Goal: Task Accomplishment & Management: Manage account settings

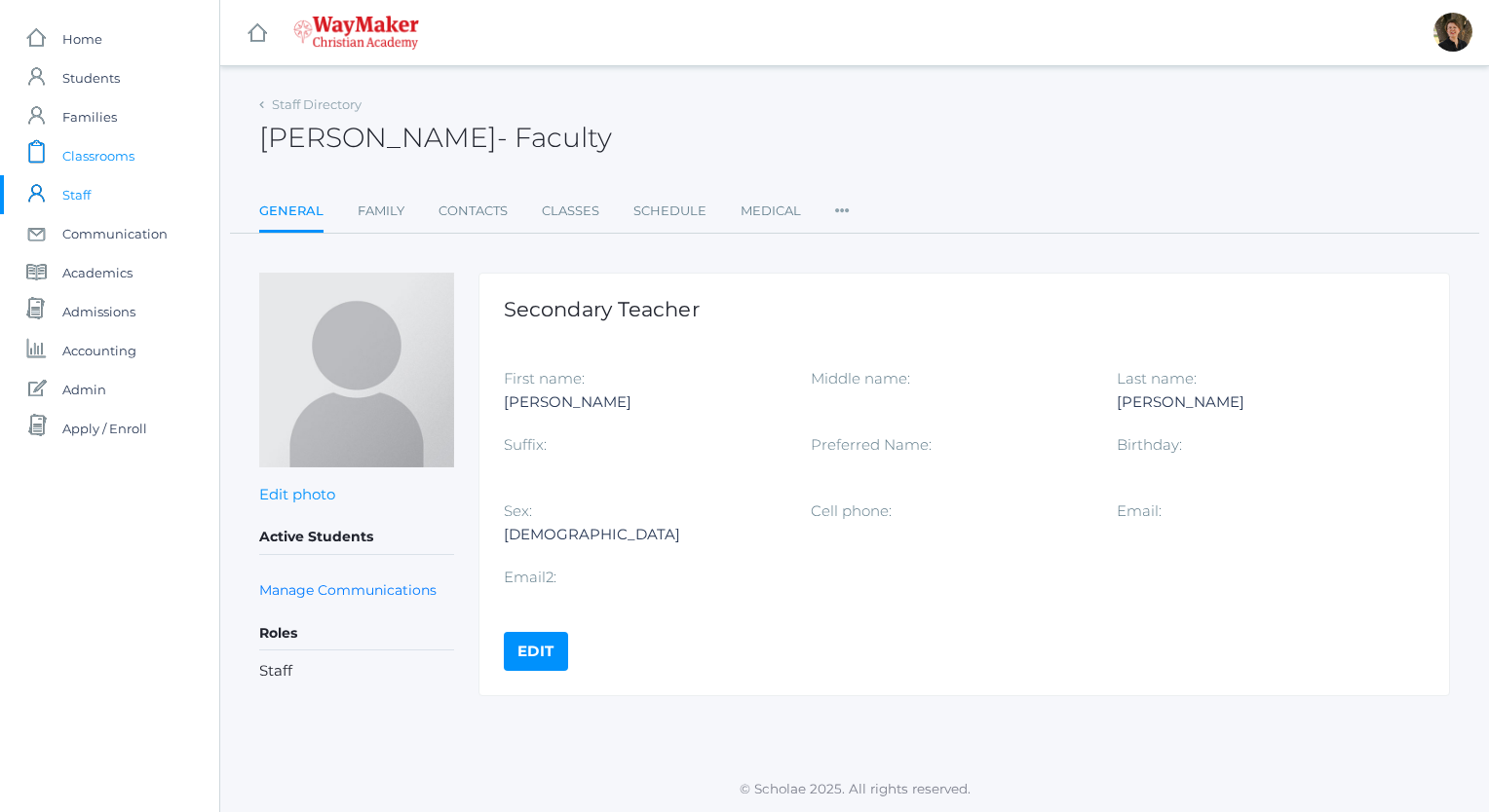
click at [128, 154] on span "Classrooms" at bounding box center [98, 155] width 72 height 39
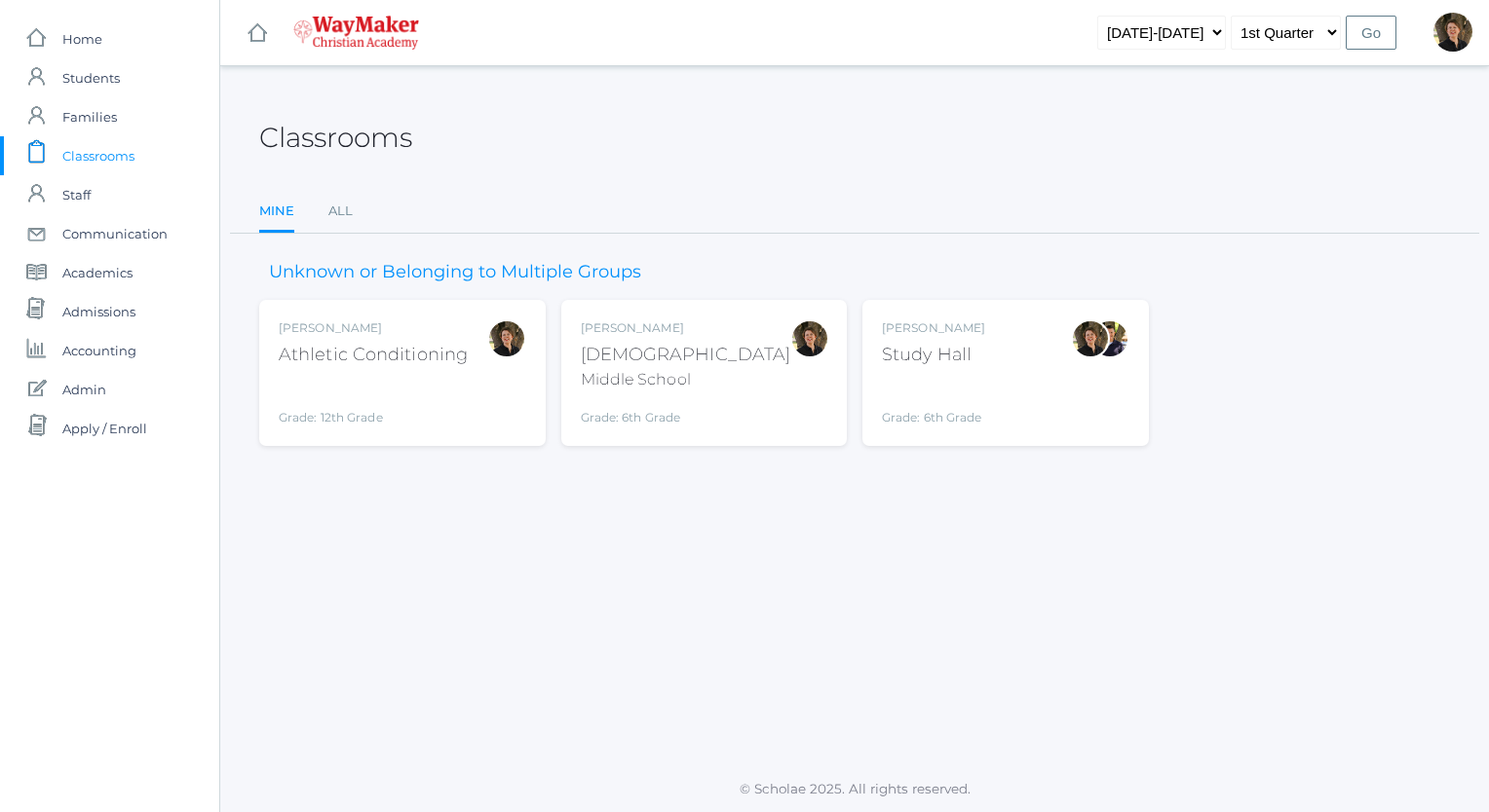
click at [600, 356] on div "Bible" at bounding box center [686, 355] width 211 height 26
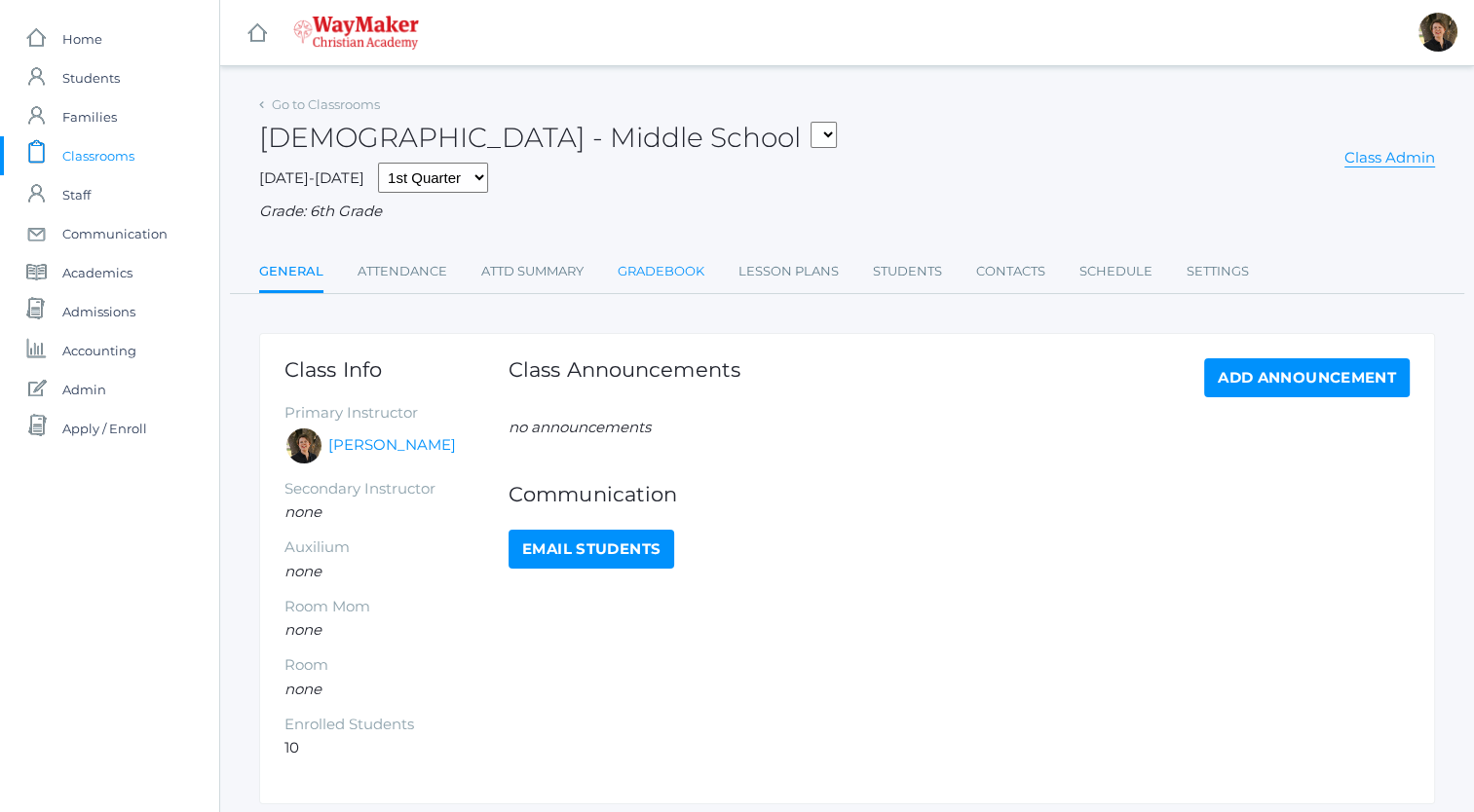
click at [663, 269] on link "Gradebook" at bounding box center [661, 271] width 87 height 39
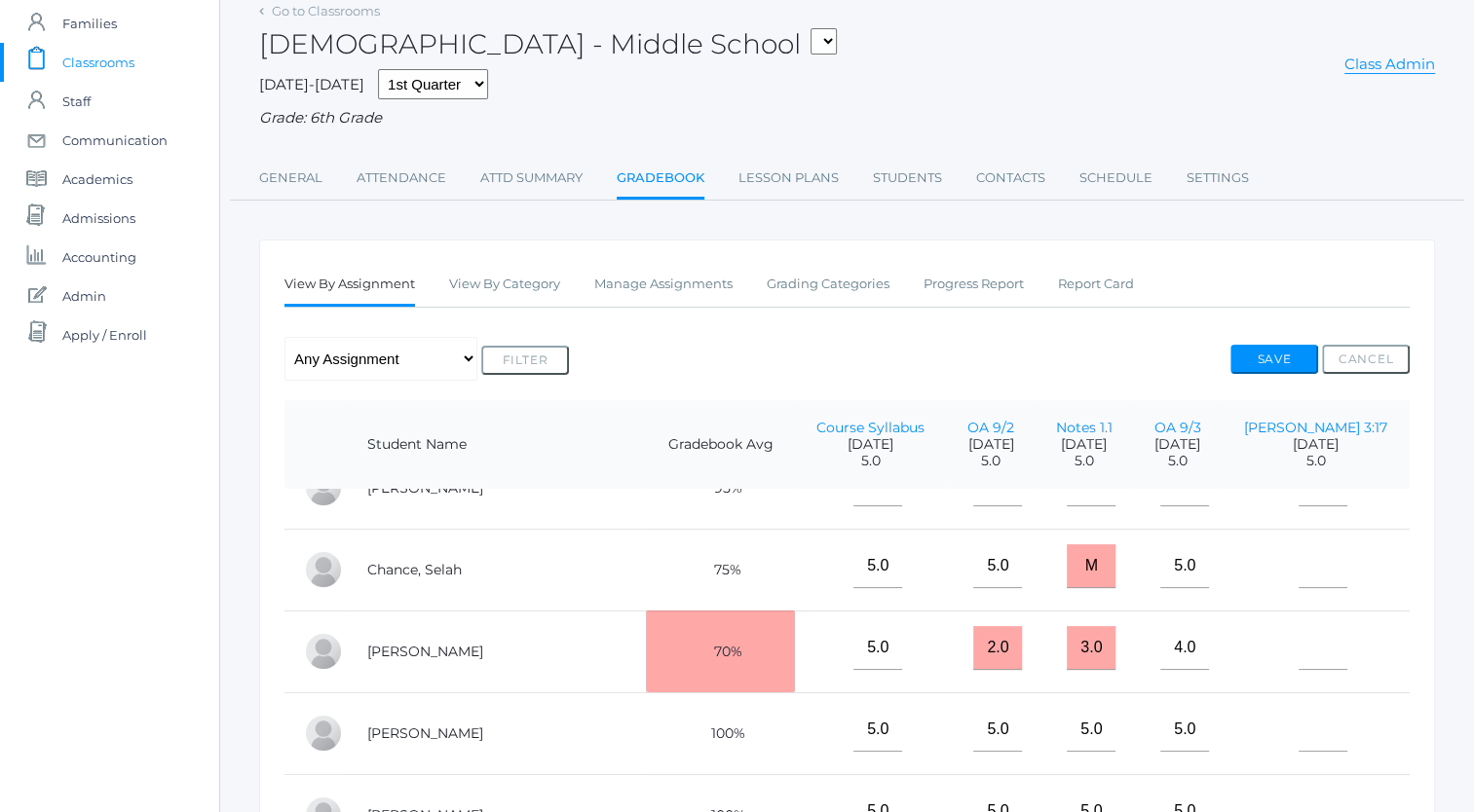
scroll to position [125, 0]
click at [1261, 357] on button "Save" at bounding box center [1274, 359] width 88 height 29
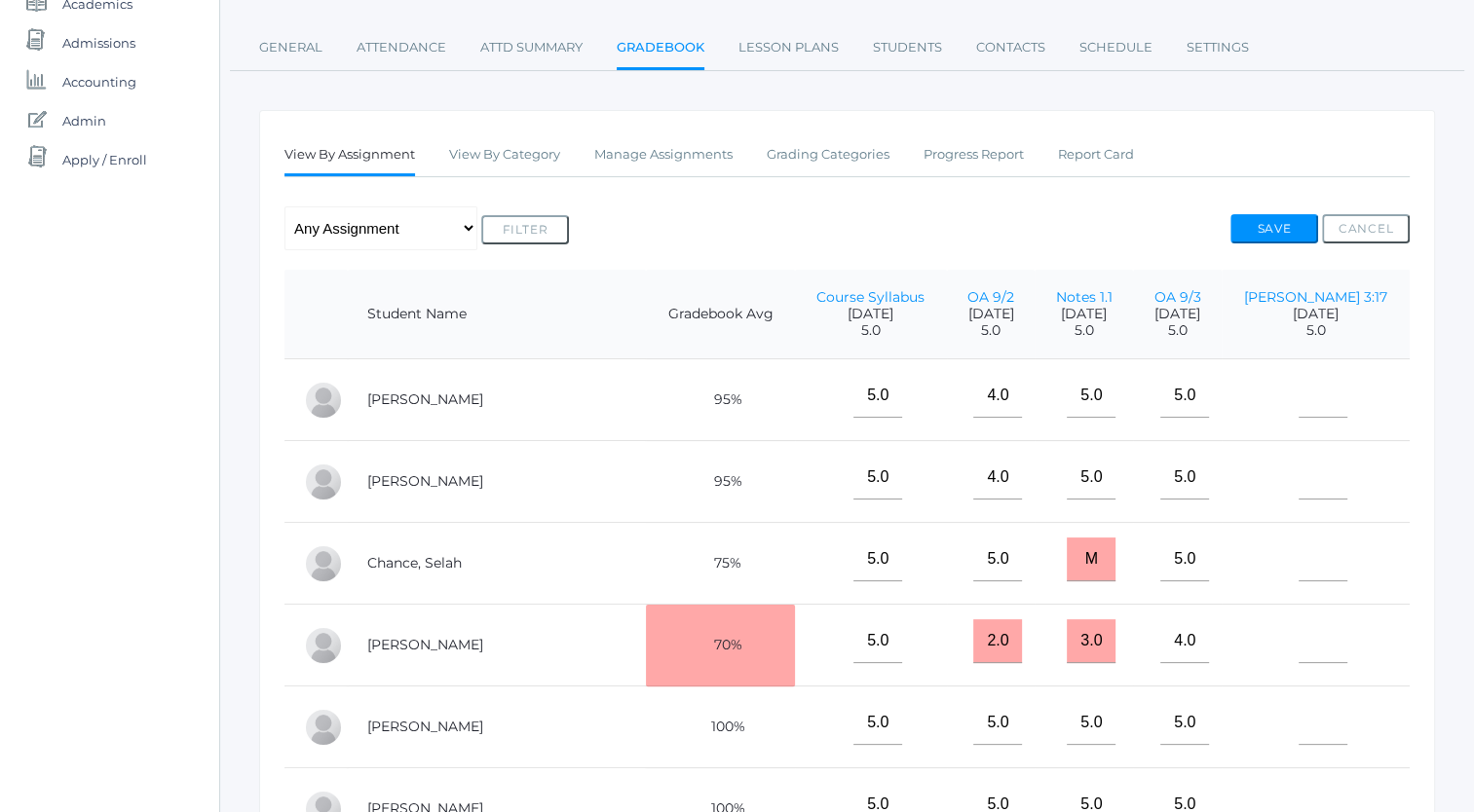
scroll to position [206, 0]
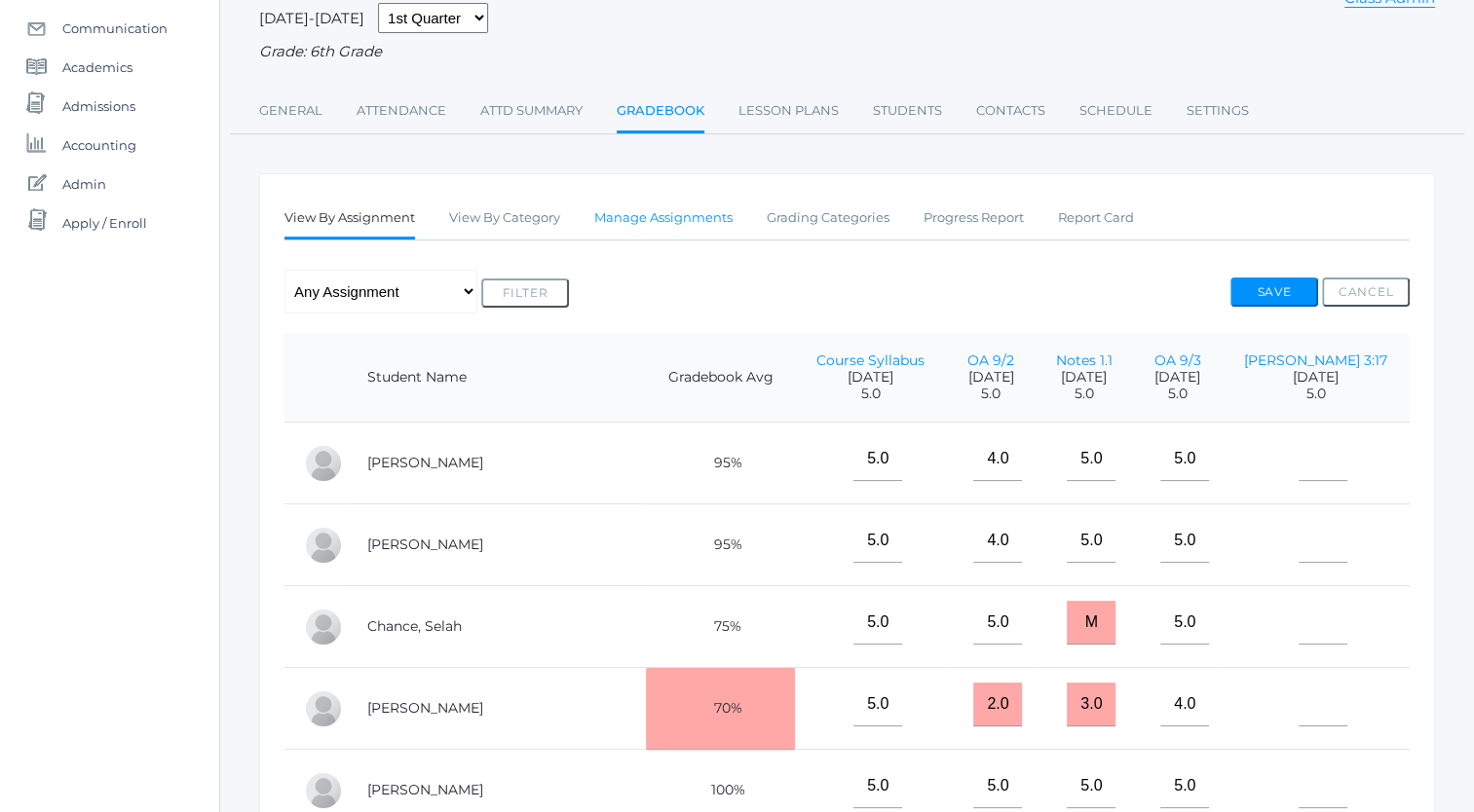
click at [663, 217] on link "Manage Assignments" at bounding box center [664, 218] width 138 height 39
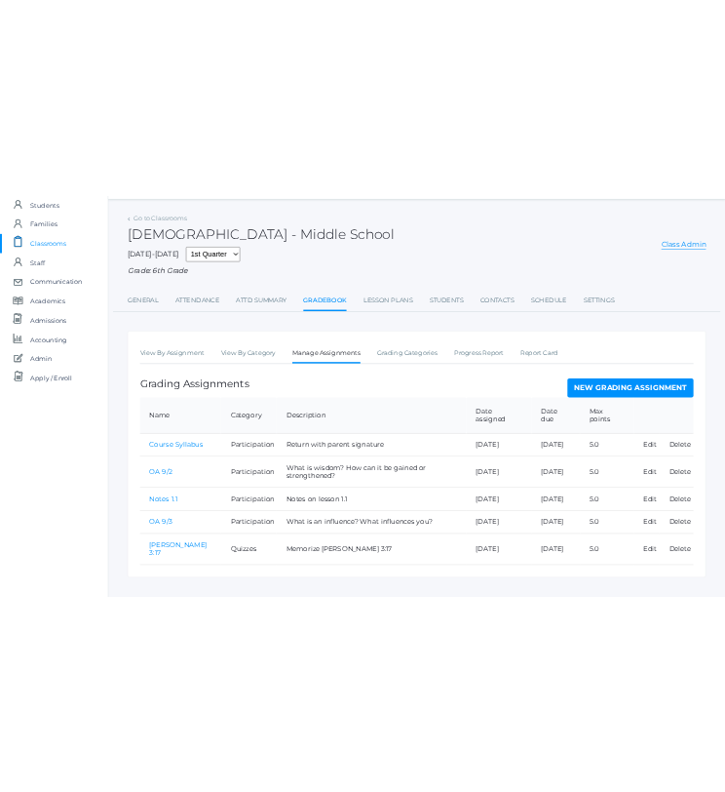
scroll to position [107, 0]
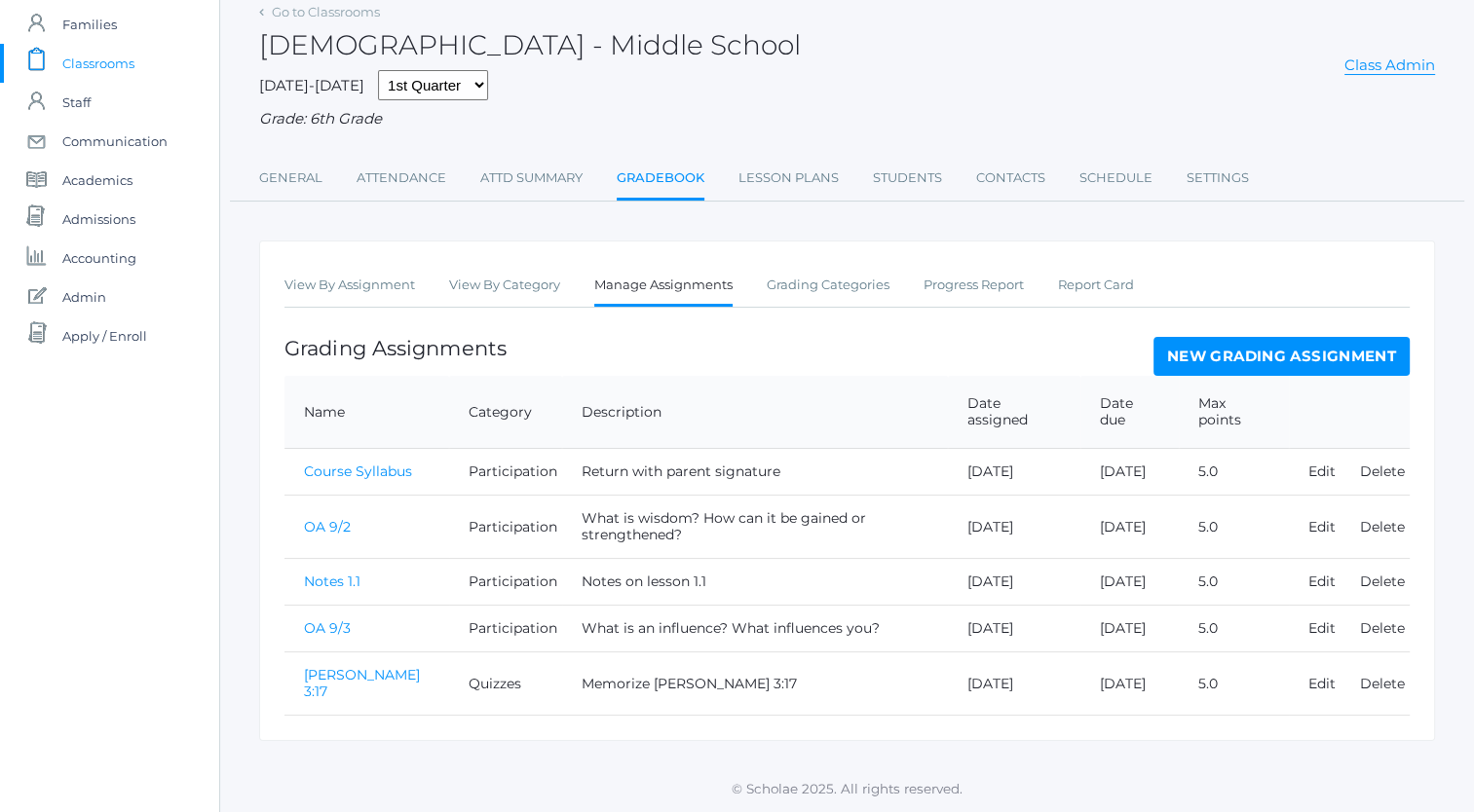
click at [686, 49] on div "[DEMOGRAPHIC_DATA] - Middle School Class Admin" at bounding box center [846, 34] width 1176 height 72
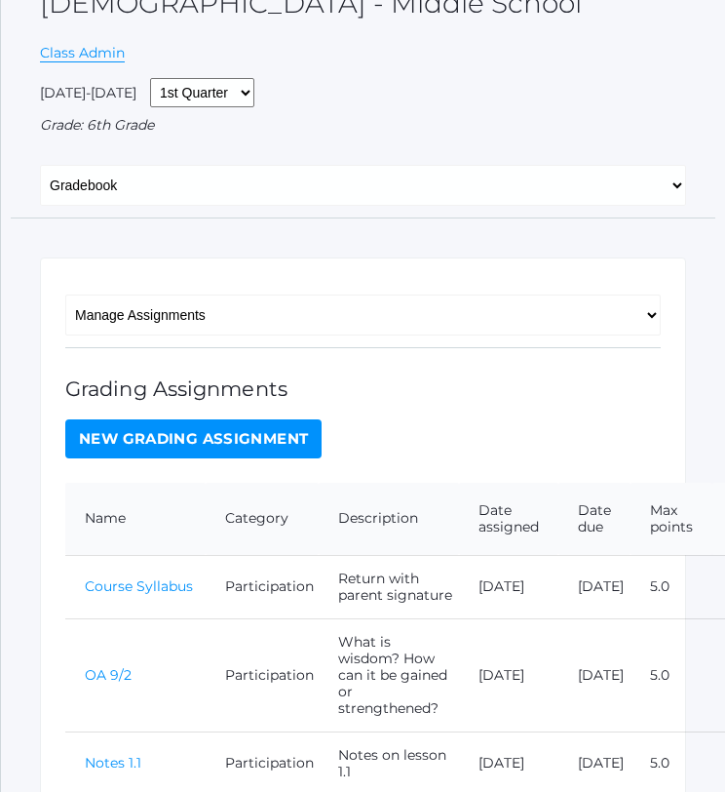
scroll to position [136, 0]
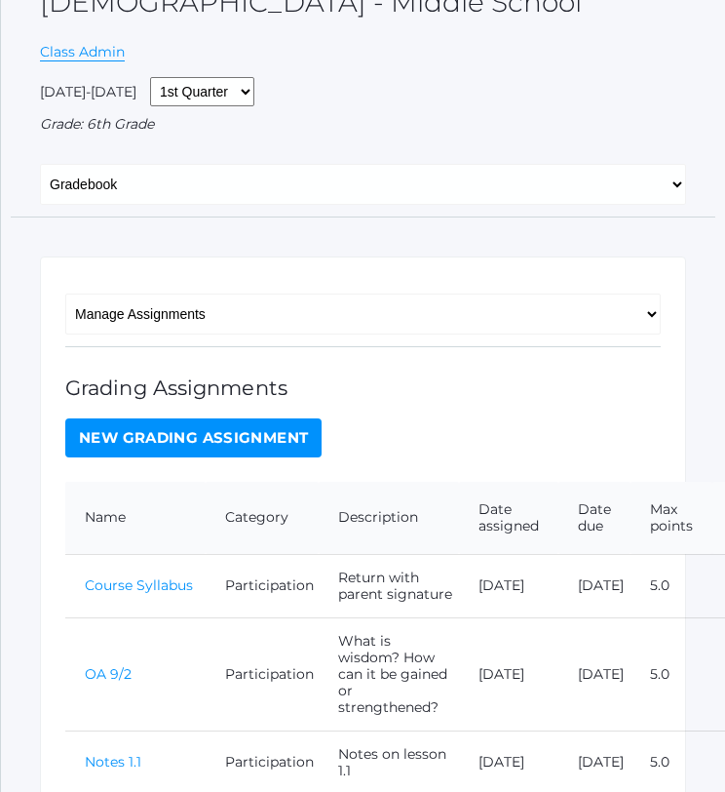
click at [276, 440] on link "New Grading Assignment" at bounding box center [193, 437] width 256 height 39
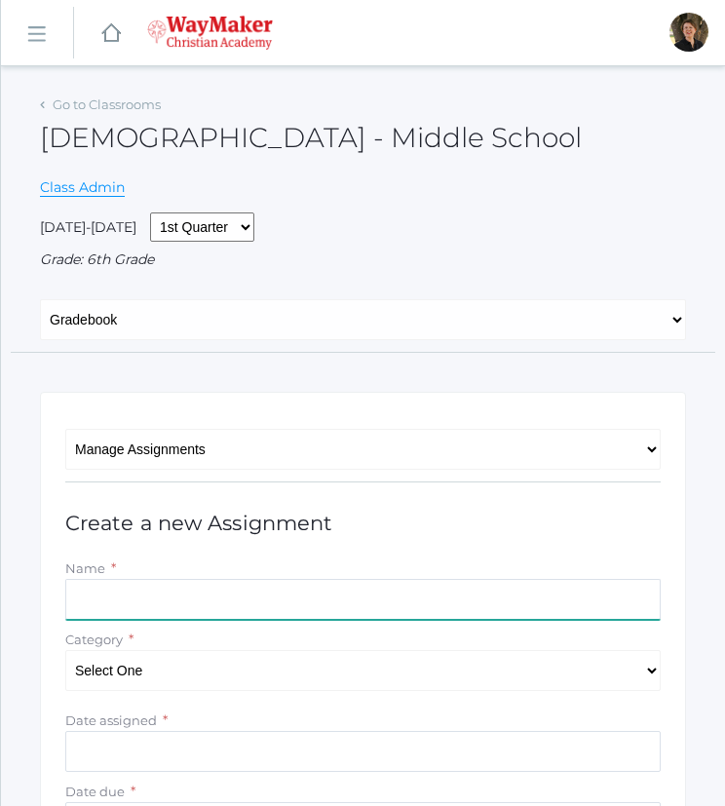
click at [352, 593] on input "Name" at bounding box center [363, 599] width 596 height 41
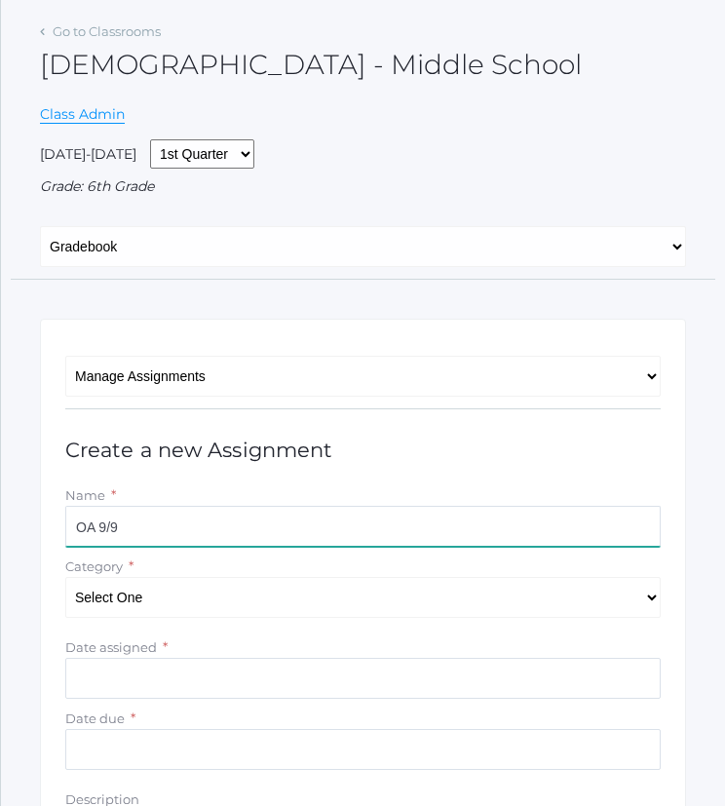
scroll to position [122, 0]
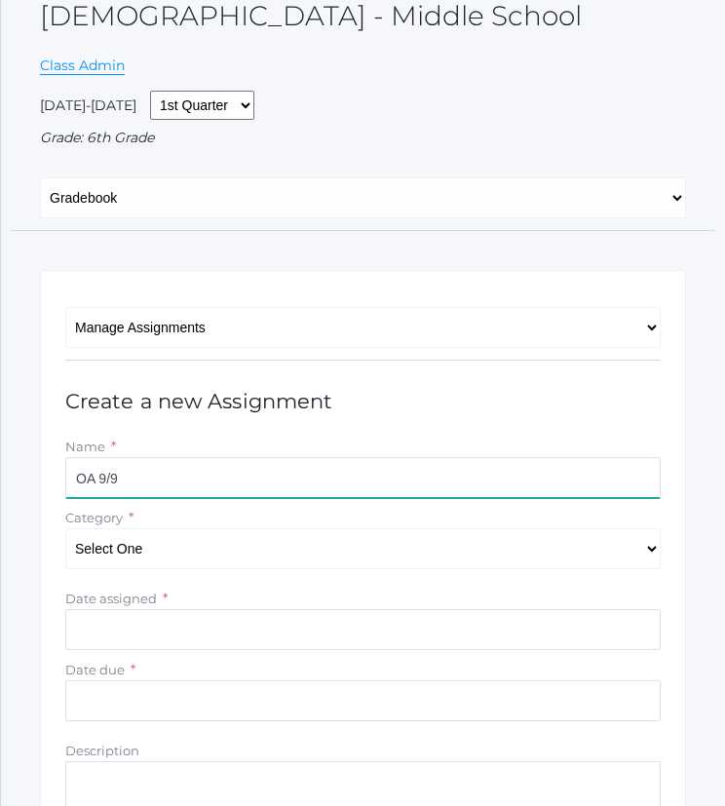
type input "OA 9/9"
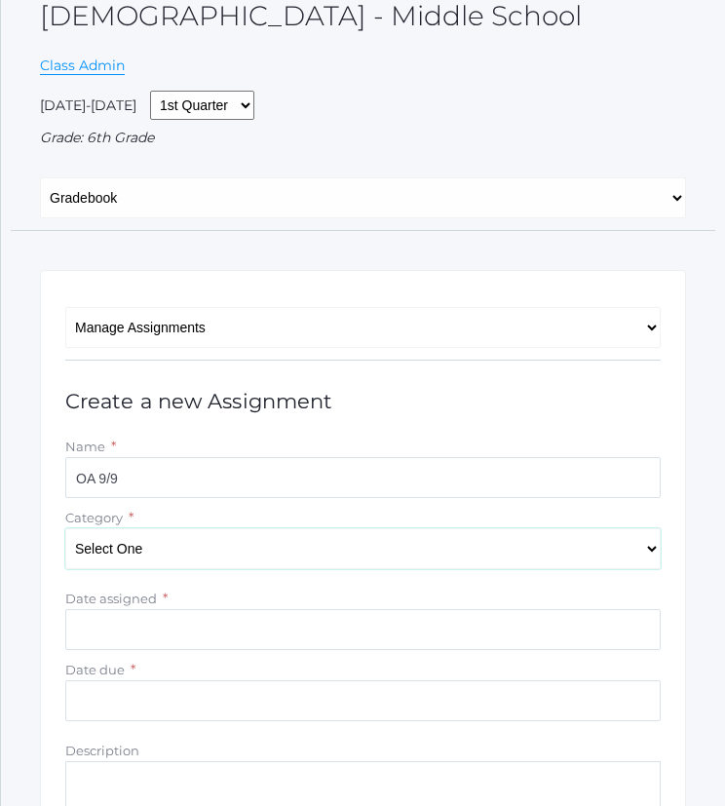
click at [342, 553] on select "Select One Participation Projects Quizzes" at bounding box center [363, 548] width 596 height 41
select select "1160"
click at [65, 528] on select "Select One Participation Projects Quizzes" at bounding box center [363, 548] width 596 height 41
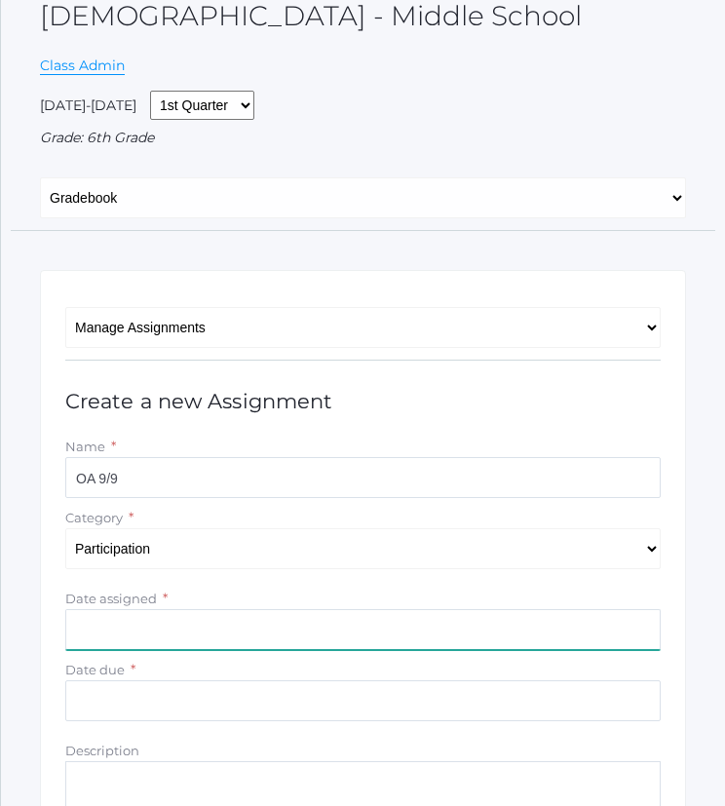
click at [320, 633] on input "Date assigned" at bounding box center [363, 629] width 596 height 41
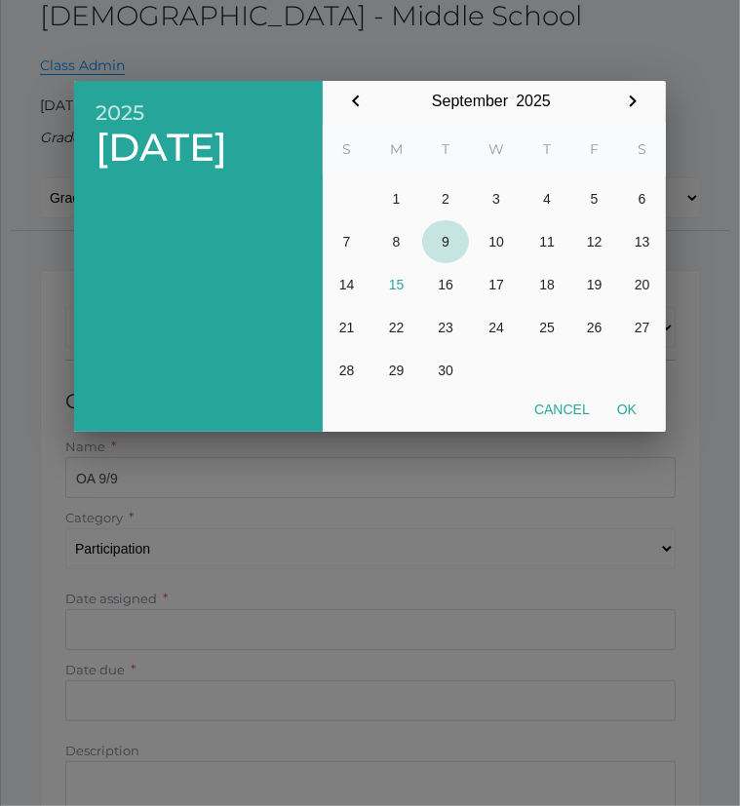
click at [446, 241] on button "9" at bounding box center [445, 241] width 47 height 43
click at [628, 405] on button "Ok" at bounding box center [626, 409] width 47 height 35
type input "[DATE]"
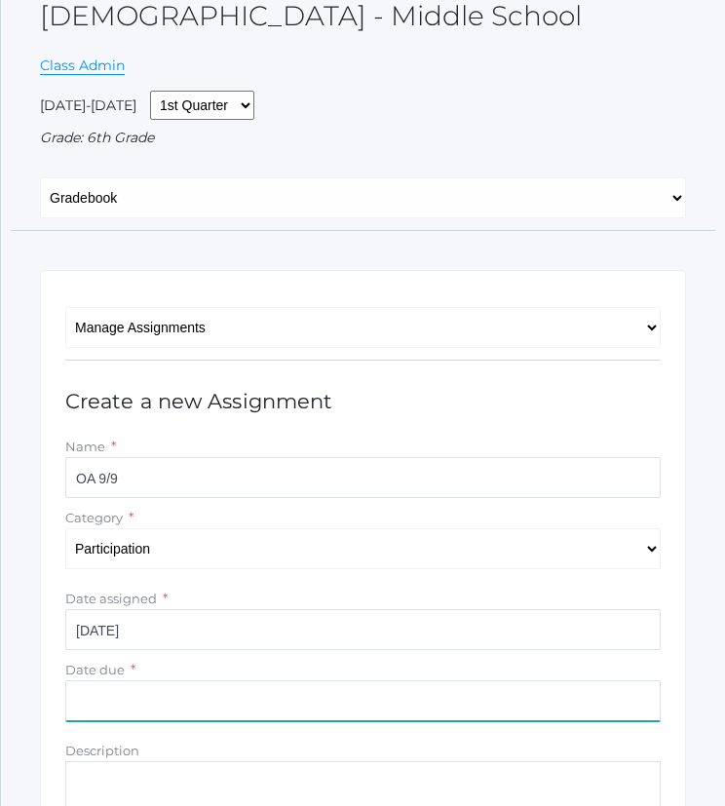
click at [348, 708] on input "Date due" at bounding box center [363, 700] width 596 height 41
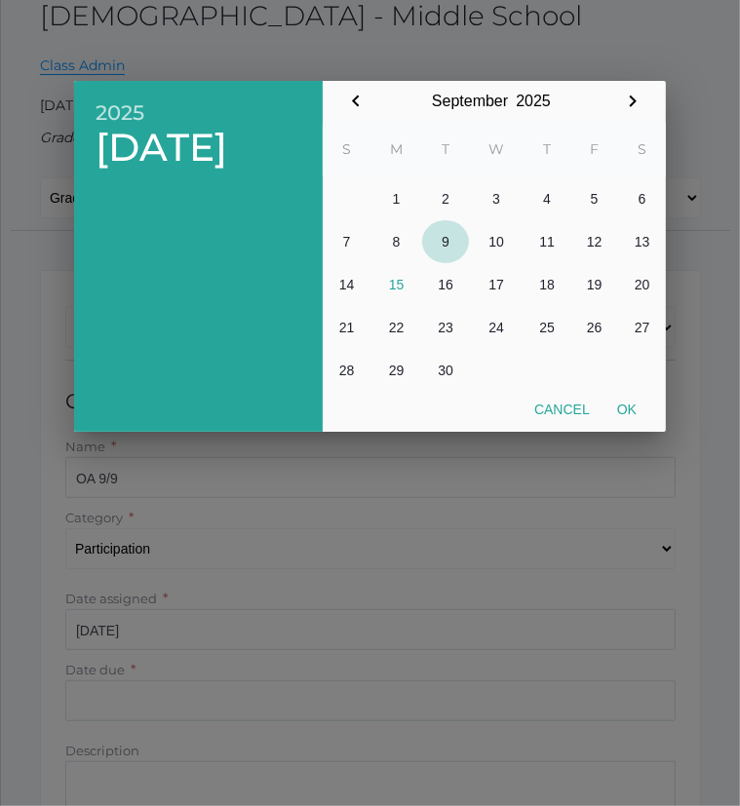
click at [445, 240] on button "9" at bounding box center [445, 241] width 47 height 43
click at [625, 408] on button "Ok" at bounding box center [626, 409] width 47 height 35
type input "[DATE]"
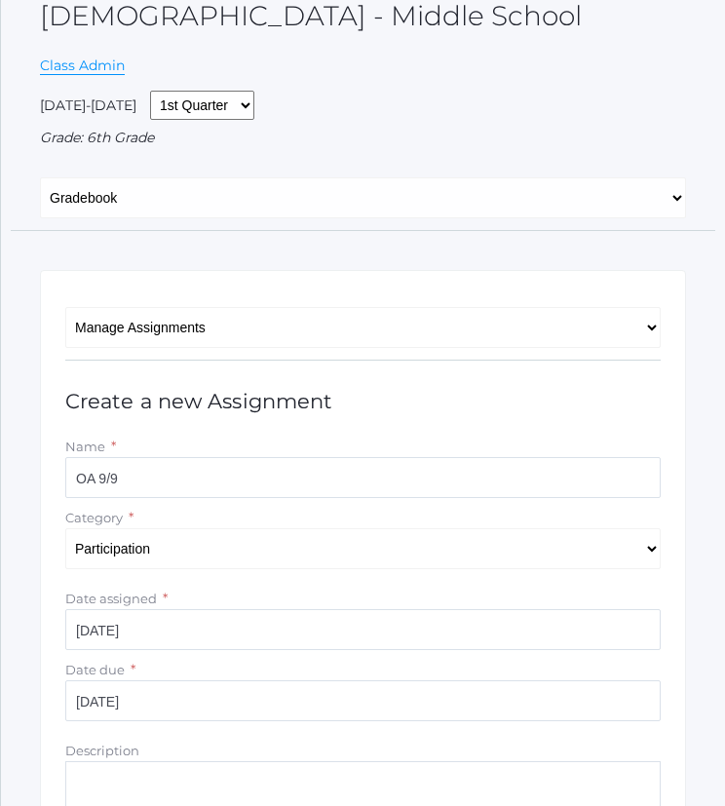
scroll to position [338, 0]
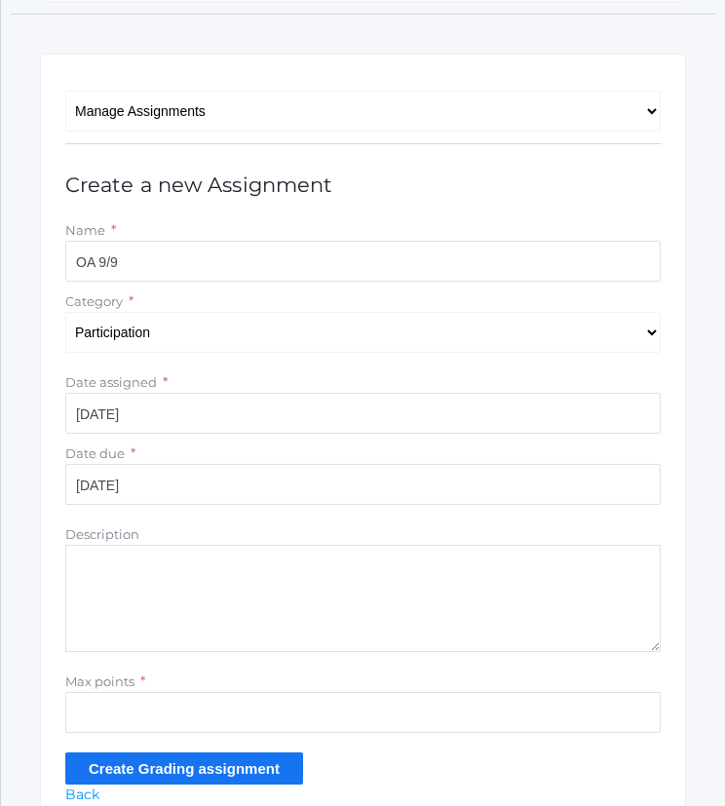
click at [448, 562] on textarea "Description" at bounding box center [363, 598] width 596 height 107
click at [312, 584] on textarea "Description" at bounding box center [363, 598] width 596 height 107
paste textarea "What wisdom have you developed by heeding your parents’ protective influences?"
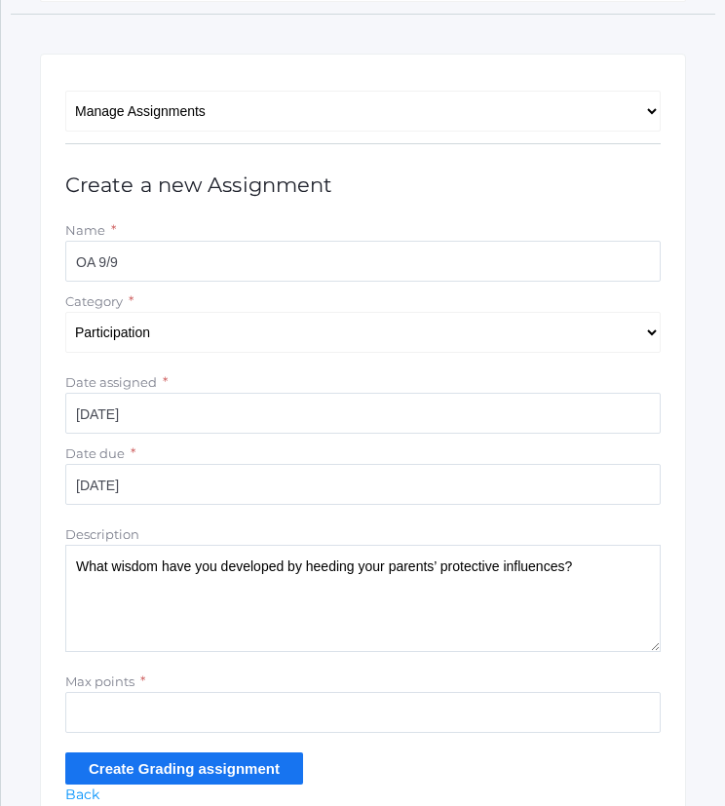
type textarea "What wisdom have you developed by heeding your parents’ protective influences?"
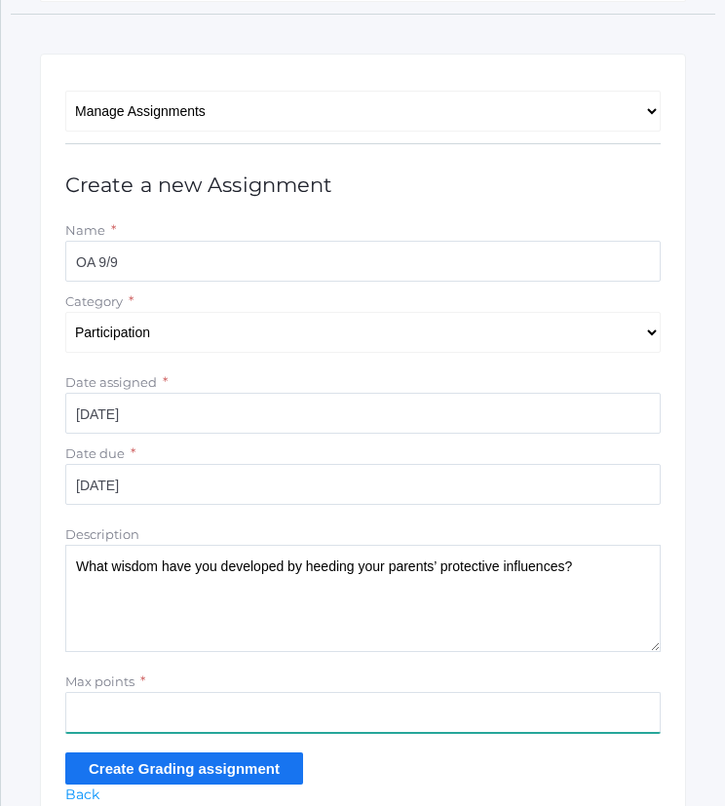
click at [312, 711] on input "Max points" at bounding box center [363, 712] width 596 height 41
type input "5"
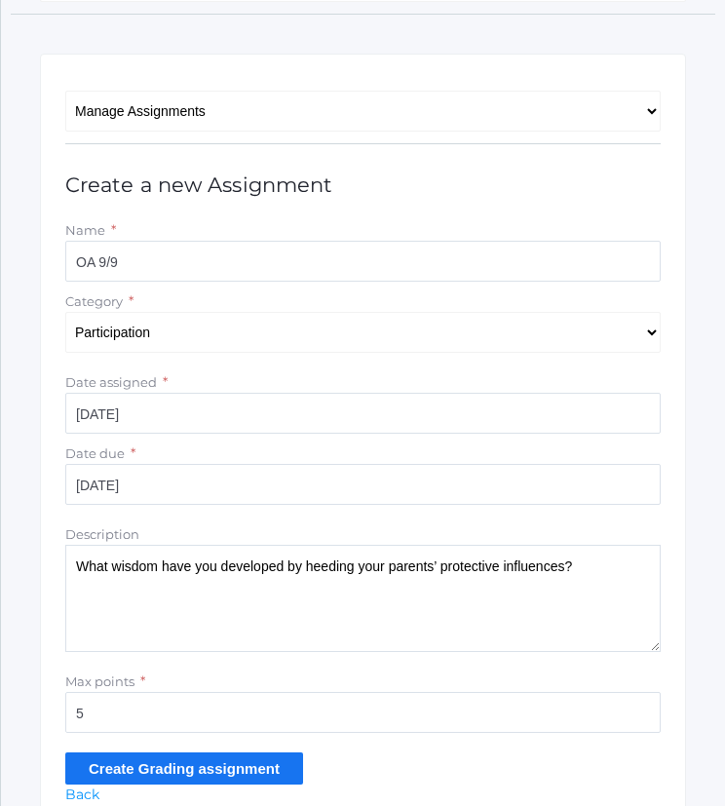
click at [215, 767] on input "Create Grading assignment" at bounding box center [184, 769] width 238 height 32
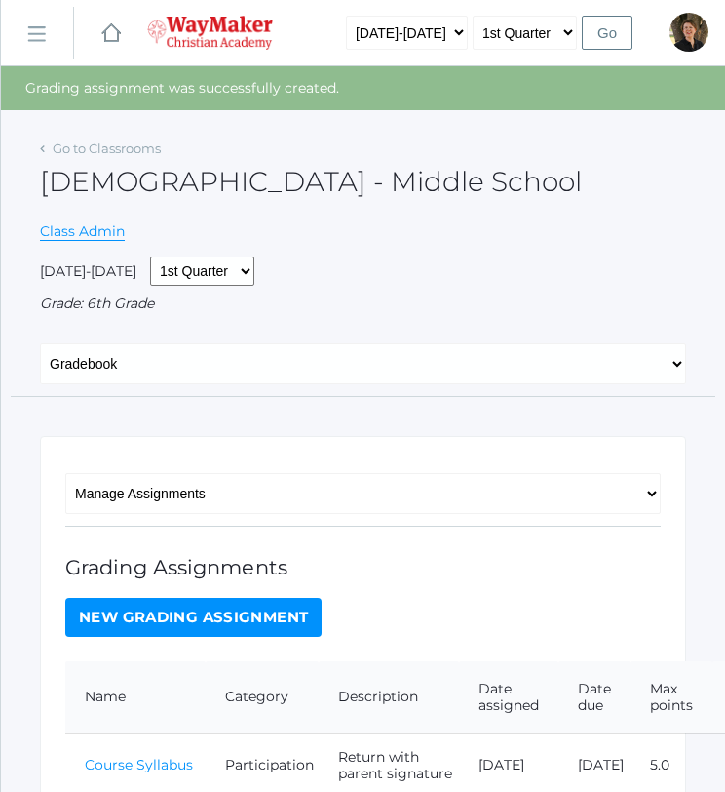
click at [185, 617] on link "New Grading Assignment" at bounding box center [193, 617] width 256 height 39
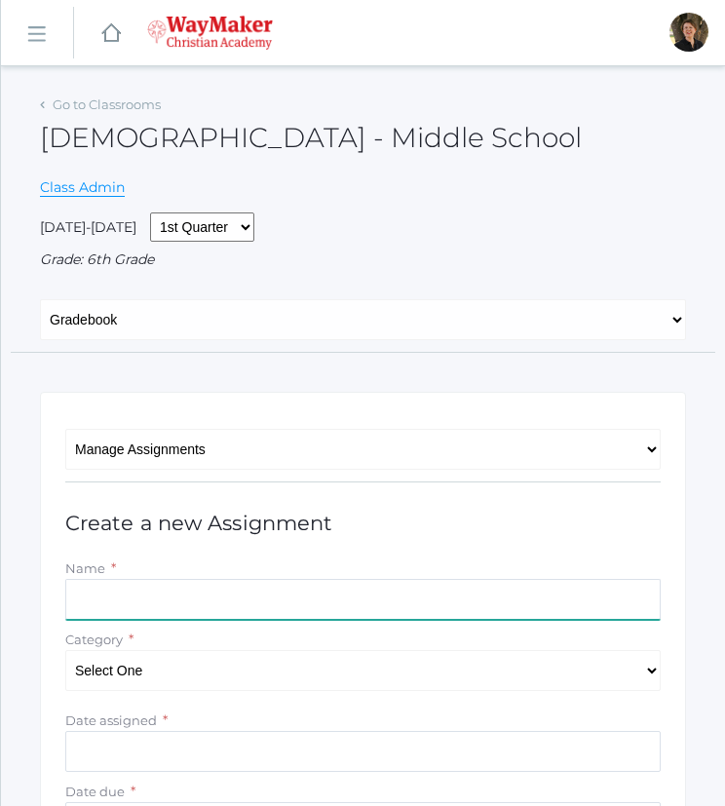
click at [201, 601] on input "Name" at bounding box center [363, 599] width 596 height 41
click at [455, 605] on input "[PERSON_NAME] 3:17" at bounding box center [363, 599] width 596 height 41
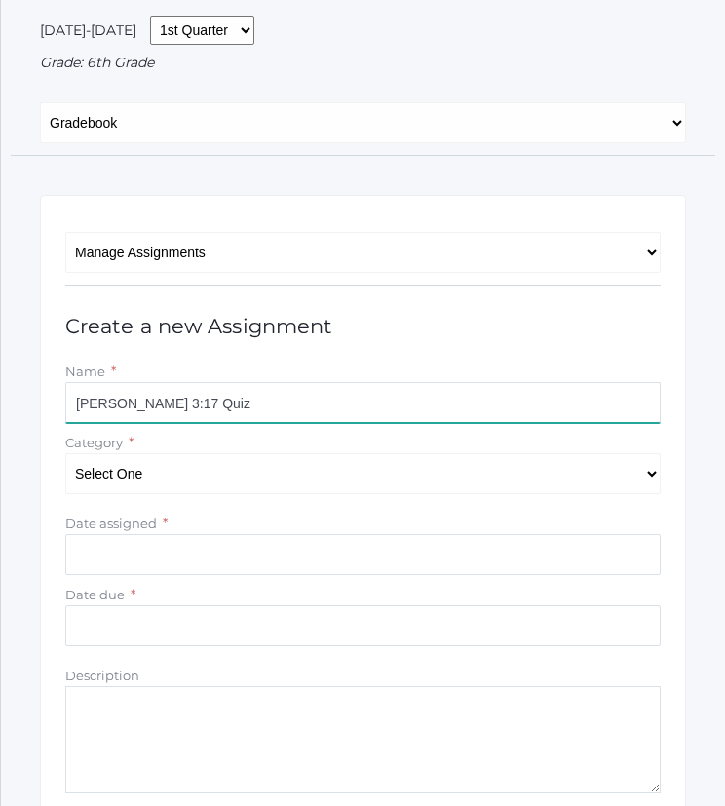
scroll to position [199, 0]
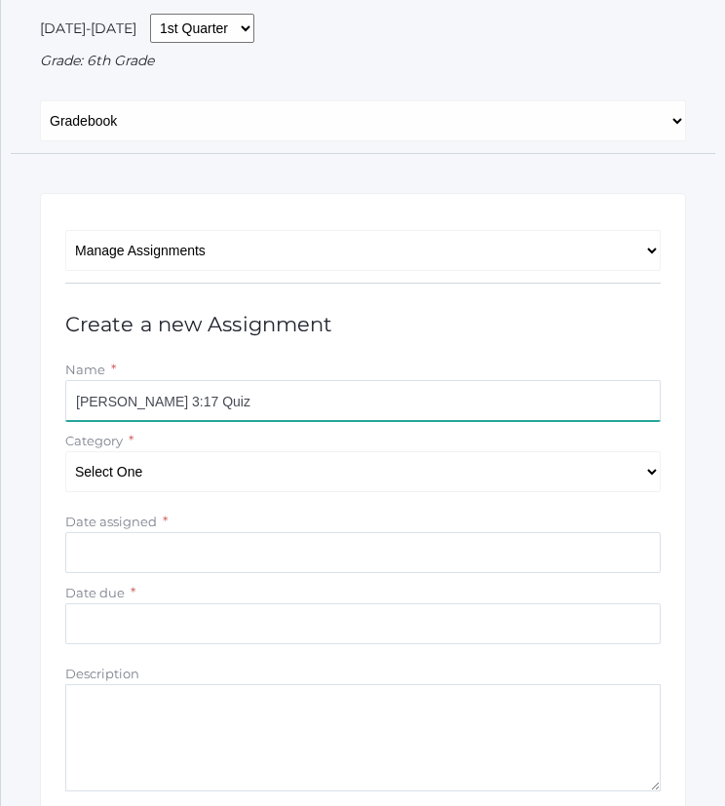
type input "[PERSON_NAME] 3:17 Quiz"
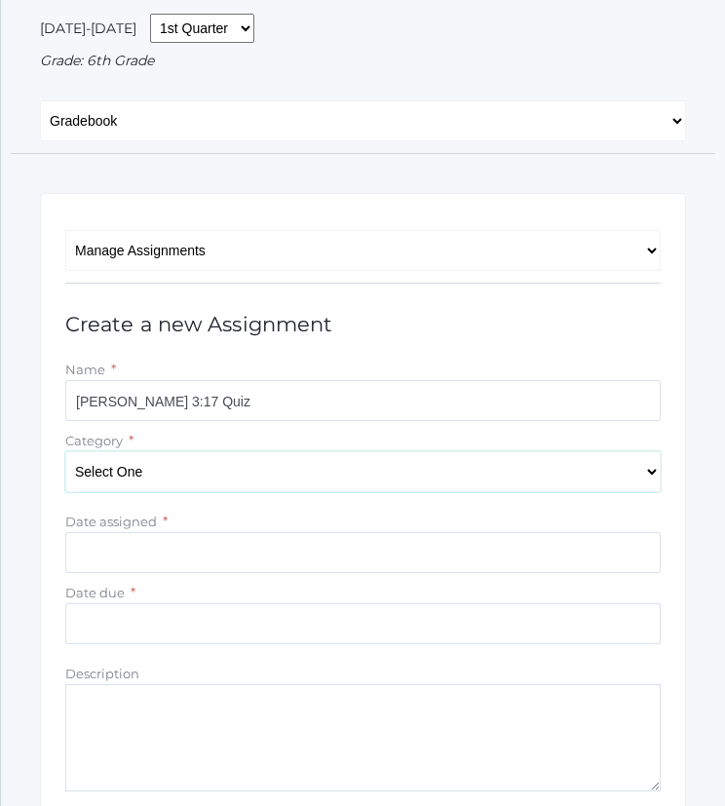
click at [382, 475] on select "Select One Participation Projects Quizzes" at bounding box center [363, 471] width 596 height 41
select select "1162"
click at [65, 451] on select "Select One Participation Projects Quizzes" at bounding box center [363, 471] width 596 height 41
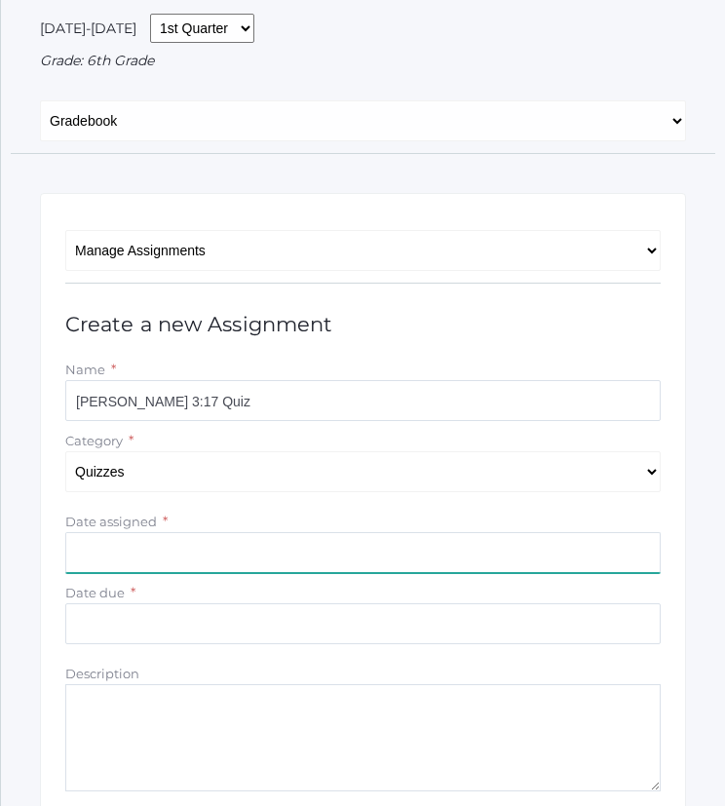
click at [311, 554] on input "Date assigned" at bounding box center [363, 552] width 596 height 41
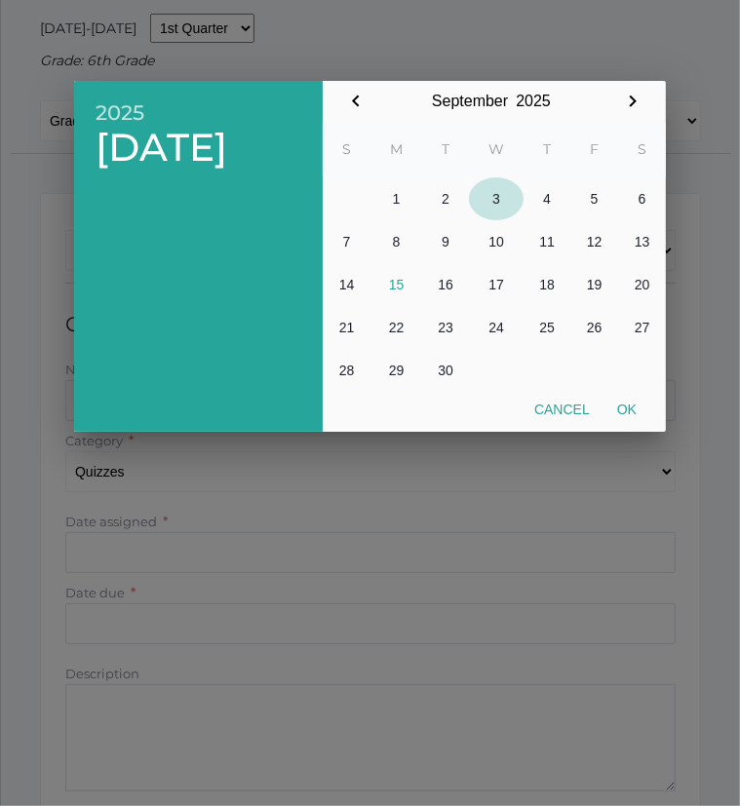
click at [497, 198] on button "3" at bounding box center [496, 198] width 55 height 43
click at [443, 238] on button "9" at bounding box center [445, 241] width 47 height 43
click at [496, 197] on button "3" at bounding box center [496, 198] width 55 height 43
click at [621, 405] on button "Ok" at bounding box center [626, 409] width 47 height 35
type input "[DATE]"
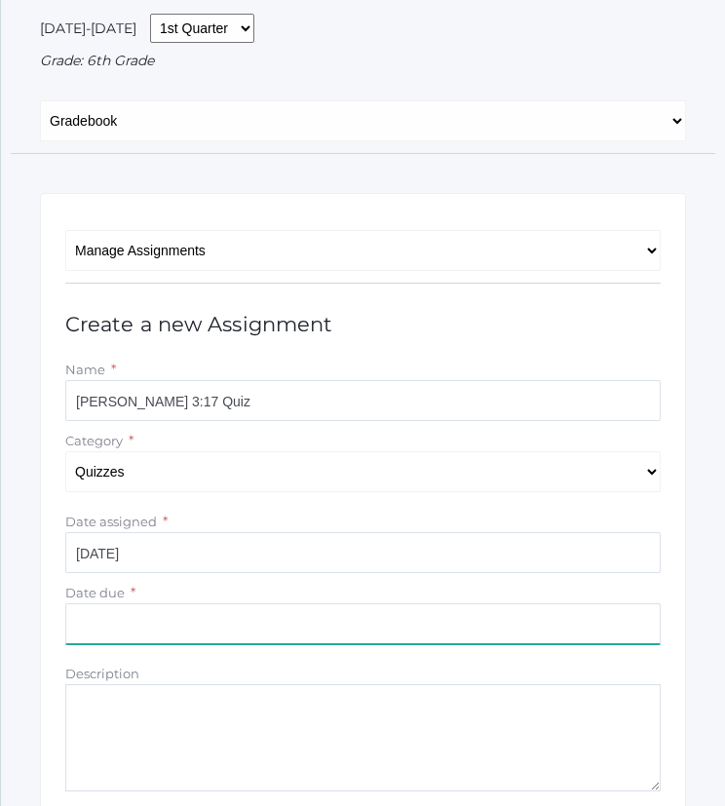
click at [410, 627] on input "Date due" at bounding box center [363, 623] width 596 height 41
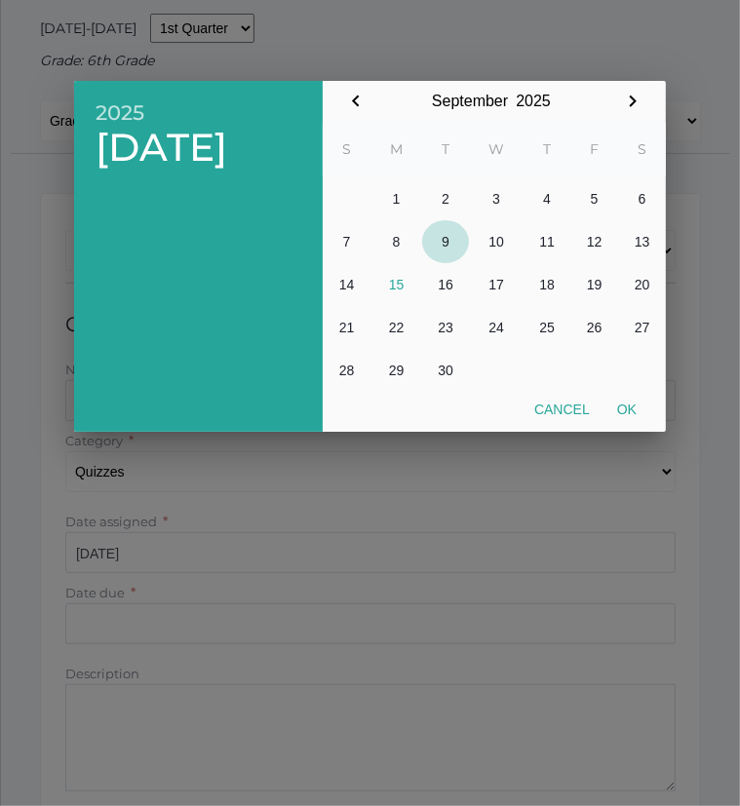
click at [445, 238] on button "9" at bounding box center [445, 241] width 47 height 43
click at [628, 408] on button "Ok" at bounding box center [626, 409] width 47 height 35
type input "[DATE]"
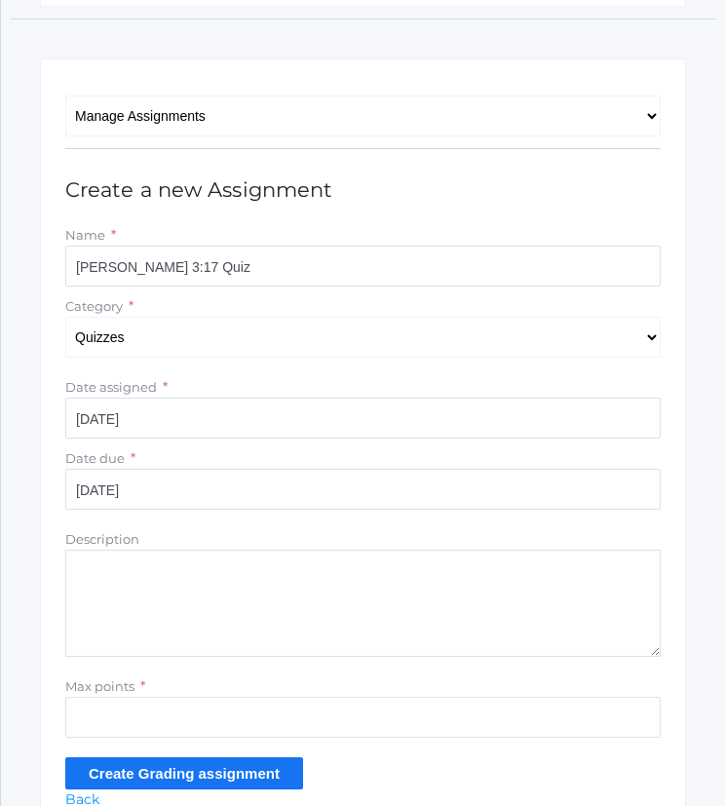
scroll to position [335, 0]
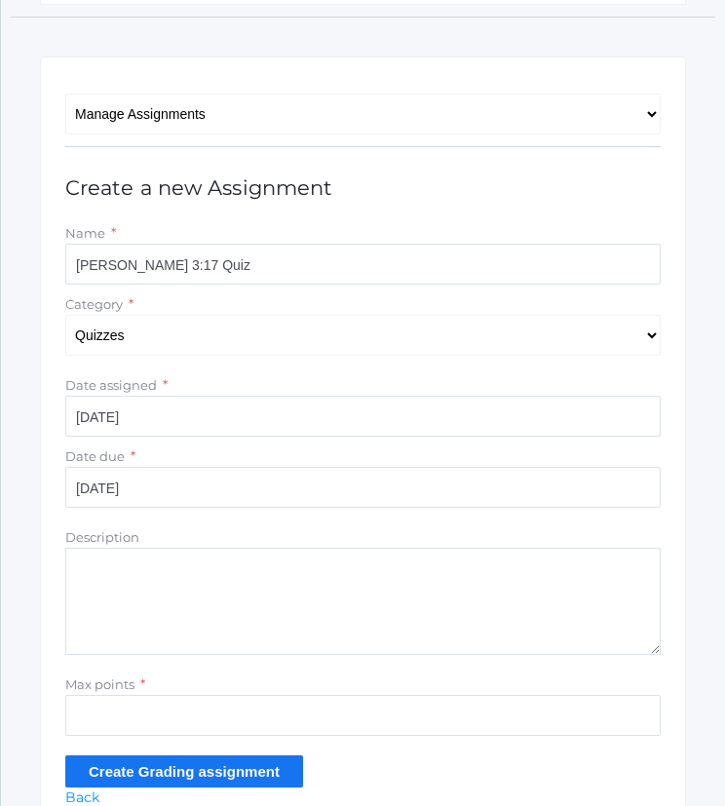
click at [429, 602] on textarea "Description" at bounding box center [363, 601] width 596 height 107
click at [431, 714] on input "Max points" at bounding box center [363, 715] width 596 height 41
type input "10"
click at [245, 769] on input "Create Grading assignment" at bounding box center [184, 772] width 238 height 32
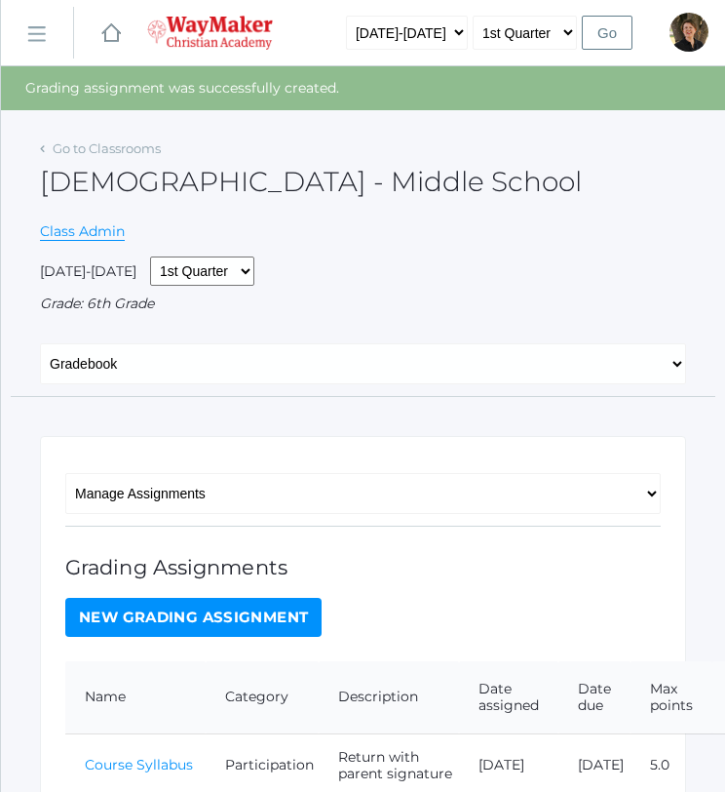
click at [261, 616] on link "New Grading Assignment" at bounding box center [193, 617] width 256 height 39
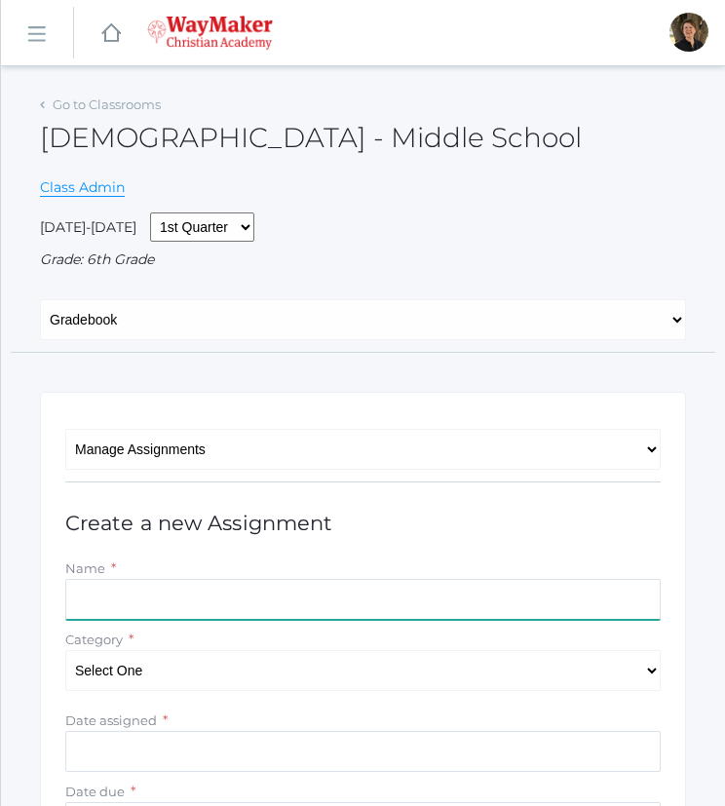
click at [237, 593] on input "Name" at bounding box center [363, 599] width 596 height 41
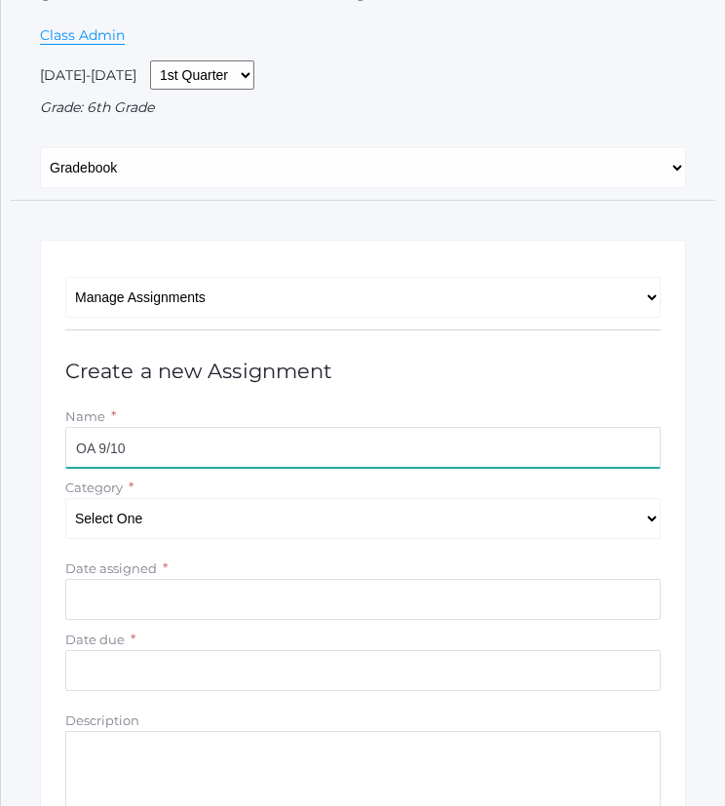
scroll to position [168, 0]
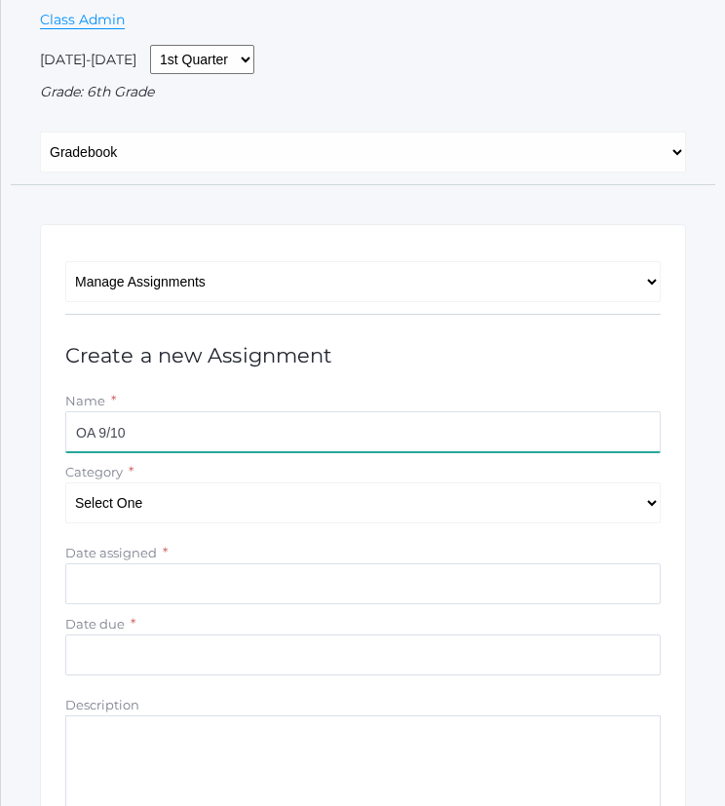
type input "OA 9/10"
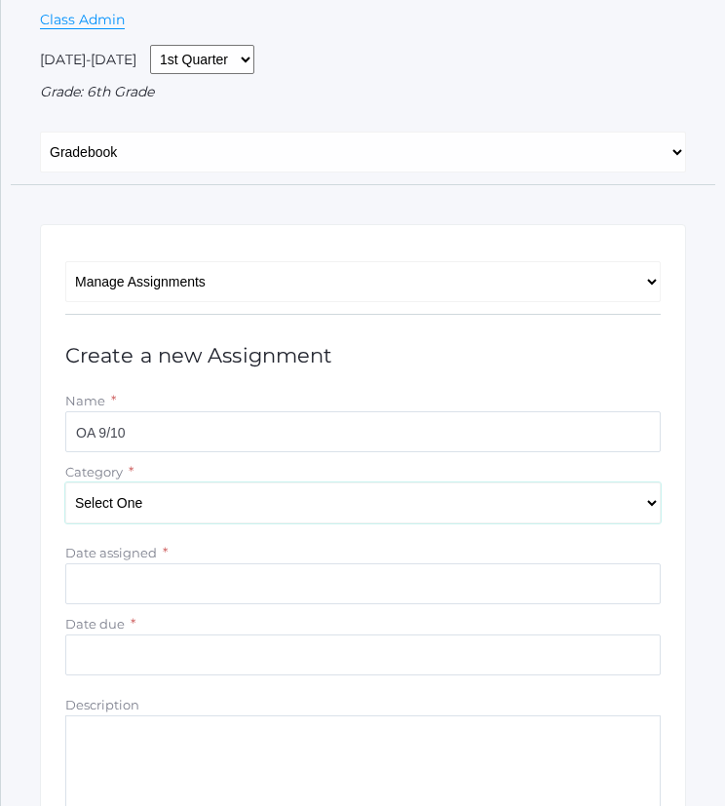
click at [269, 500] on select "Select One Participation Projects Quizzes" at bounding box center [363, 503] width 596 height 41
select select "1160"
click at [65, 483] on select "Select One Participation Projects Quizzes" at bounding box center [363, 503] width 596 height 41
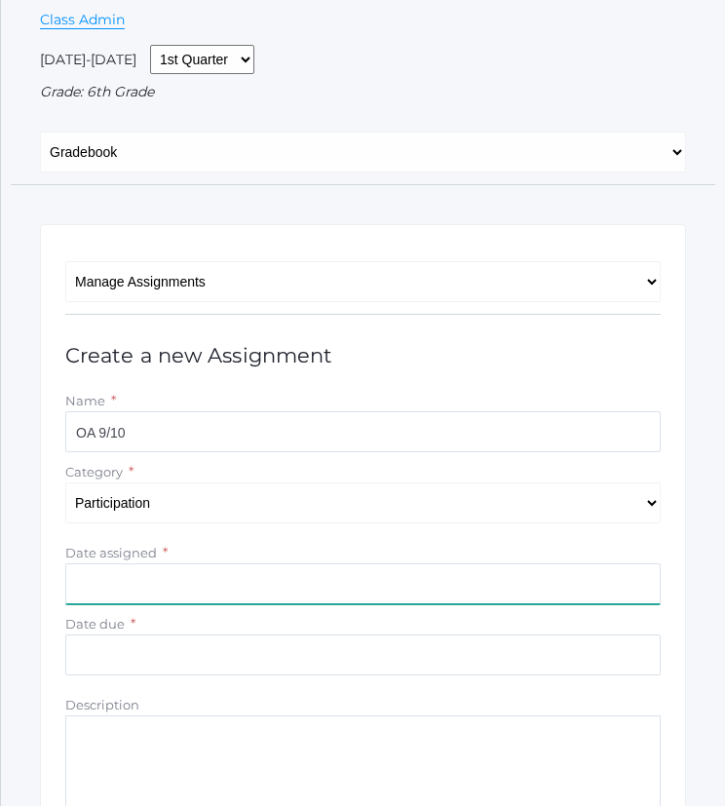
click at [457, 584] on input "Date assigned" at bounding box center [363, 583] width 596 height 41
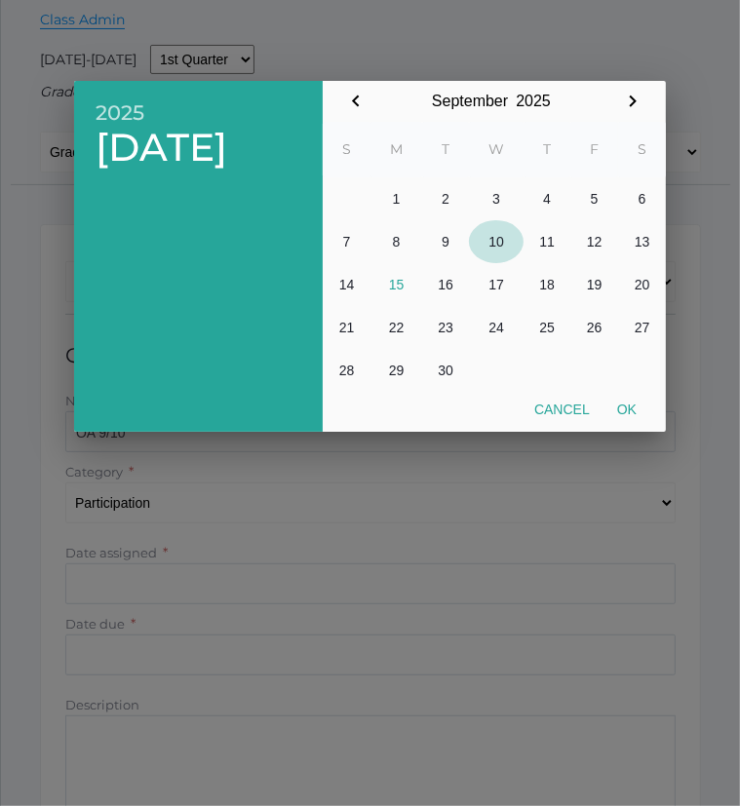
click at [495, 239] on button "10" at bounding box center [496, 241] width 55 height 43
click at [627, 407] on button "Ok" at bounding box center [626, 409] width 47 height 35
type input "[DATE]"
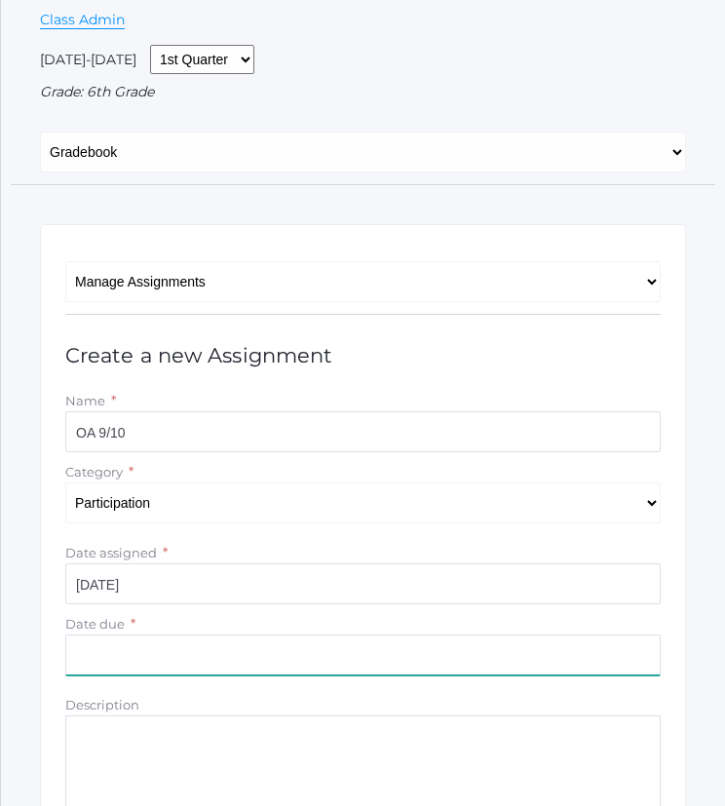
click at [273, 654] on input "Date due" at bounding box center [363, 655] width 596 height 41
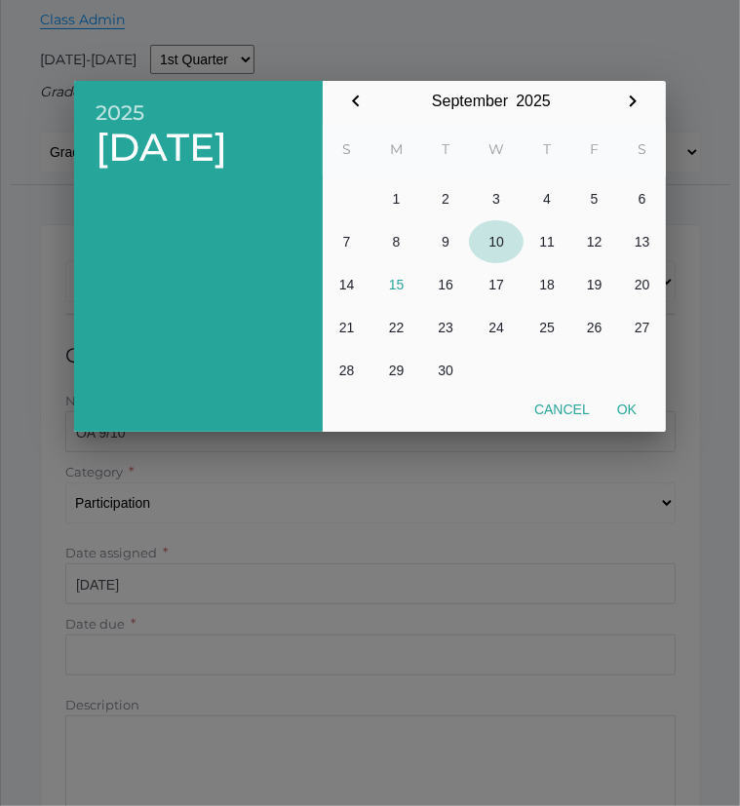
click at [499, 239] on button "10" at bounding box center [496, 241] width 55 height 43
click at [626, 412] on button "Ok" at bounding box center [626, 409] width 47 height 35
type input "[DATE]"
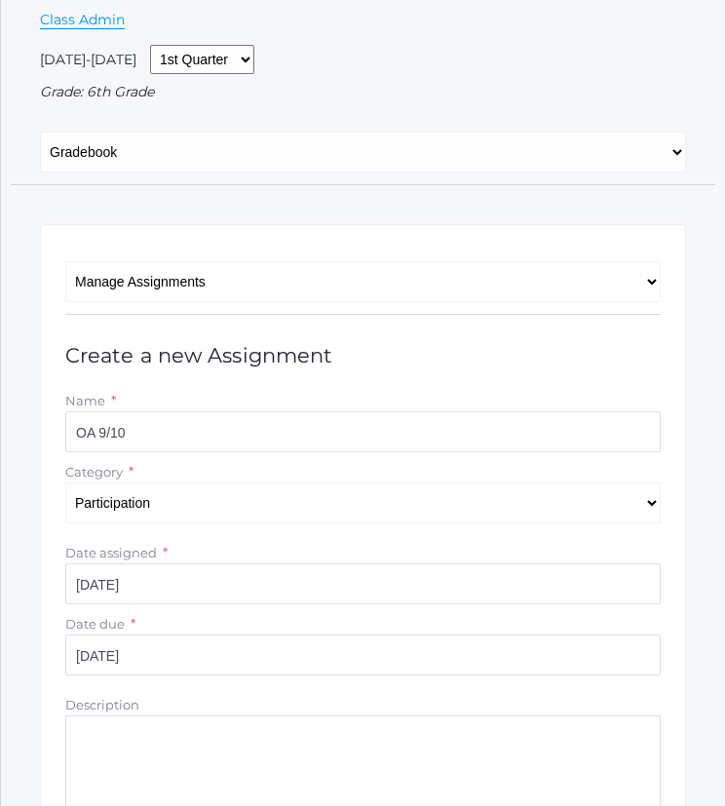
click at [353, 743] on textarea "Description" at bounding box center [363, 769] width 596 height 107
paste textarea "Are there always two sides to every story?"
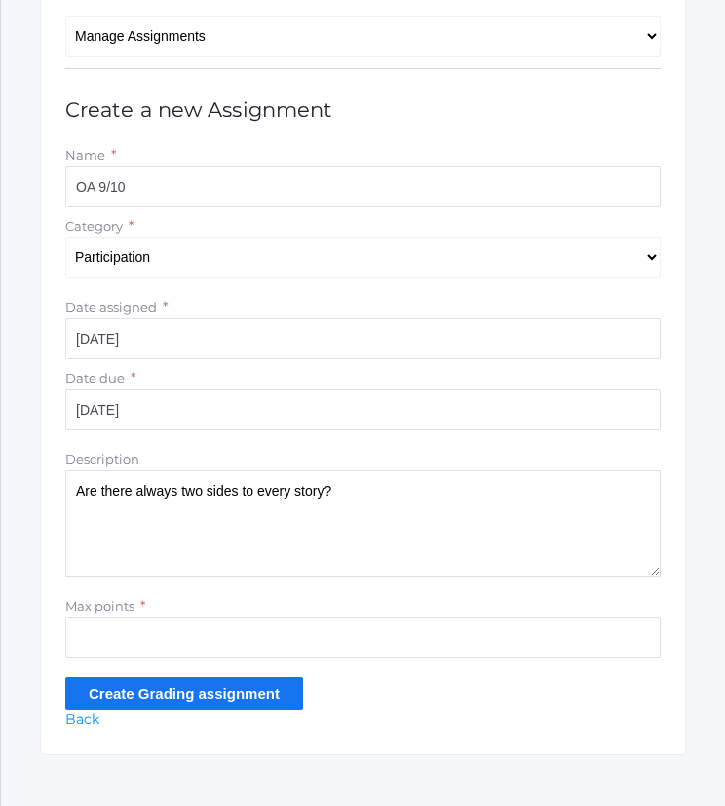
scroll to position [429, 0]
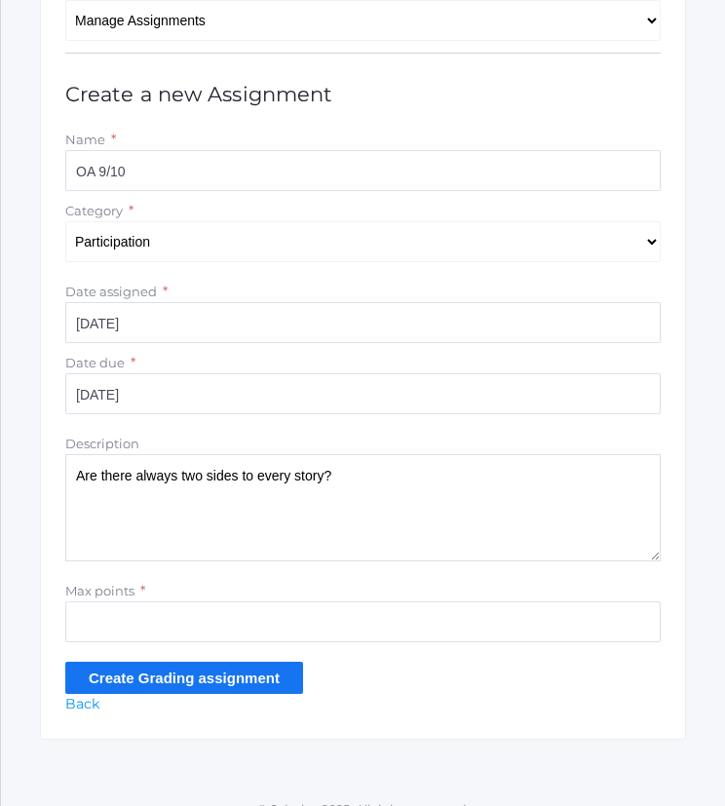
type textarea "Are there always two sides to every story?"
click at [270, 621] on input "Max points" at bounding box center [363, 621] width 596 height 41
type input "5"
click at [83, 674] on input "Create Grading assignment" at bounding box center [184, 678] width 238 height 32
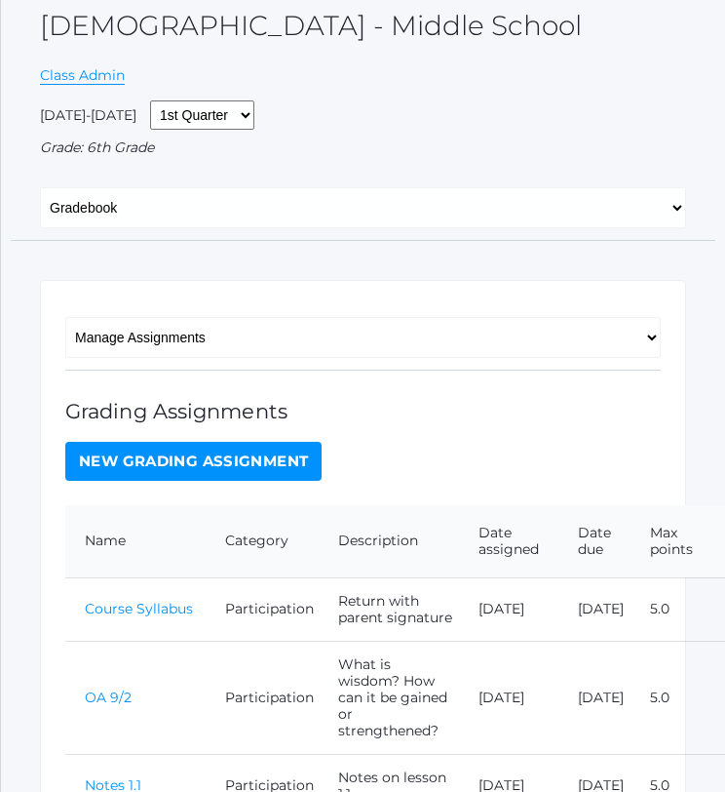
scroll to position [155, 0]
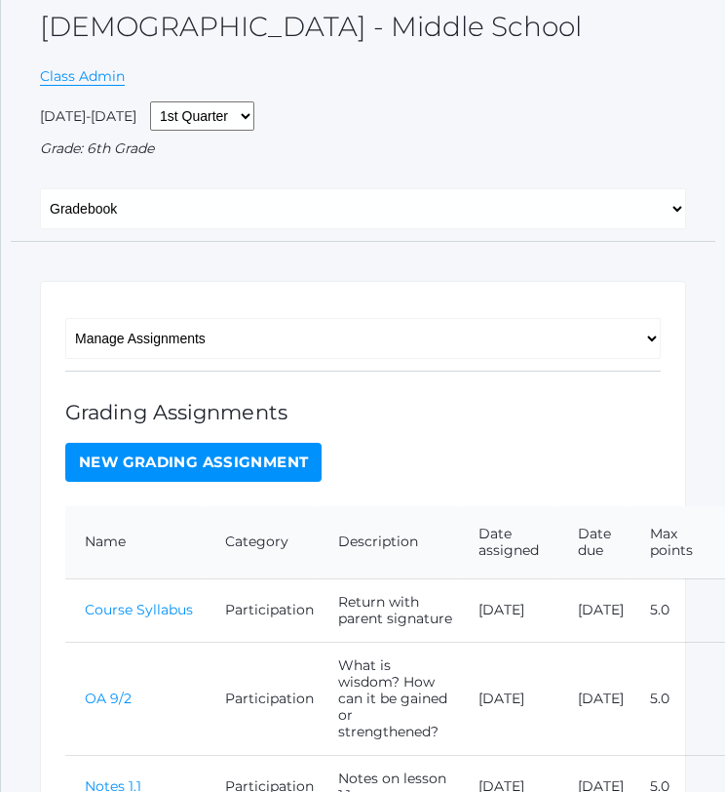
click at [201, 461] on link "New Grading Assignment" at bounding box center [193, 462] width 256 height 39
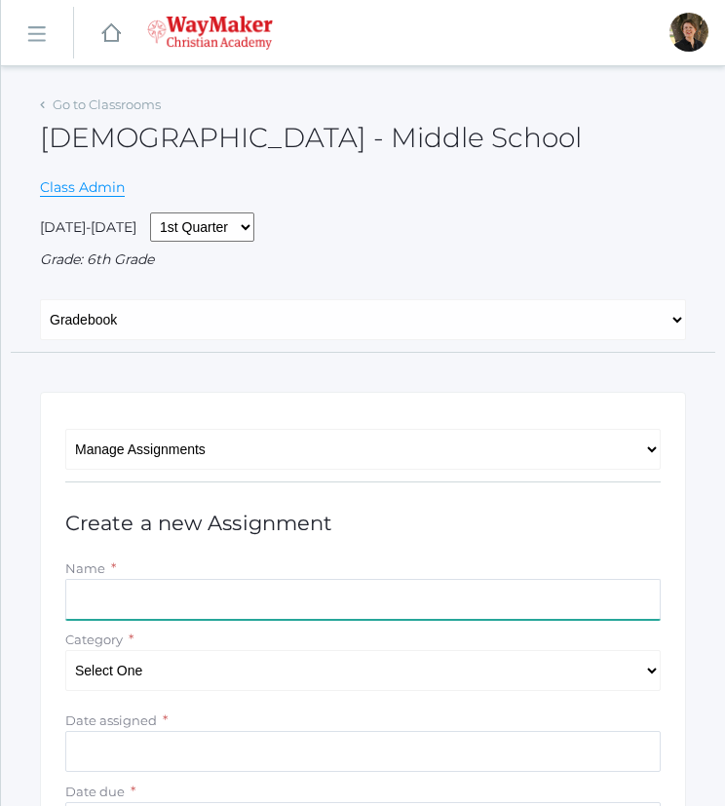
click at [262, 601] on input "Name" at bounding box center [363, 599] width 596 height 41
type input "N"
type input "1.2 Notes"
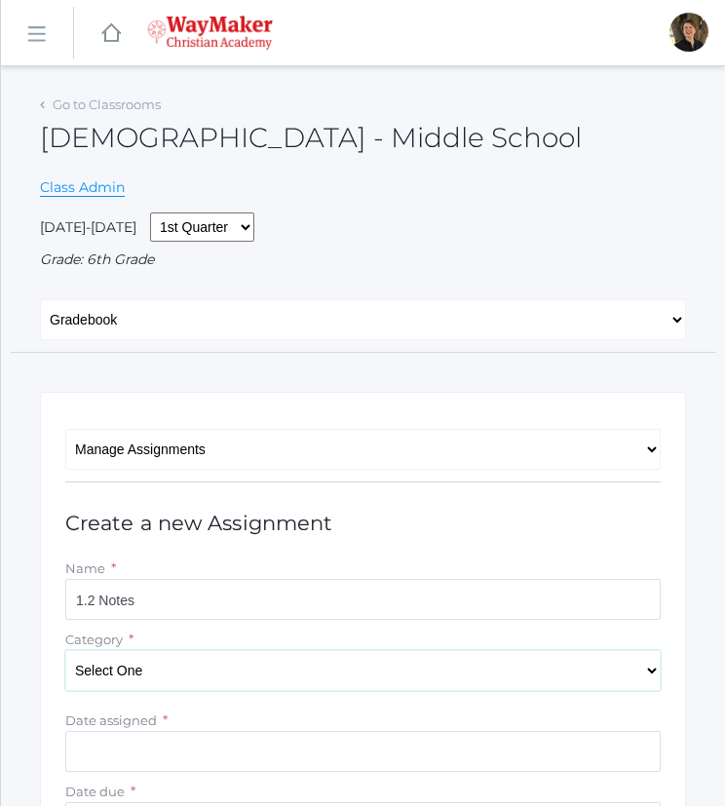
click at [271, 679] on select "Select One Participation Projects Quizzes" at bounding box center [363, 670] width 596 height 41
select select "1160"
click at [65, 650] on select "Select One Participation Projects Quizzes" at bounding box center [363, 670] width 596 height 41
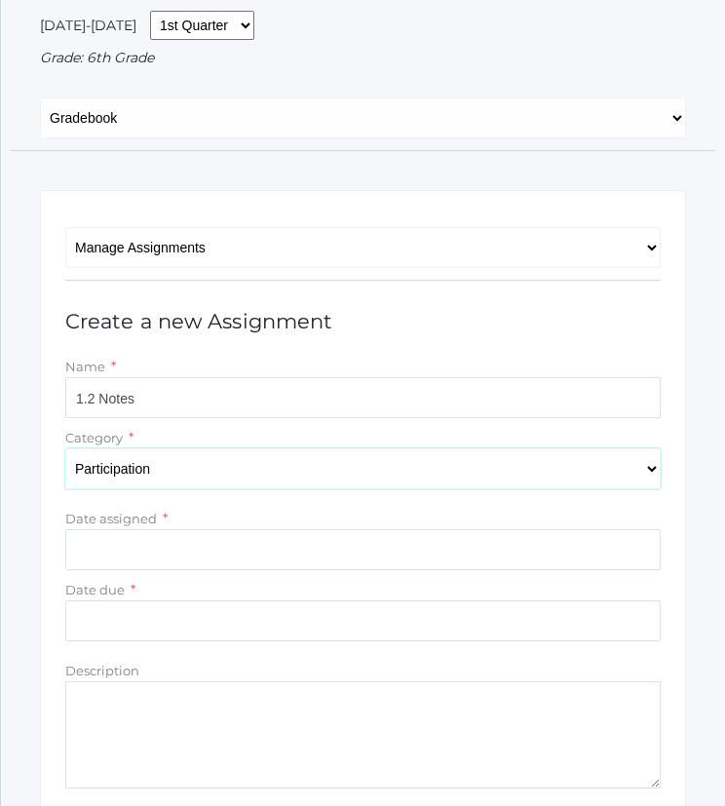
scroll to position [203, 0]
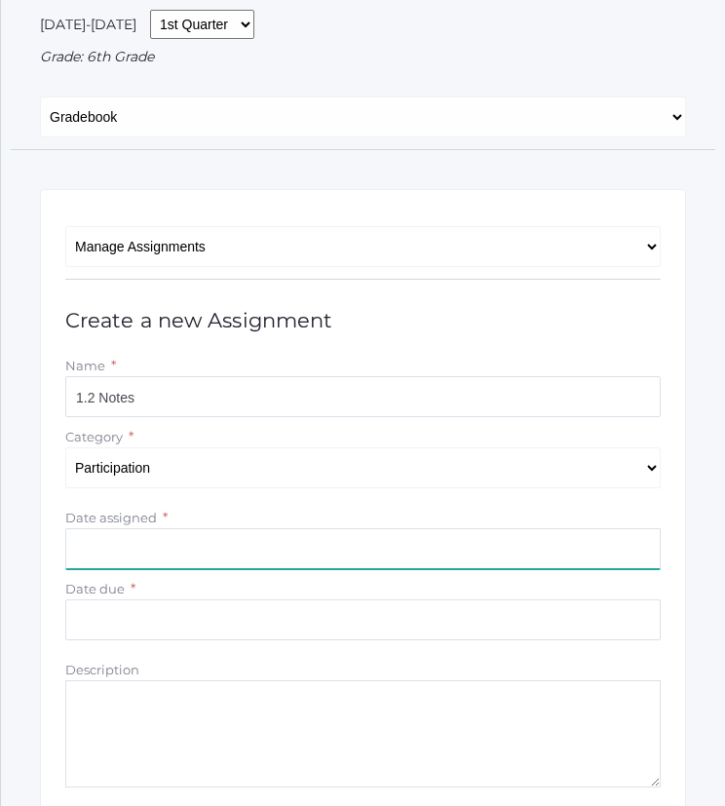
click at [284, 549] on input "Date assigned" at bounding box center [363, 548] width 596 height 41
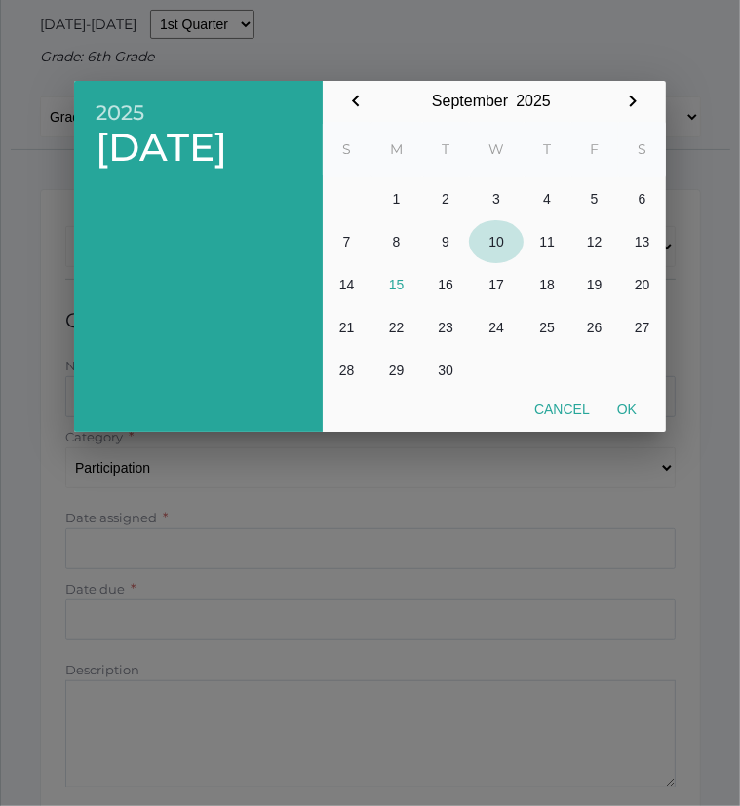
click at [495, 239] on button "10" at bounding box center [496, 241] width 55 height 43
click at [629, 408] on button "Ok" at bounding box center [626, 409] width 47 height 35
type input "[DATE]"
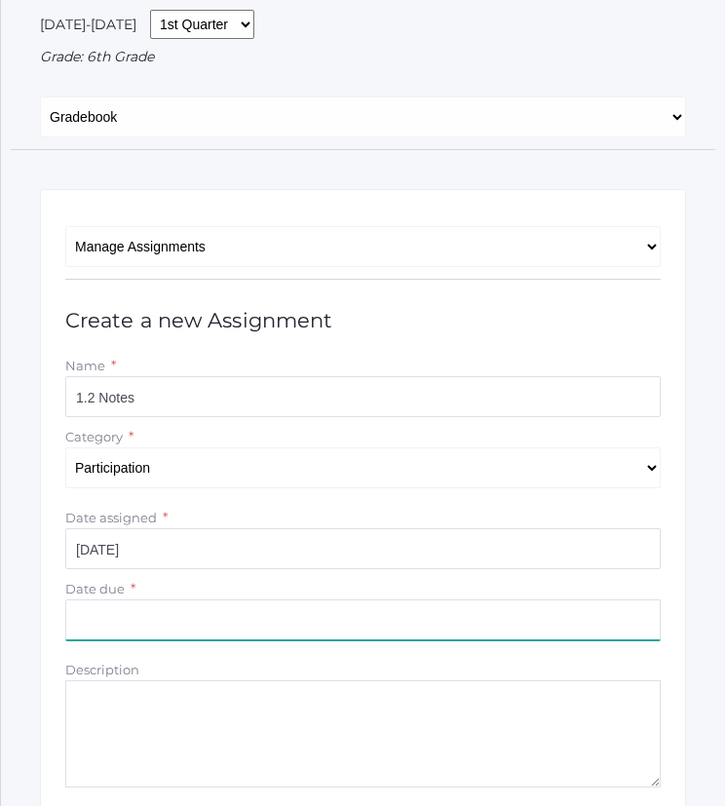
click at [292, 621] on input "Date due" at bounding box center [363, 620] width 596 height 41
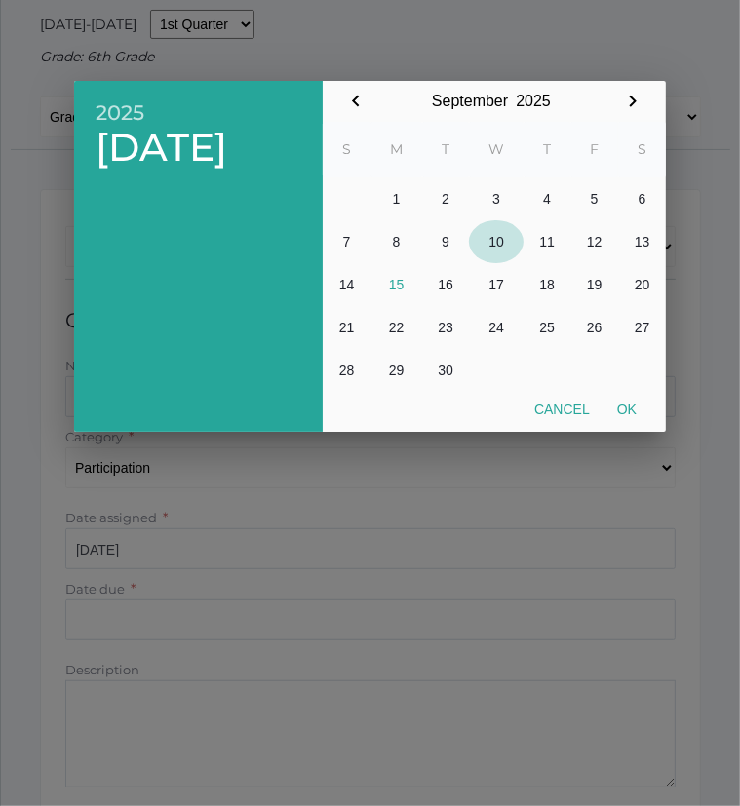
click at [495, 242] on button "10" at bounding box center [496, 241] width 55 height 43
click at [628, 408] on button "Ok" at bounding box center [626, 409] width 47 height 35
type input "[DATE]"
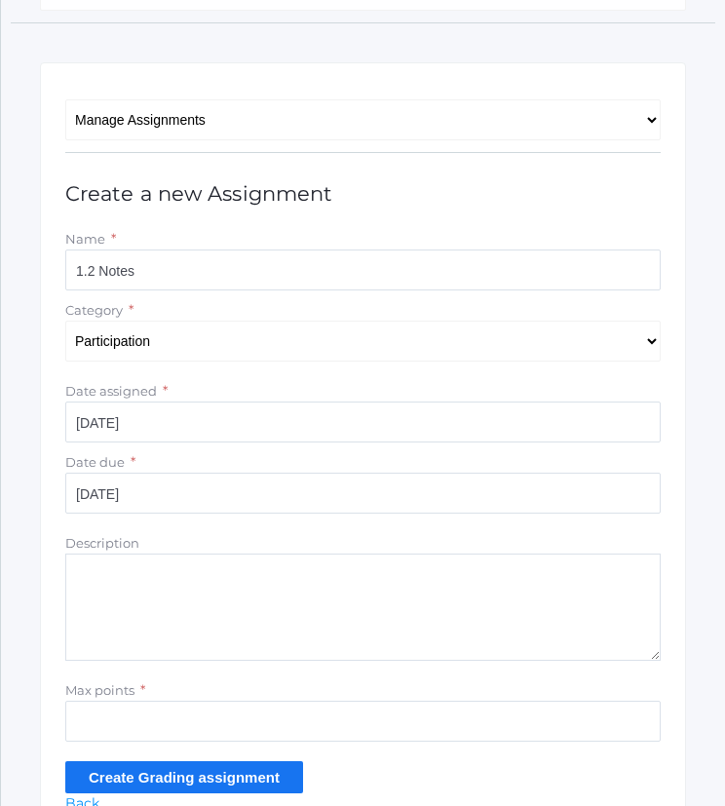
scroll to position [334, 0]
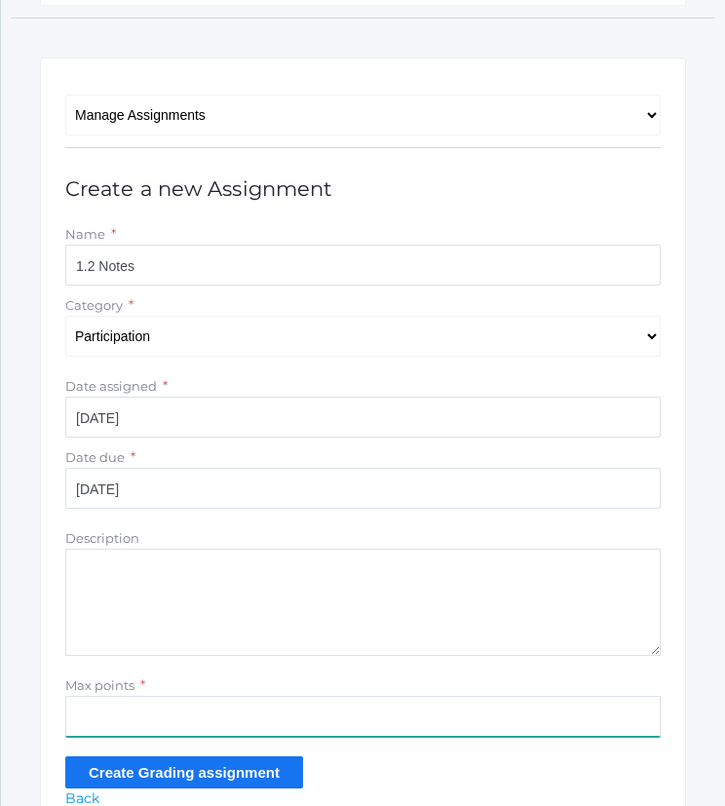
click at [320, 713] on input "Max points" at bounding box center [363, 716] width 596 height 41
type input "5"
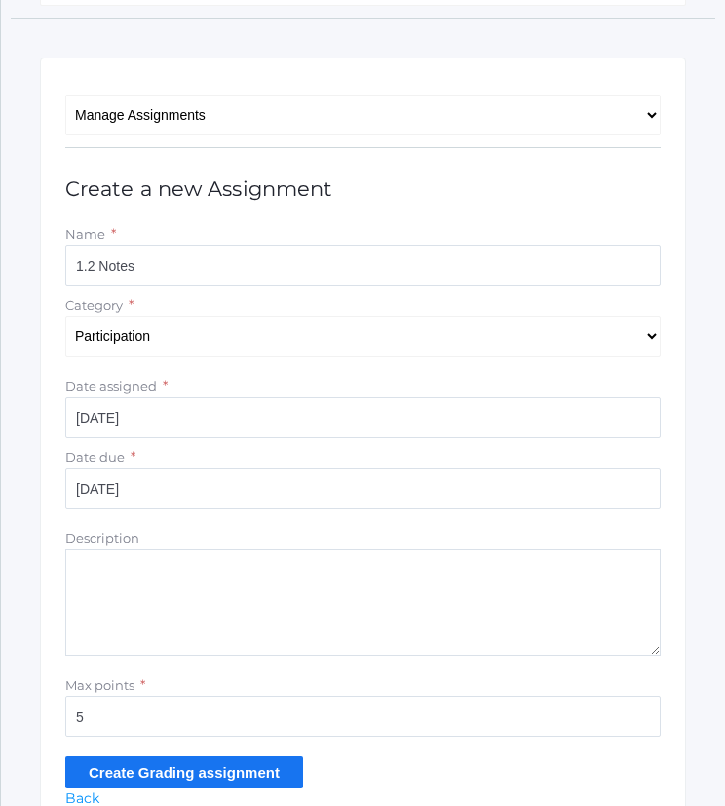
click at [190, 773] on input "Create Grading assignment" at bounding box center [184, 772] width 238 height 32
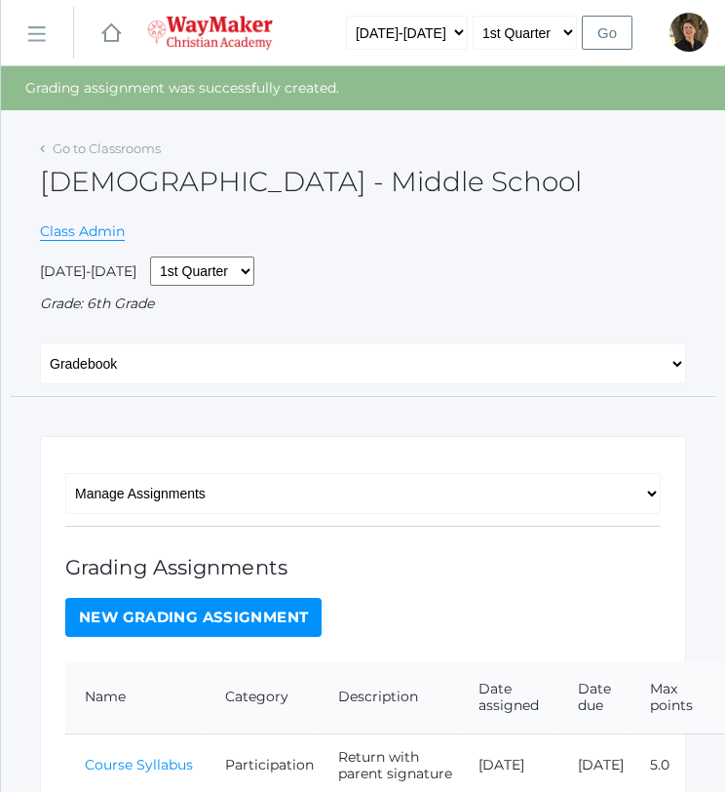
click at [237, 626] on link "New Grading Assignment" at bounding box center [193, 617] width 256 height 39
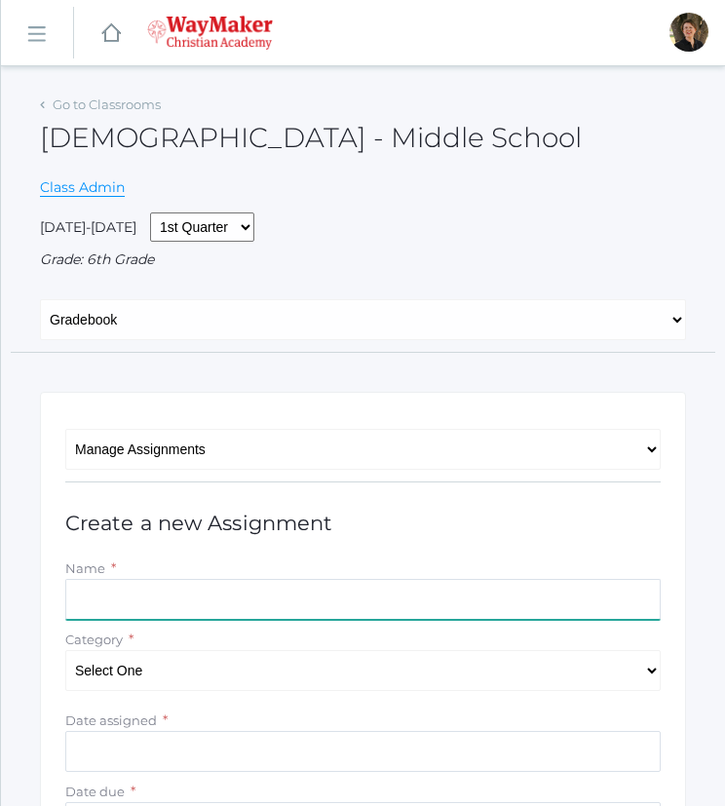
click at [253, 588] on input "Name" at bounding box center [363, 599] width 596 height 41
type input "A"
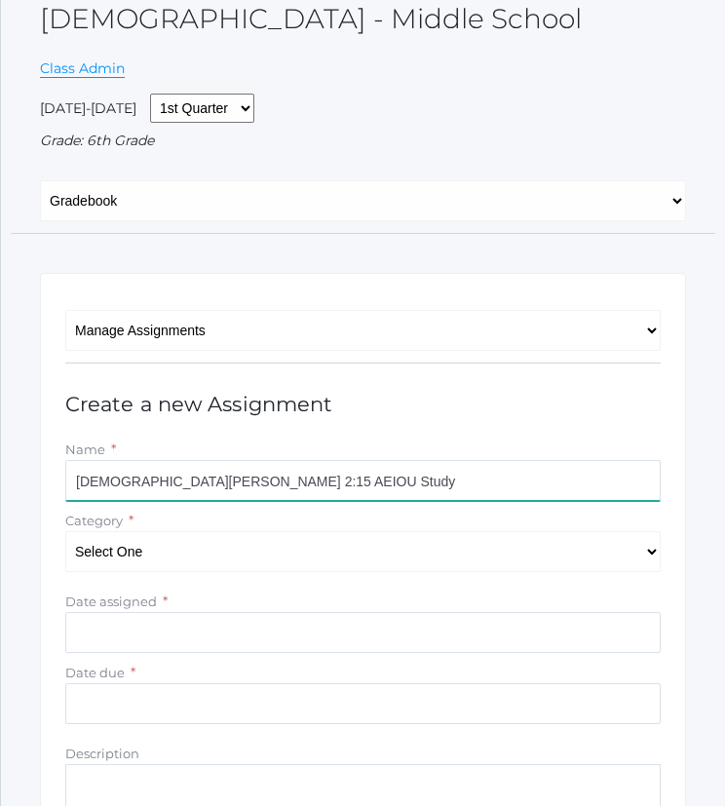
scroll to position [155, 0]
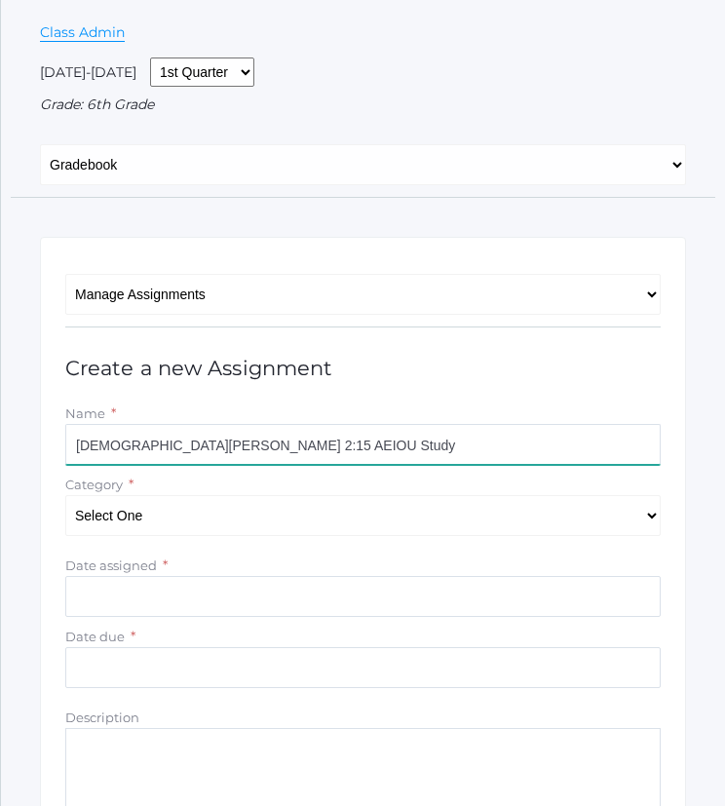
type input "[DEMOGRAPHIC_DATA][PERSON_NAME] 2:15 AEIOU Study"
click at [255, 522] on select "Select One Participation Projects Quizzes" at bounding box center [363, 515] width 596 height 41
select select "1161"
click at [65, 495] on select "Select One Participation Projects Quizzes" at bounding box center [363, 515] width 596 height 41
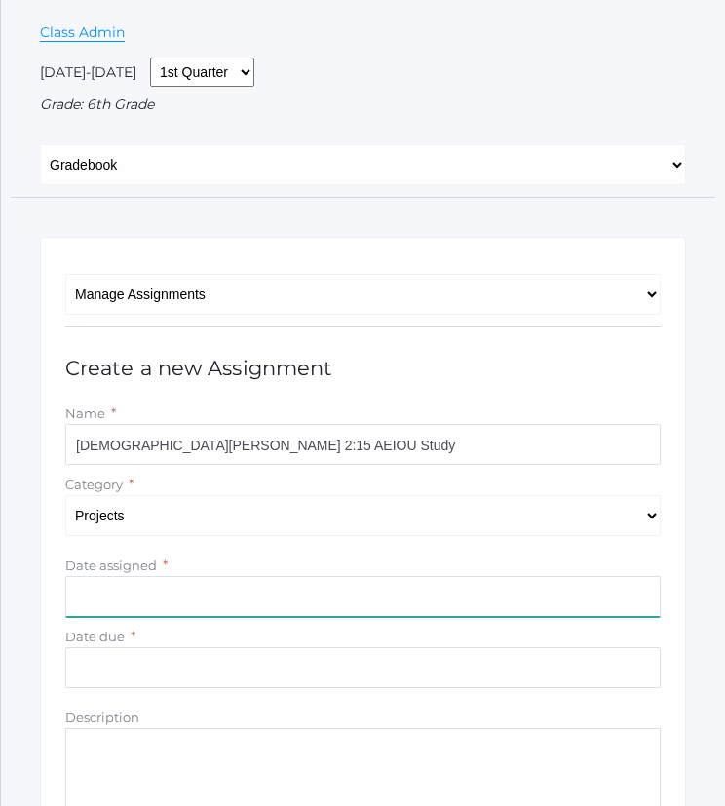
click at [242, 595] on input "Date assigned" at bounding box center [363, 596] width 596 height 41
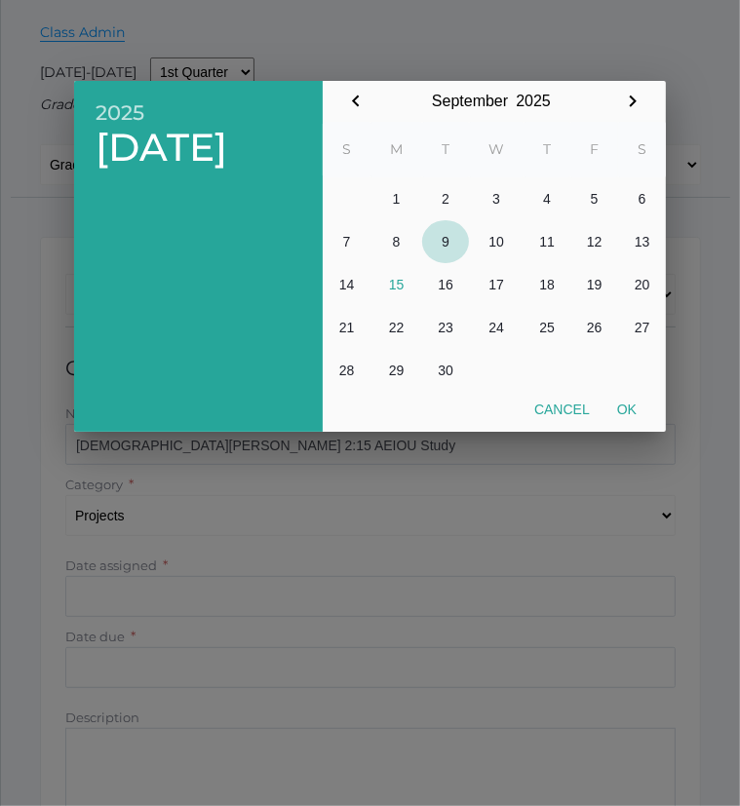
click at [444, 240] on button "9" at bounding box center [445, 241] width 47 height 43
click at [631, 407] on button "Ok" at bounding box center [626, 409] width 47 height 35
type input "[DATE]"
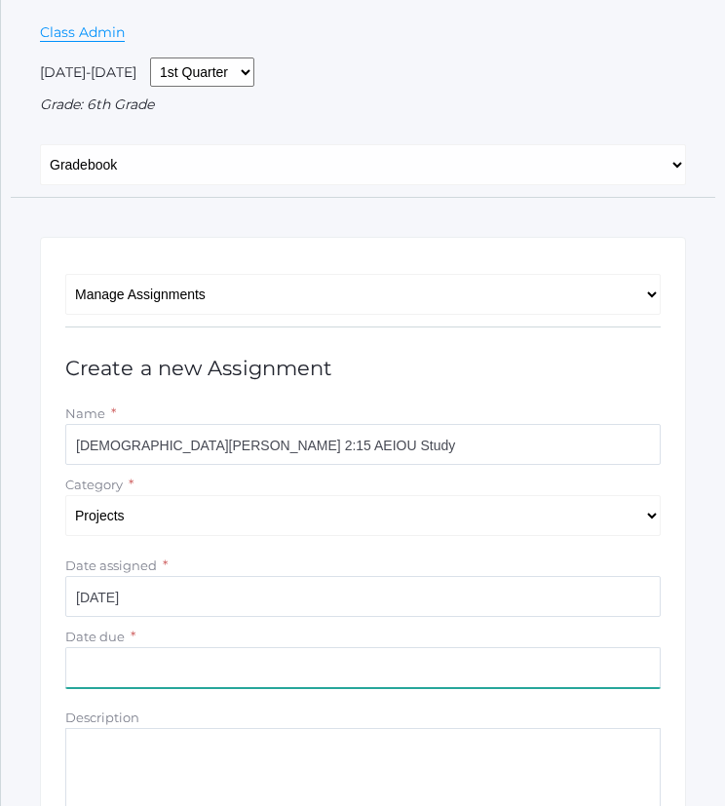
click at [410, 674] on input "Date due" at bounding box center [363, 667] width 596 height 41
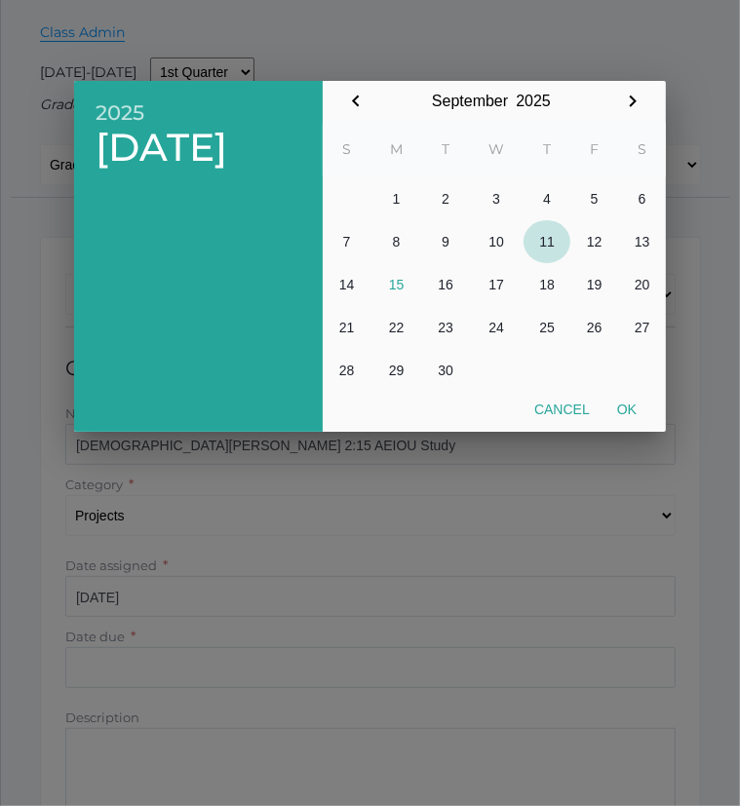
click at [546, 237] on button "11" at bounding box center [546, 241] width 47 height 43
click at [628, 412] on button "Ok" at bounding box center [626, 409] width 47 height 35
type input "[DATE]"
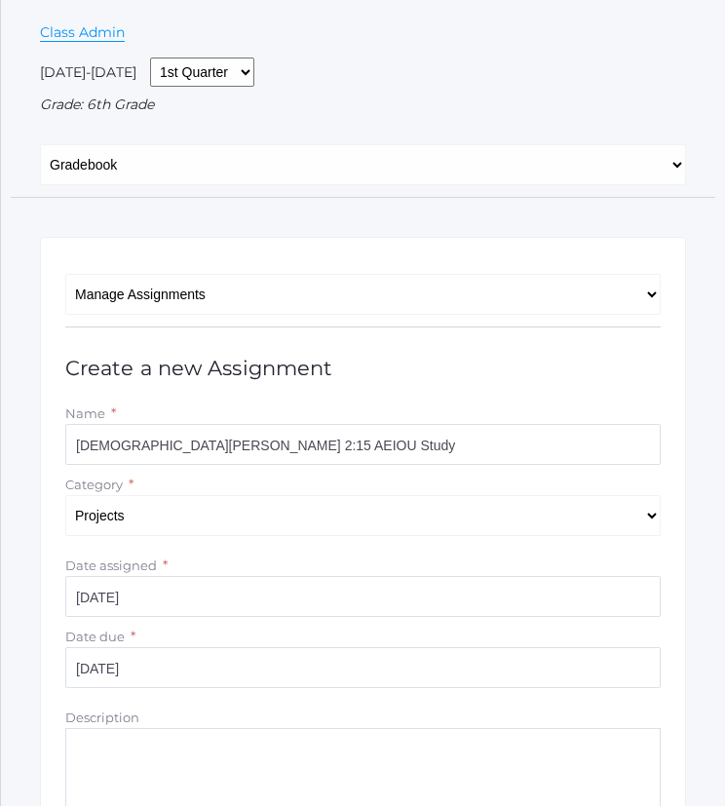
scroll to position [445, 0]
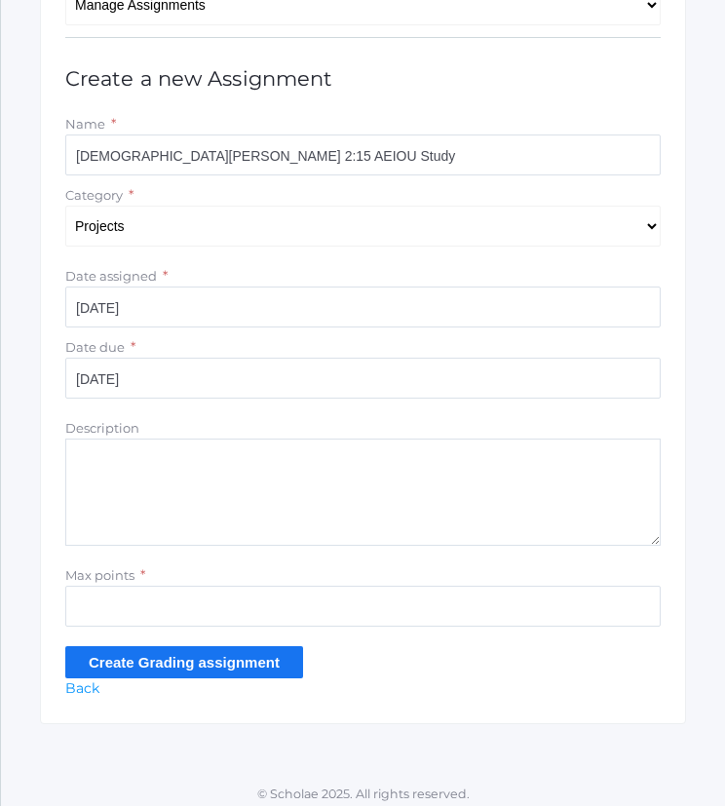
click at [428, 471] on textarea "Description" at bounding box center [363, 492] width 596 height 107
click at [308, 608] on input "Max points" at bounding box center [363, 606] width 596 height 41
type input "10"
click at [219, 664] on input "Create Grading assignment" at bounding box center [184, 662] width 238 height 32
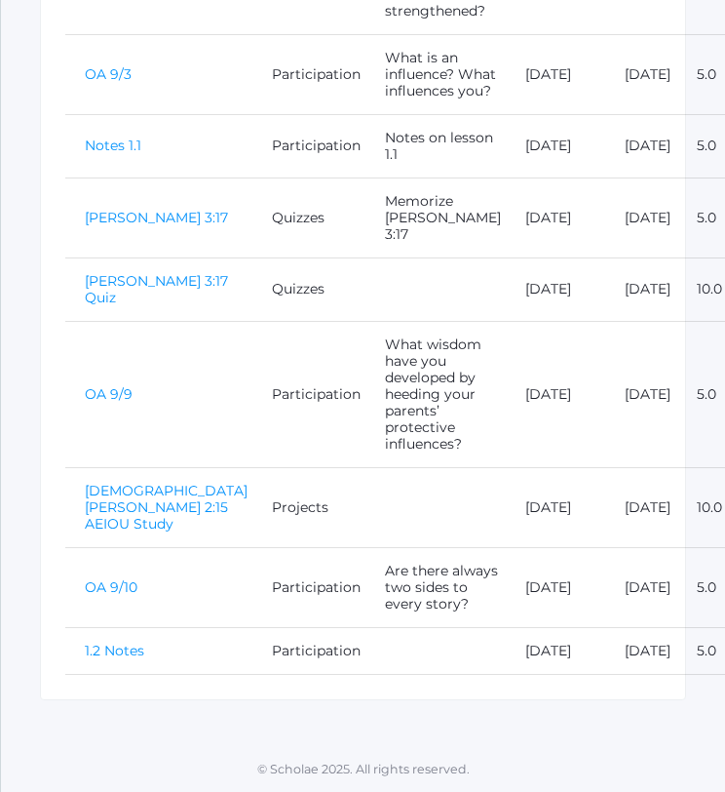
scroll to position [958, 0]
click at [94, 659] on link "1.2 Notes" at bounding box center [114, 650] width 59 height 18
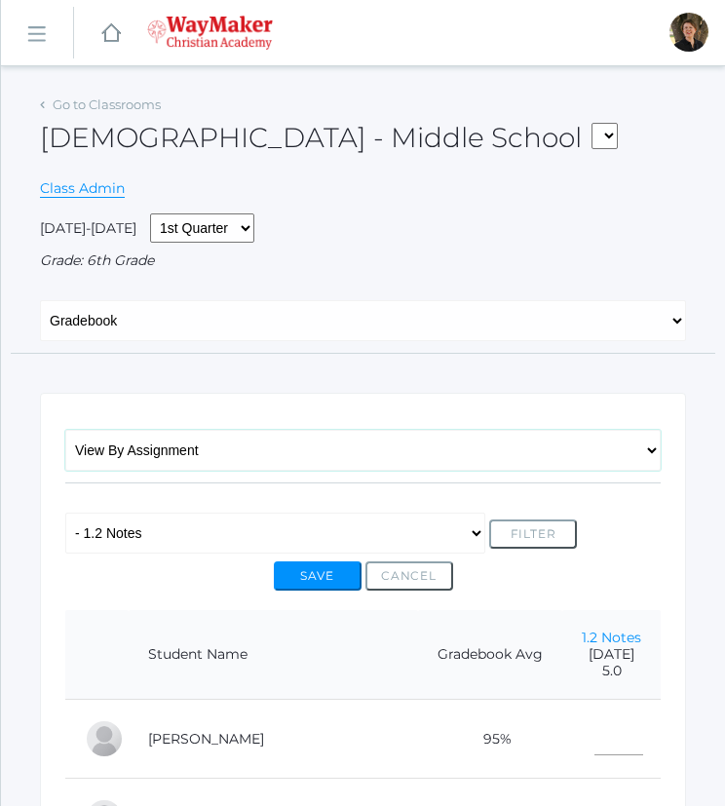
click at [238, 451] on select "View By Assignment View By Category Manage Assignments Grading Categories Progr…" at bounding box center [363, 450] width 596 height 41
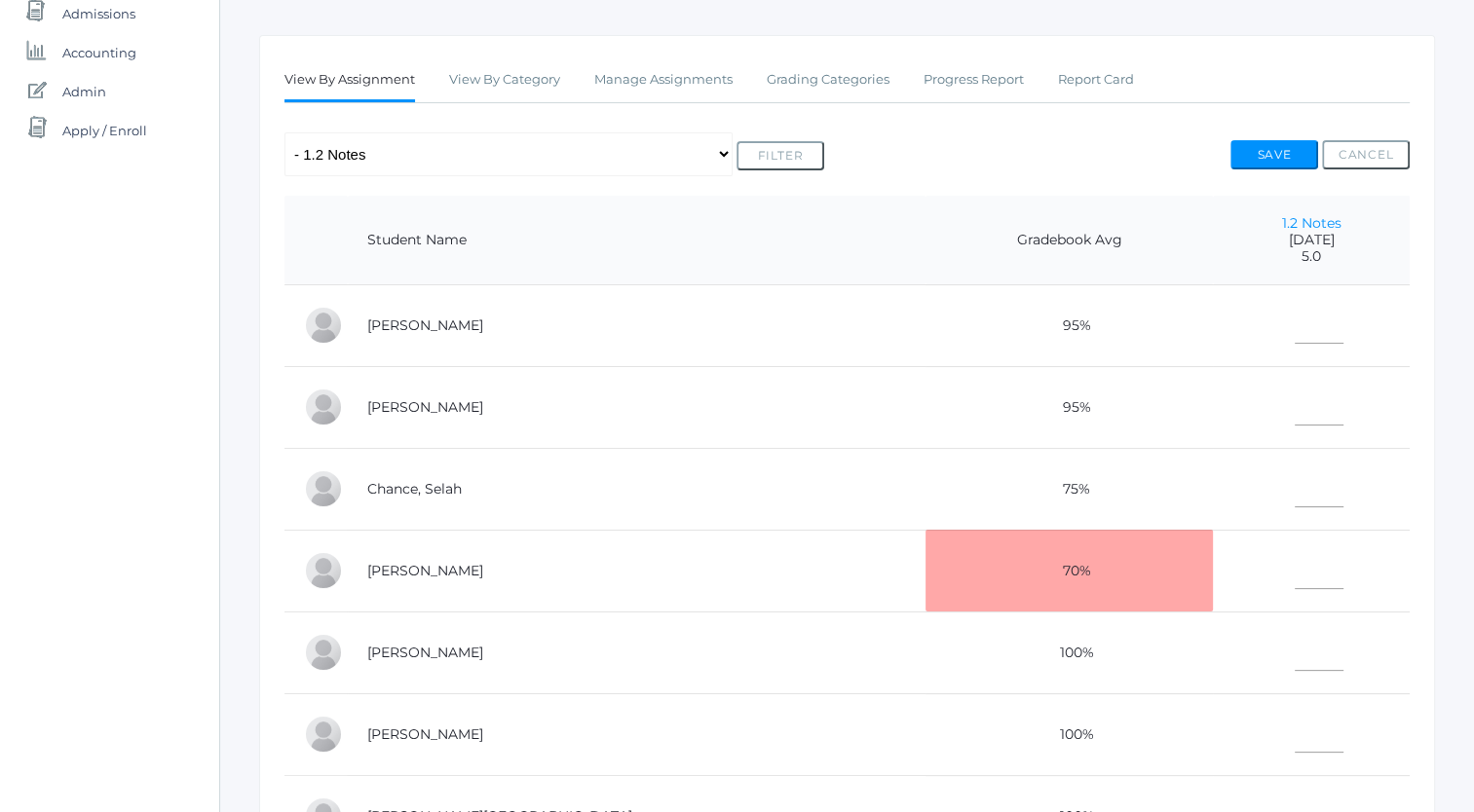
click at [622, 543] on td "Erner, Levi" at bounding box center [637, 570] width 578 height 82
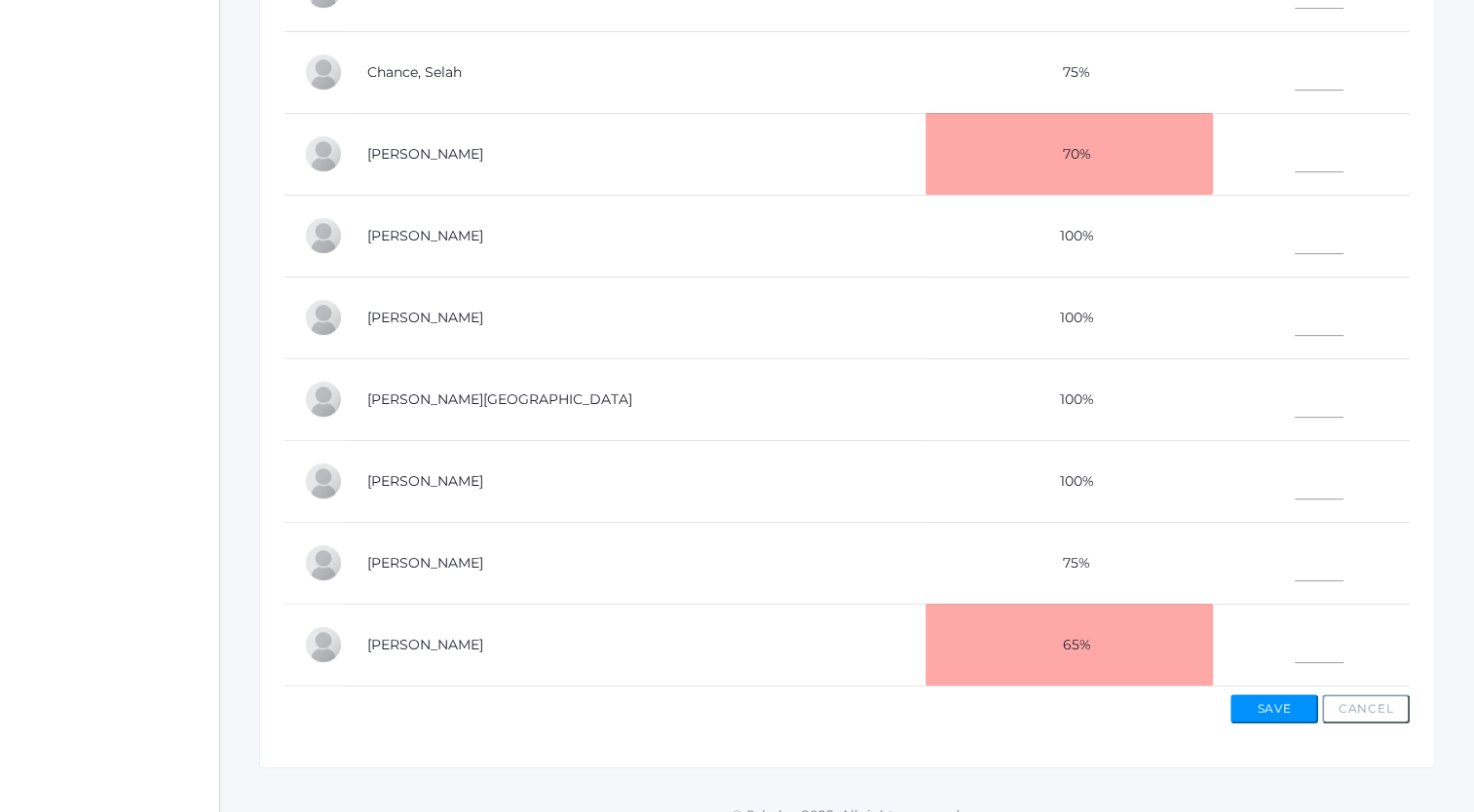
scroll to position [603, 0]
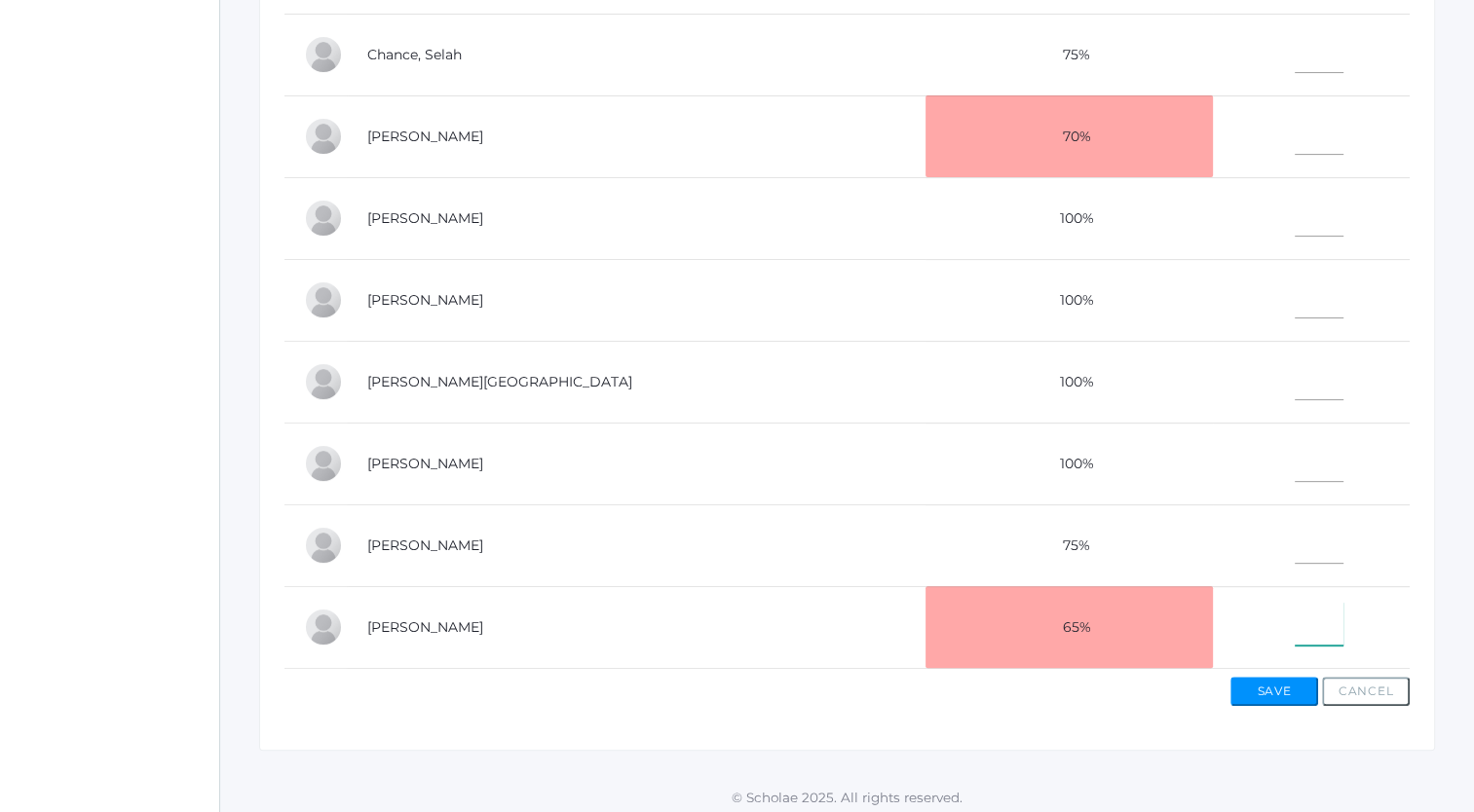
click at [724, 617] on input"] "text" at bounding box center [1319, 623] width 49 height 44
type input"] "3.5"
click at [724, 536] on input"] "text" at bounding box center [1319, 542] width 49 height 44
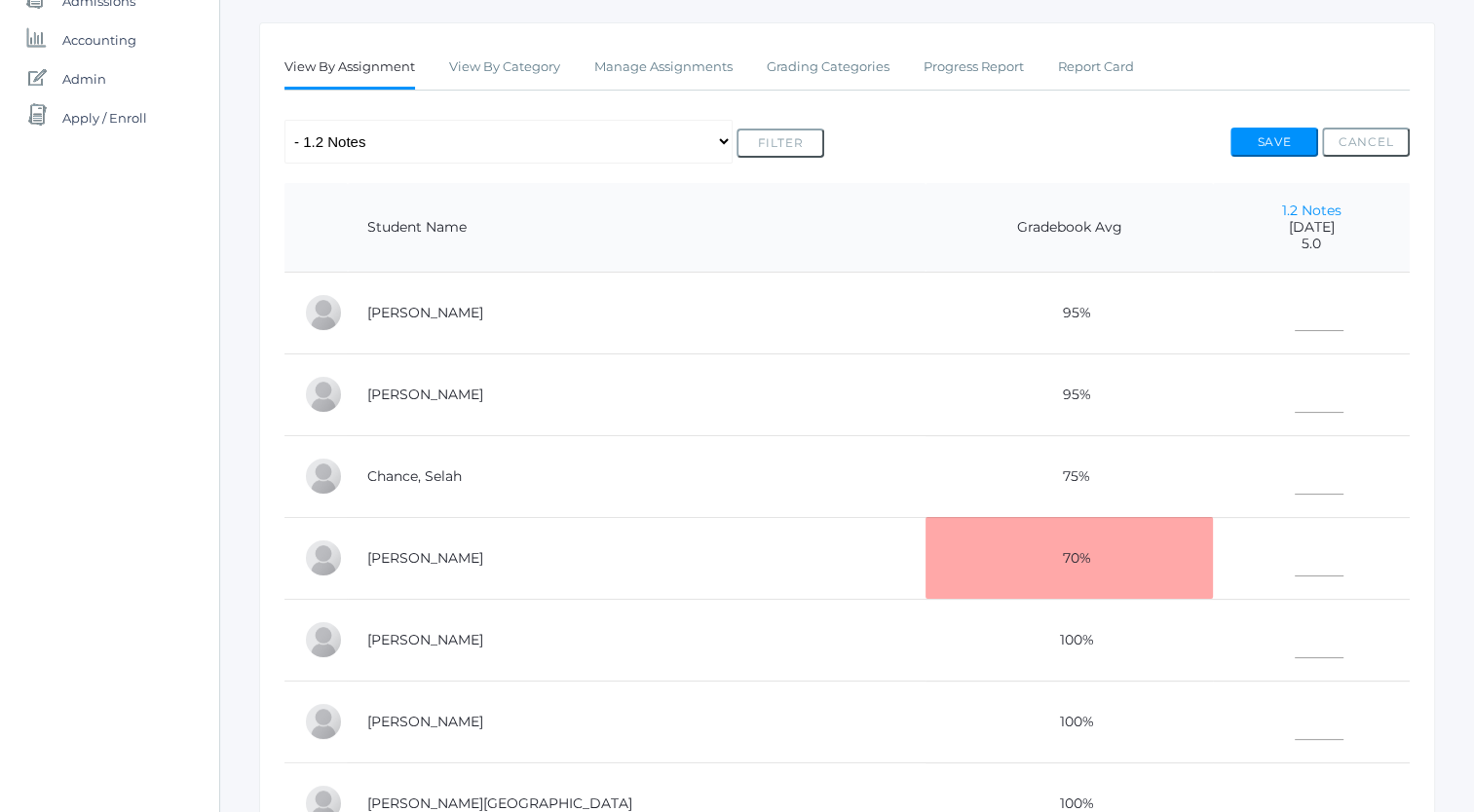
scroll to position [310, 0]
type input"] "5"
click at [724, 322] on input"] "text" at bounding box center [1319, 311] width 49 height 44
type input"] "4"
click at [724, 648] on input"] "text" at bounding box center [1319, 637] width 49 height 44
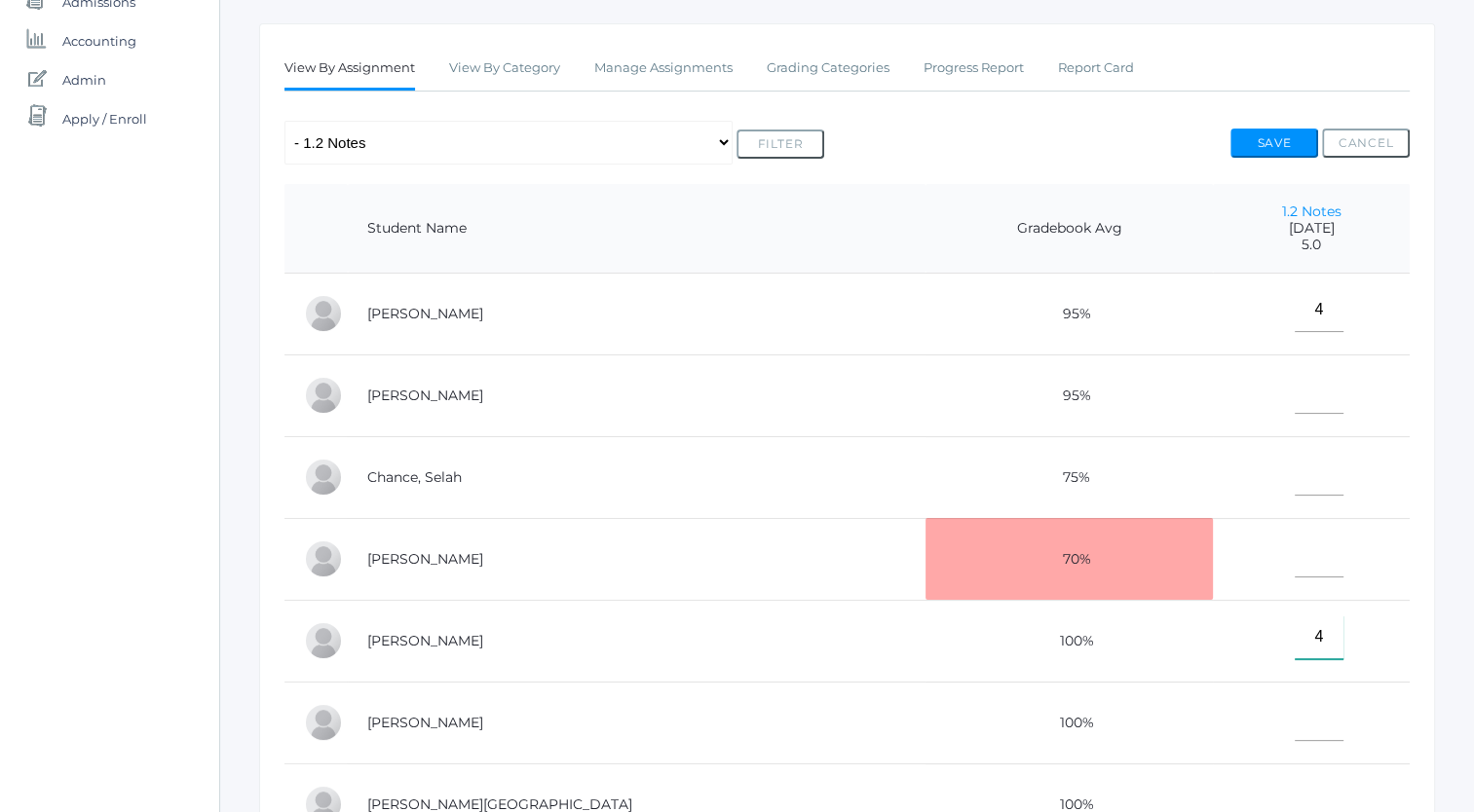
type input"] "4"
click at [724, 485] on input"] "text" at bounding box center [1319, 473] width 49 height 44
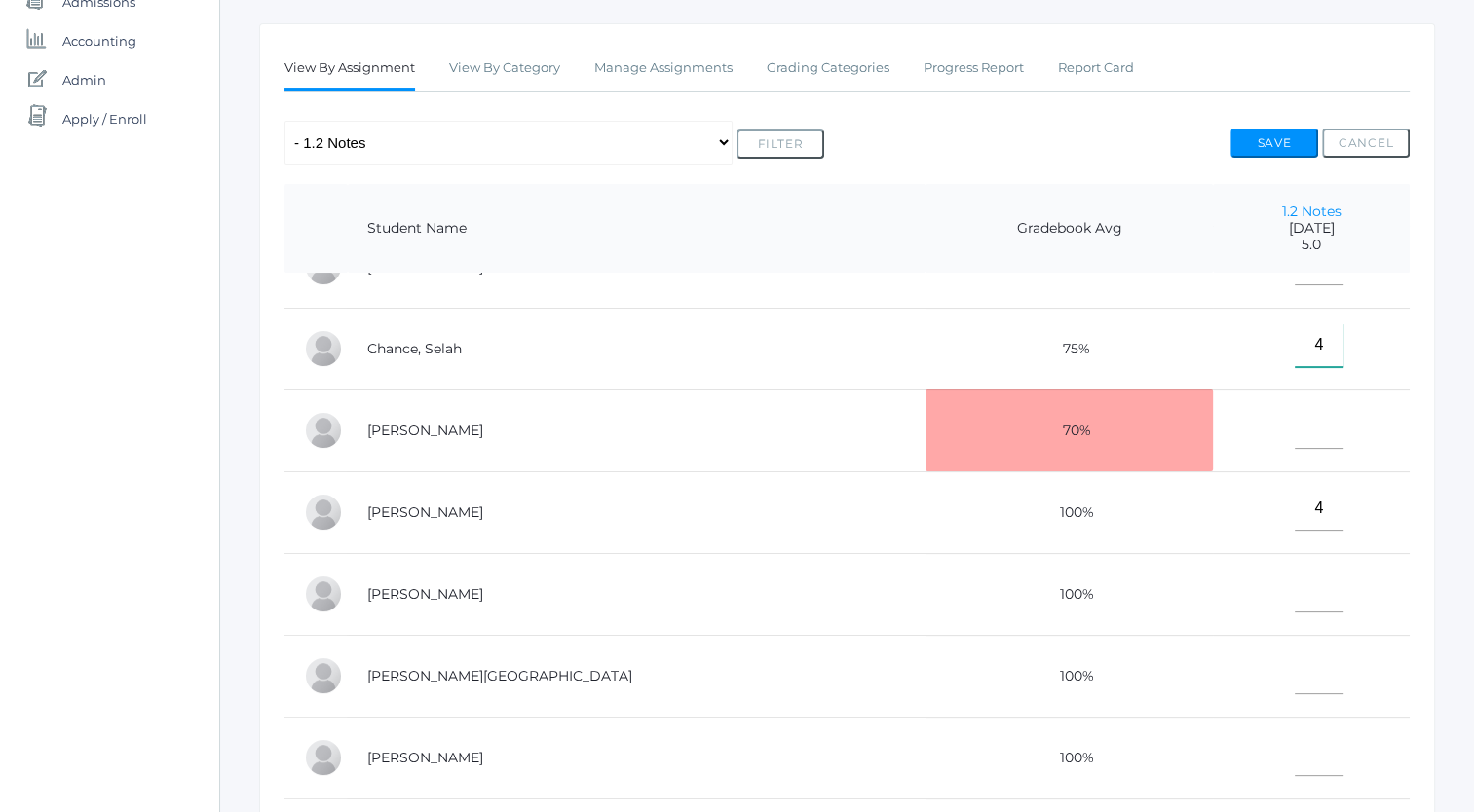
scroll to position [434, 0]
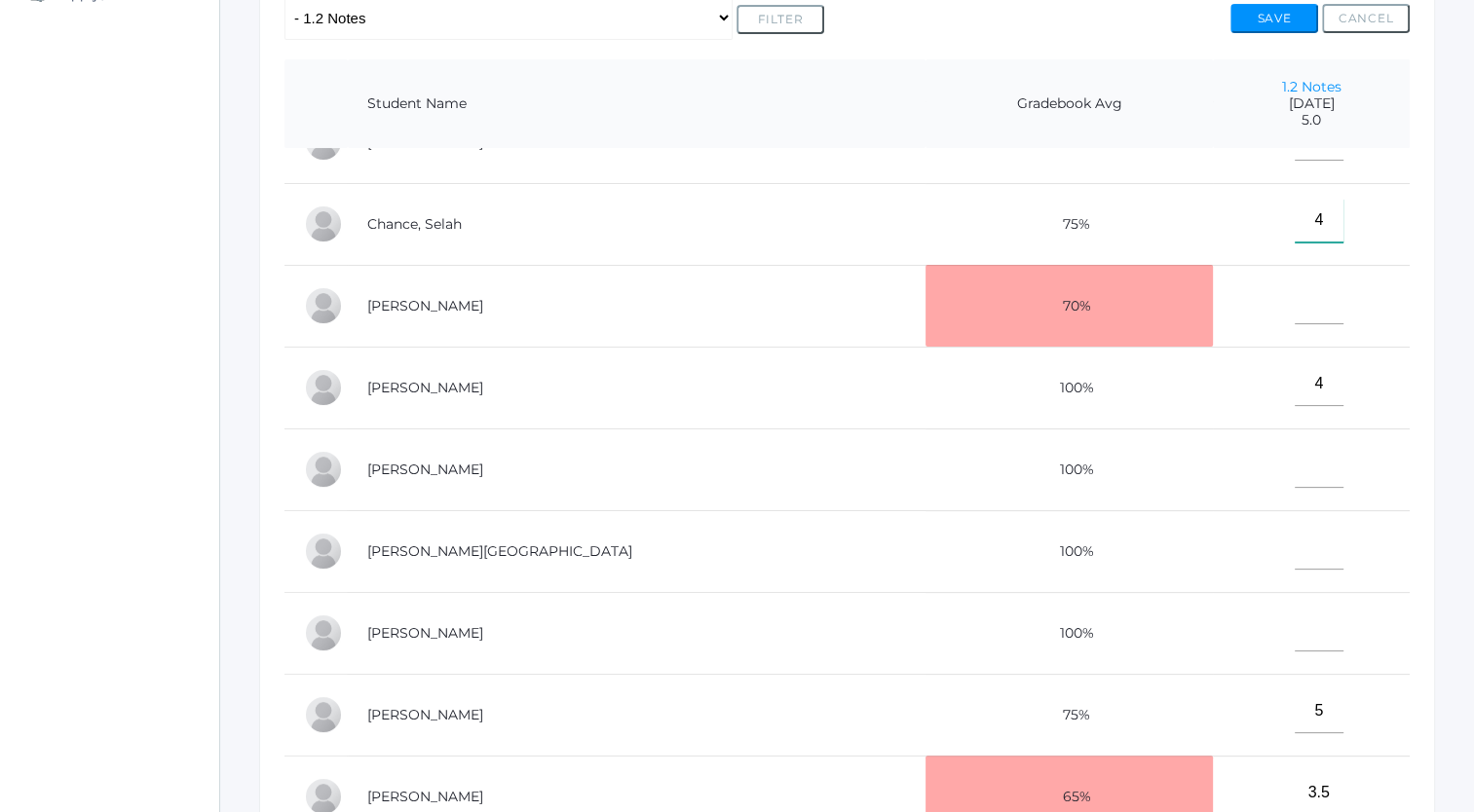
type input"] "4"
click at [724, 626] on input"] "text" at bounding box center [1319, 629] width 49 height 44
type input"] "5"
click at [724, 558] on input"] "text" at bounding box center [1319, 547] width 49 height 44
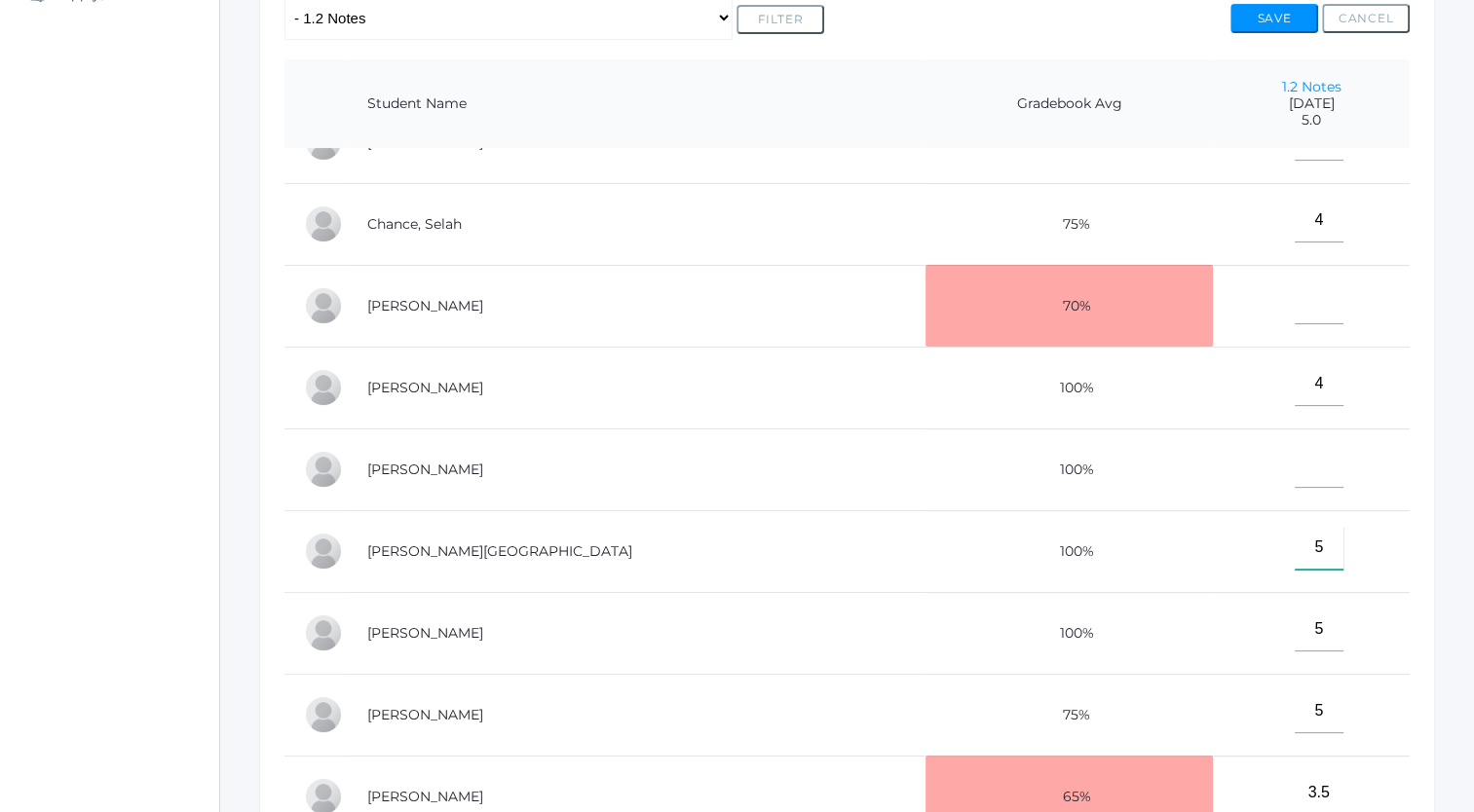
type input"] "5"
click at [724, 473] on input"] "text" at bounding box center [1319, 466] width 49 height 44
type input"] "5"
click at [724, 309] on input"] "text" at bounding box center [1319, 303] width 49 height 44
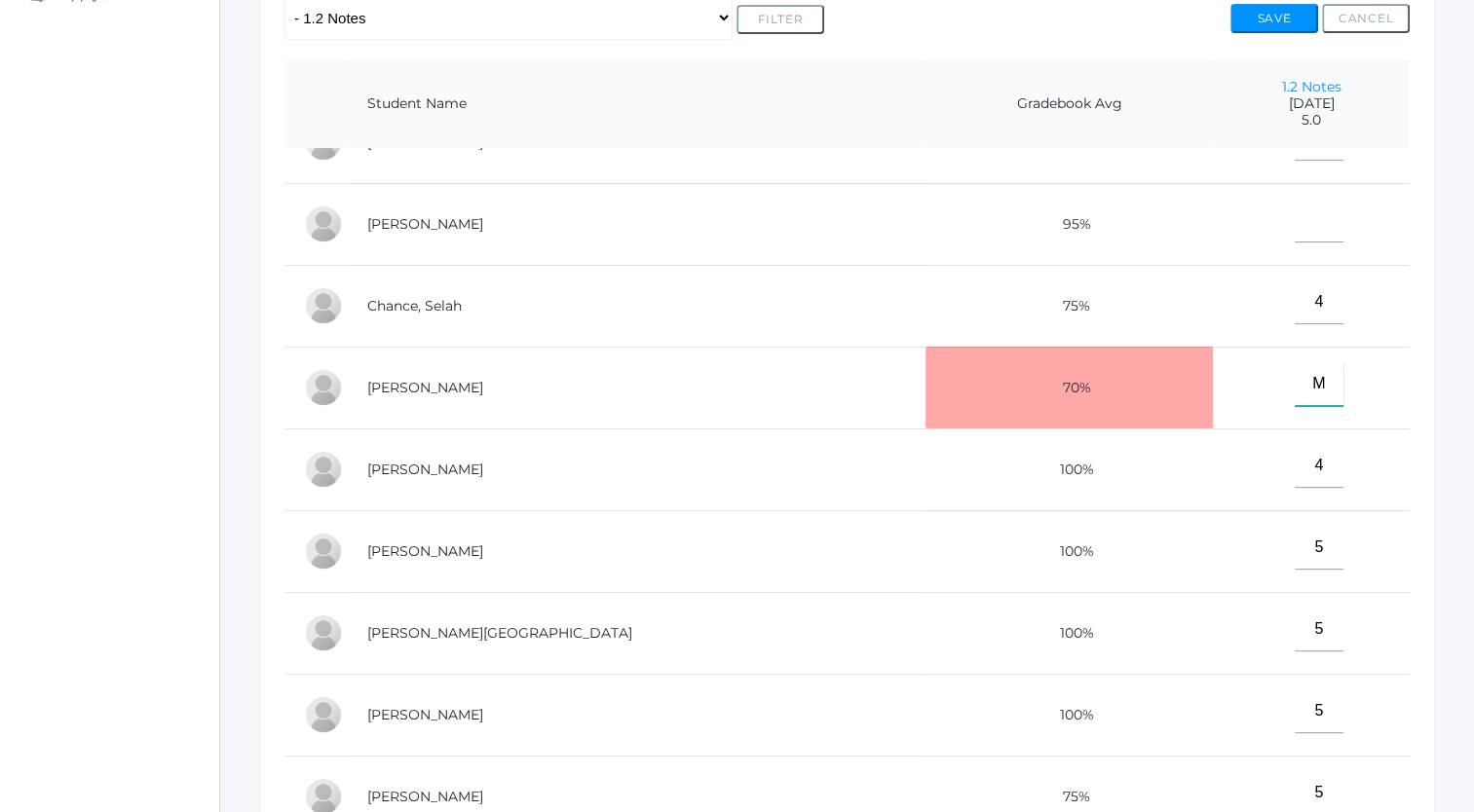
scroll to position [0, 0]
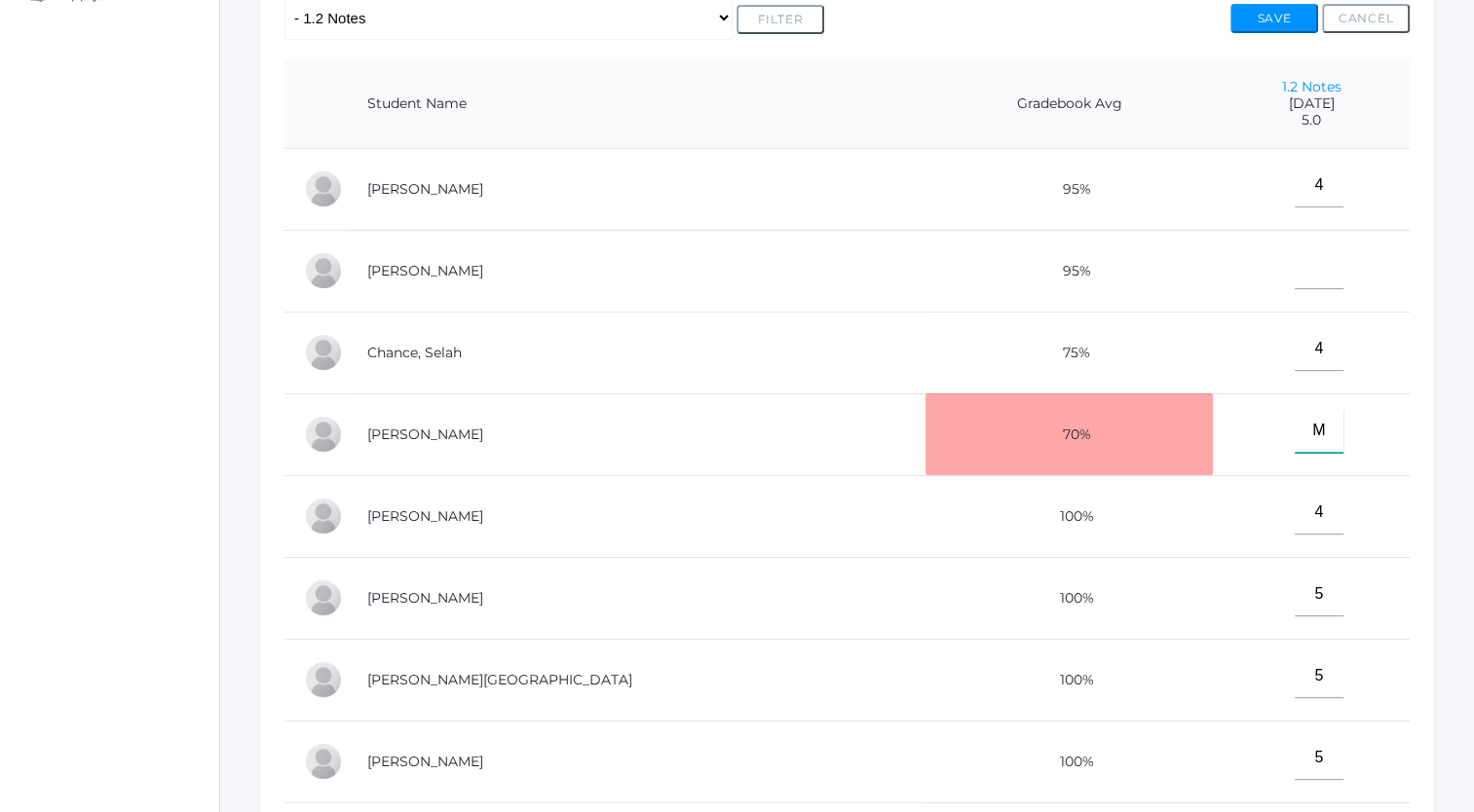
type input"] "M"
click at [724, 279] on input"] "text" at bounding box center [1319, 268] width 49 height 44
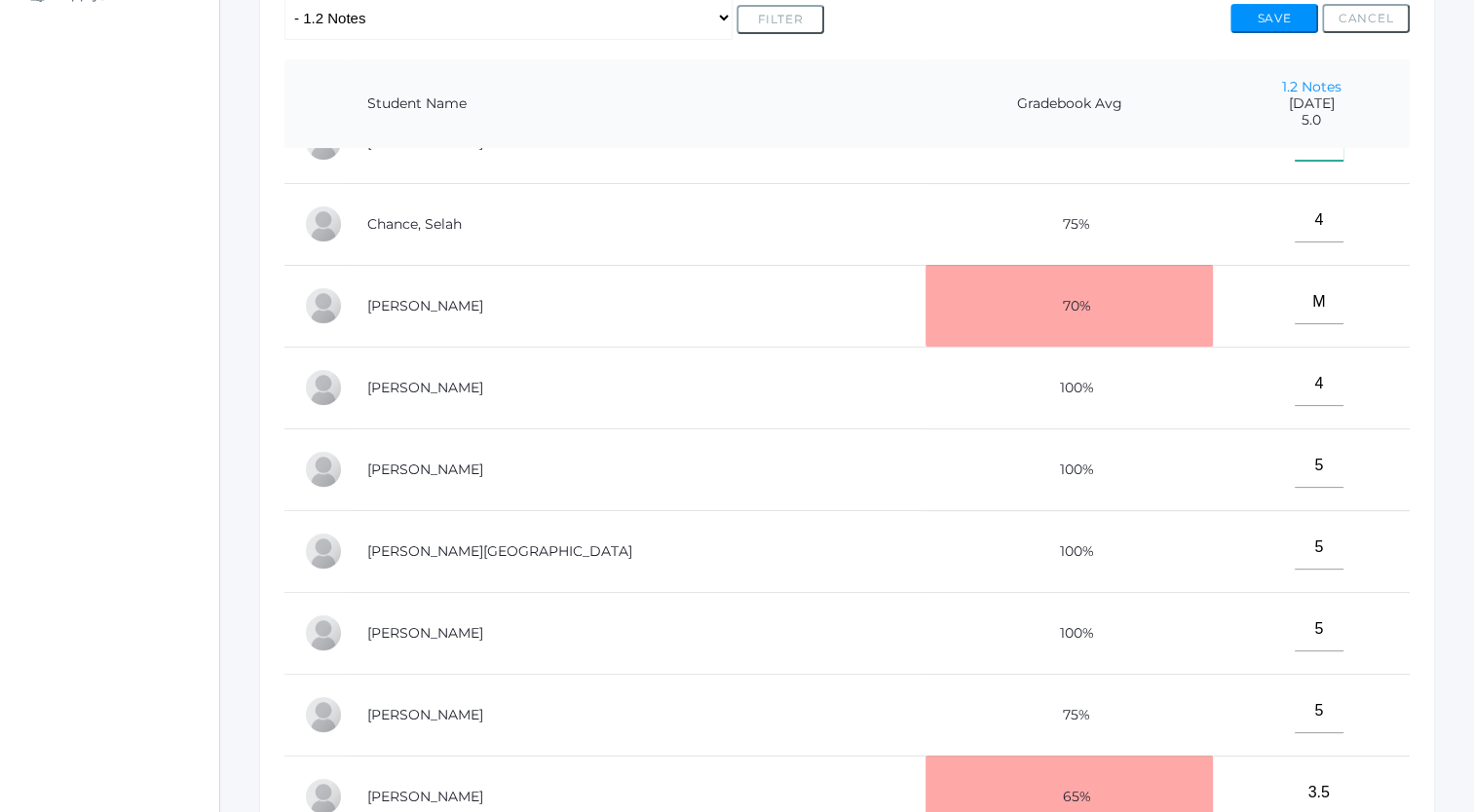
scroll to position [610, 0]
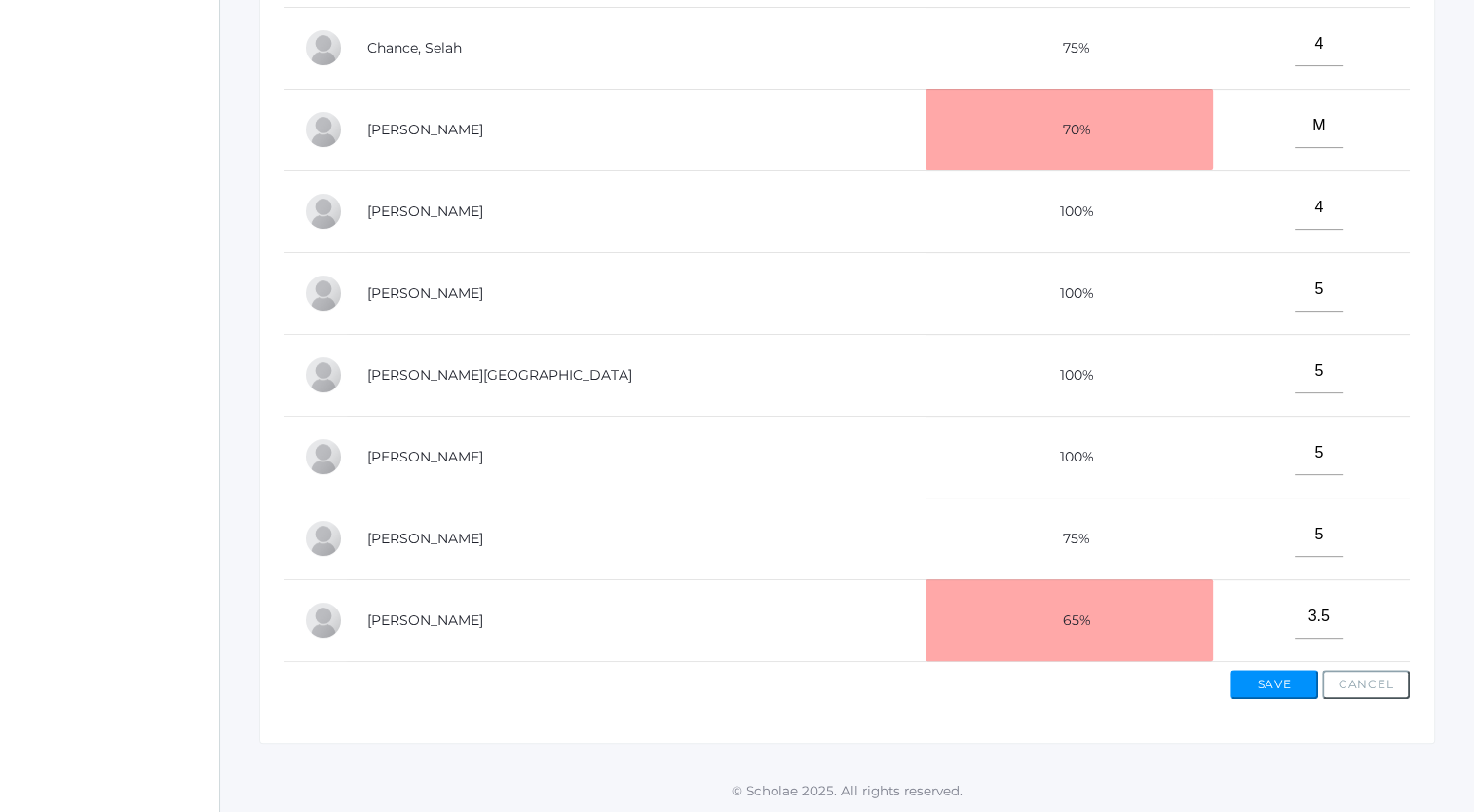
type input"] "M"
click at [724, 683] on button "Save" at bounding box center [1274, 684] width 88 height 29
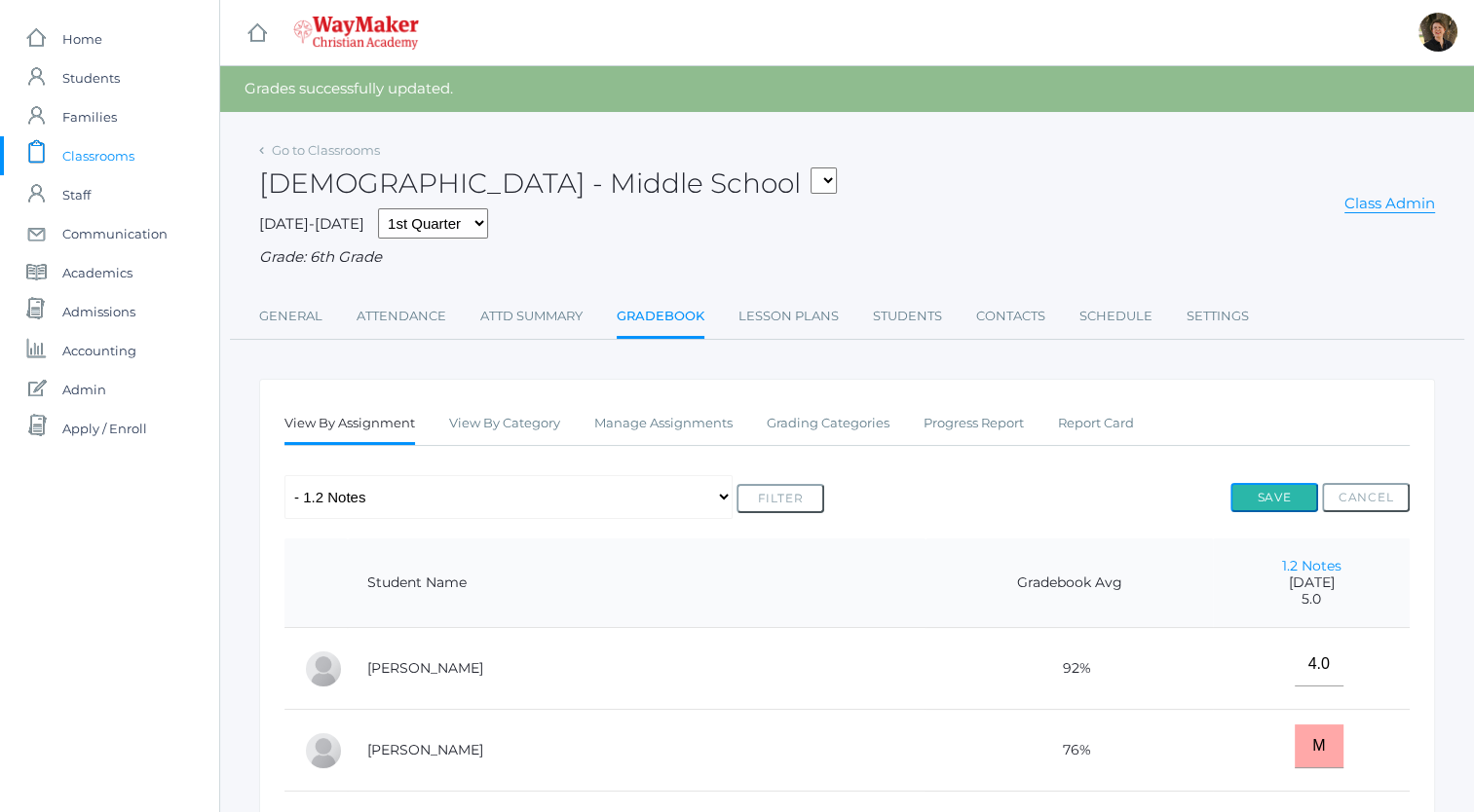
click at [1275, 492] on button "Save" at bounding box center [1274, 497] width 88 height 29
click at [651, 421] on link "Manage Assignments" at bounding box center [664, 423] width 138 height 39
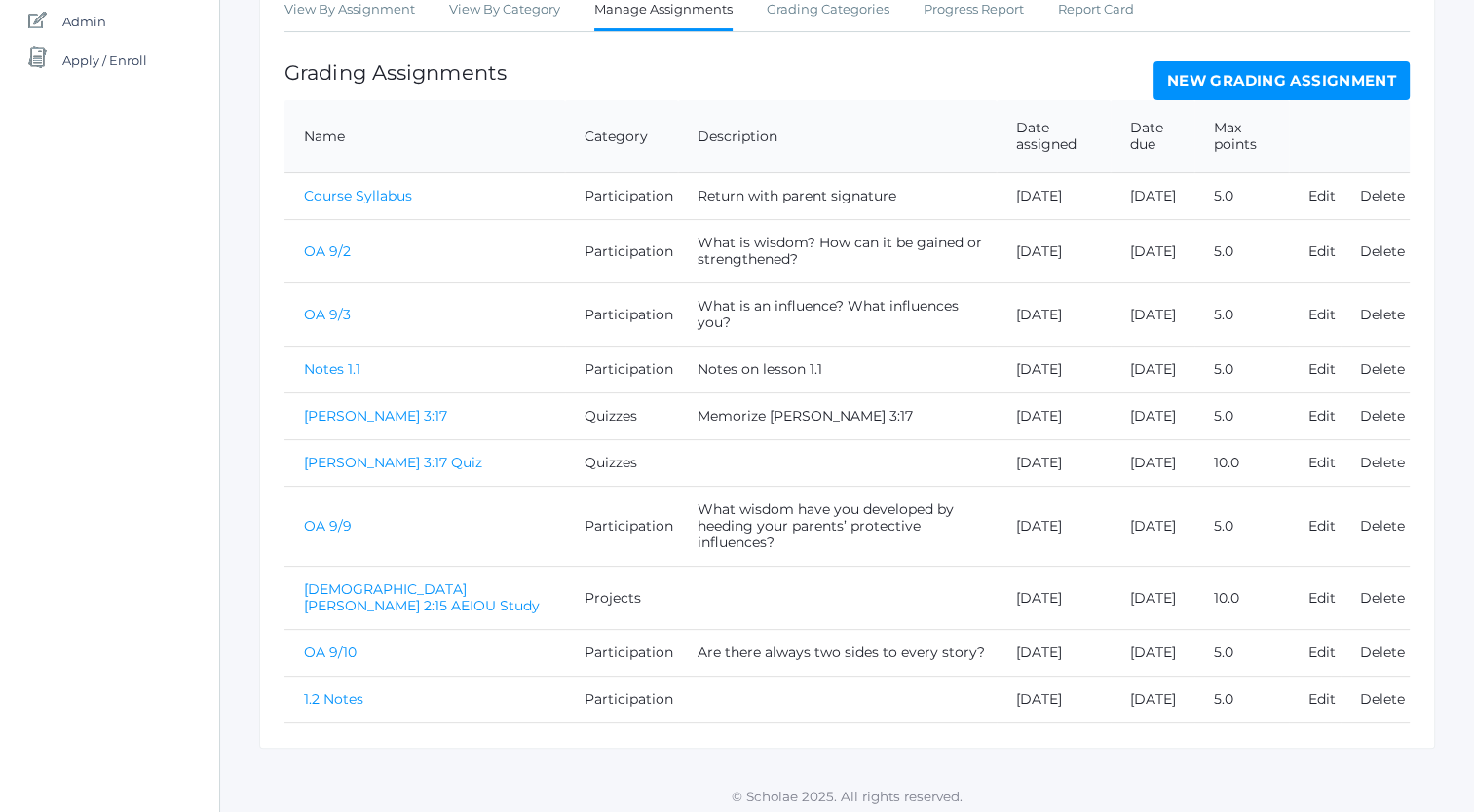
scroll to position [455, 0]
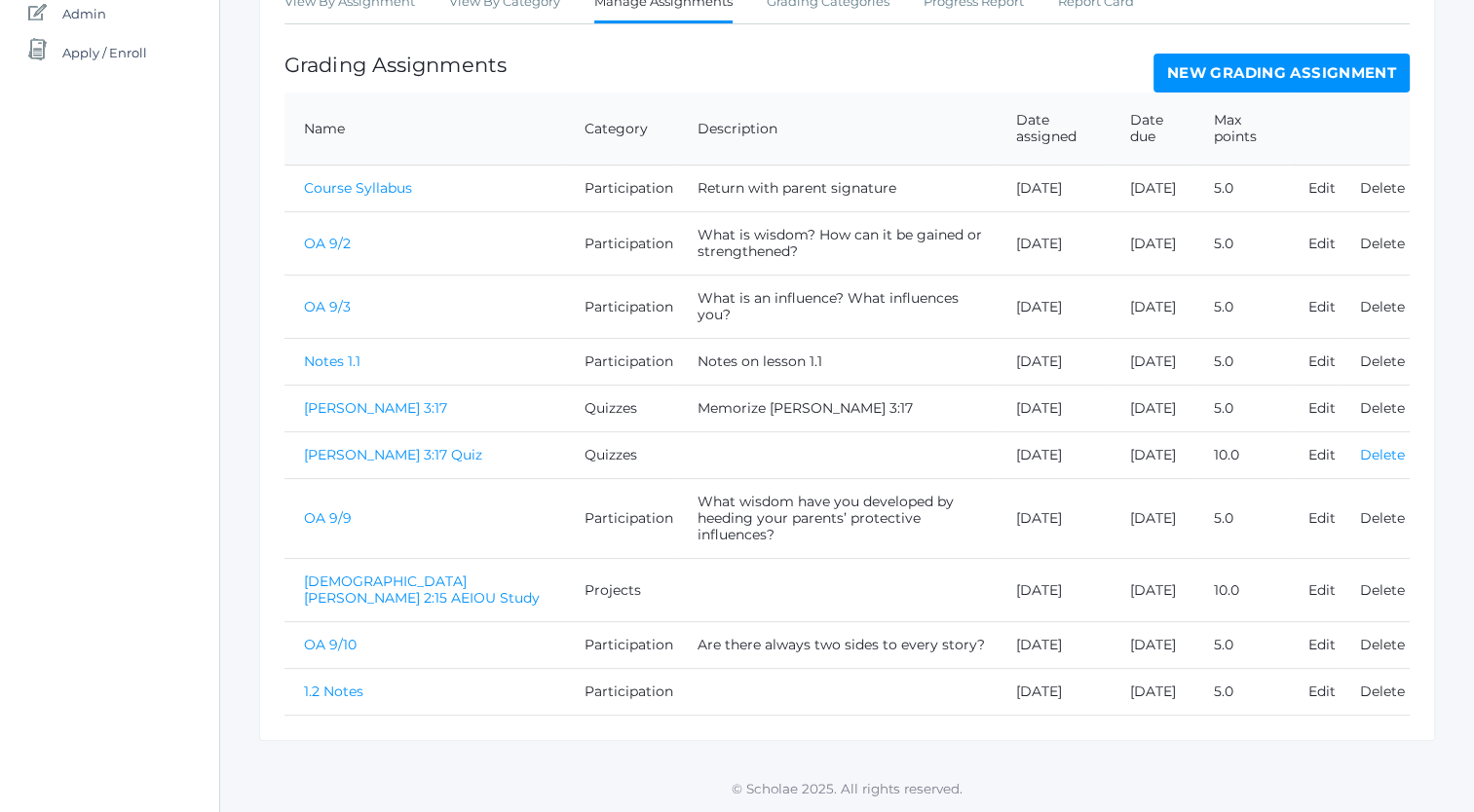
click at [1383, 445] on link "Delete" at bounding box center [1382, 454] width 45 height 18
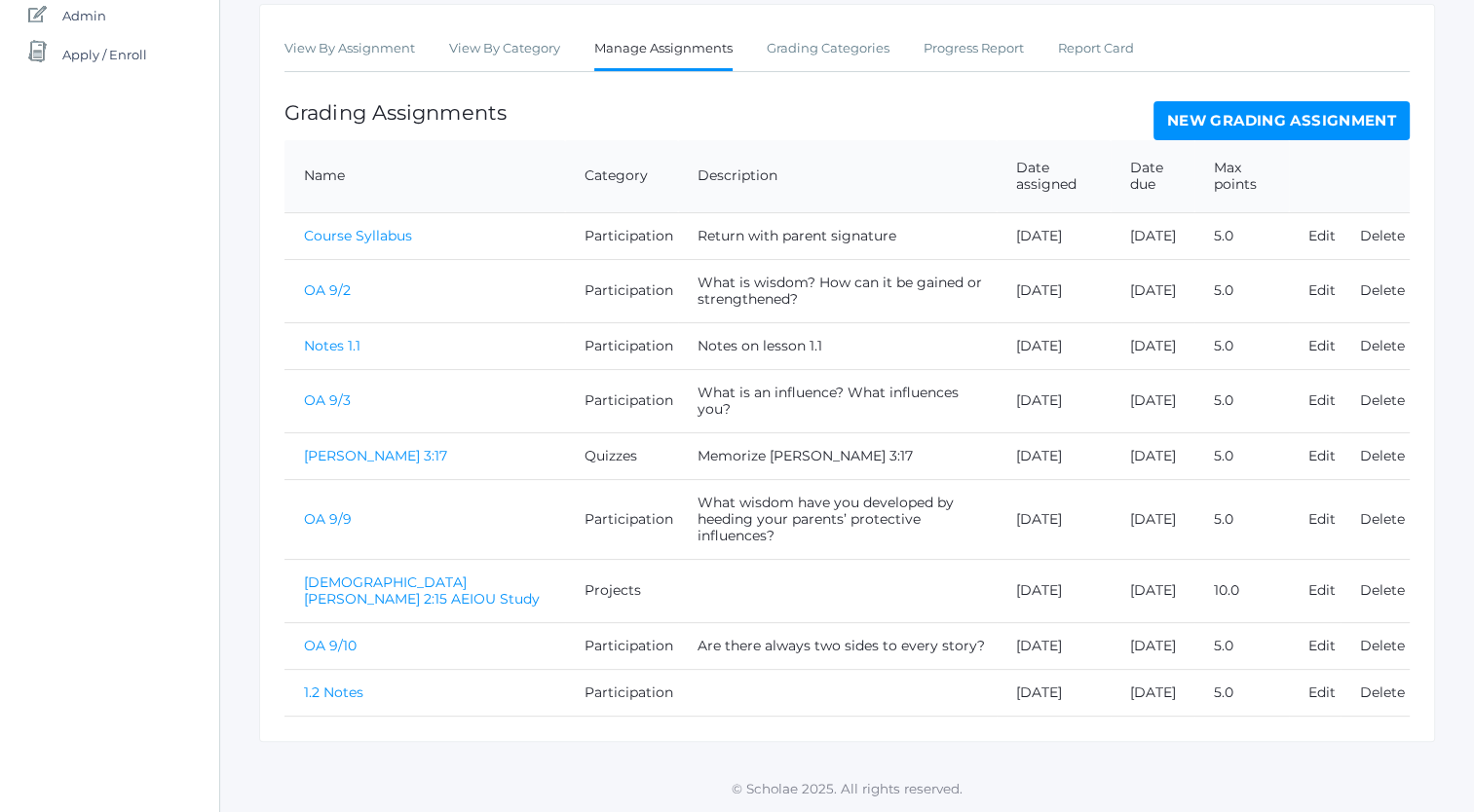
scroll to position [437, 0]
click at [341, 683] on link "1.2 Notes" at bounding box center [333, 692] width 59 height 18
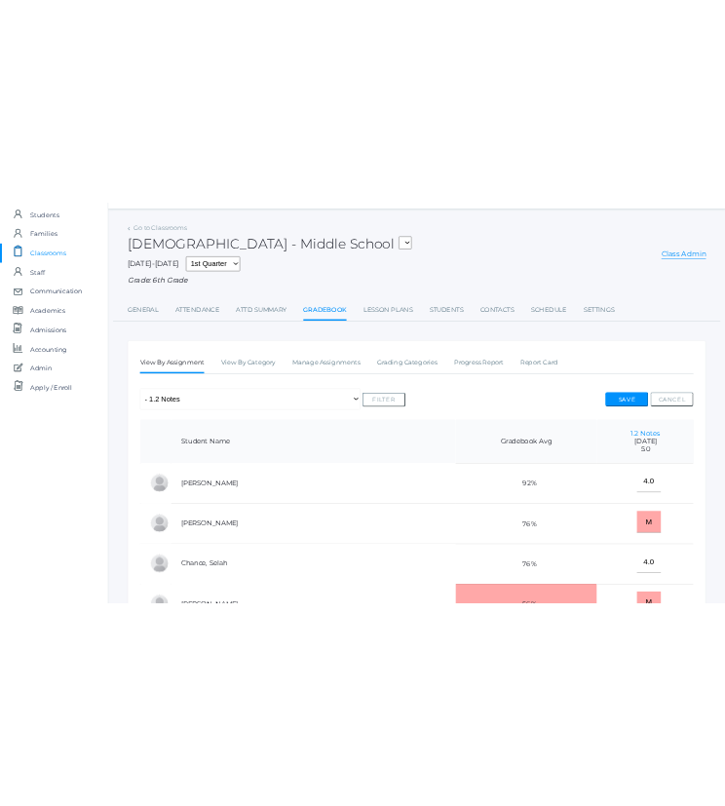
scroll to position [52, 0]
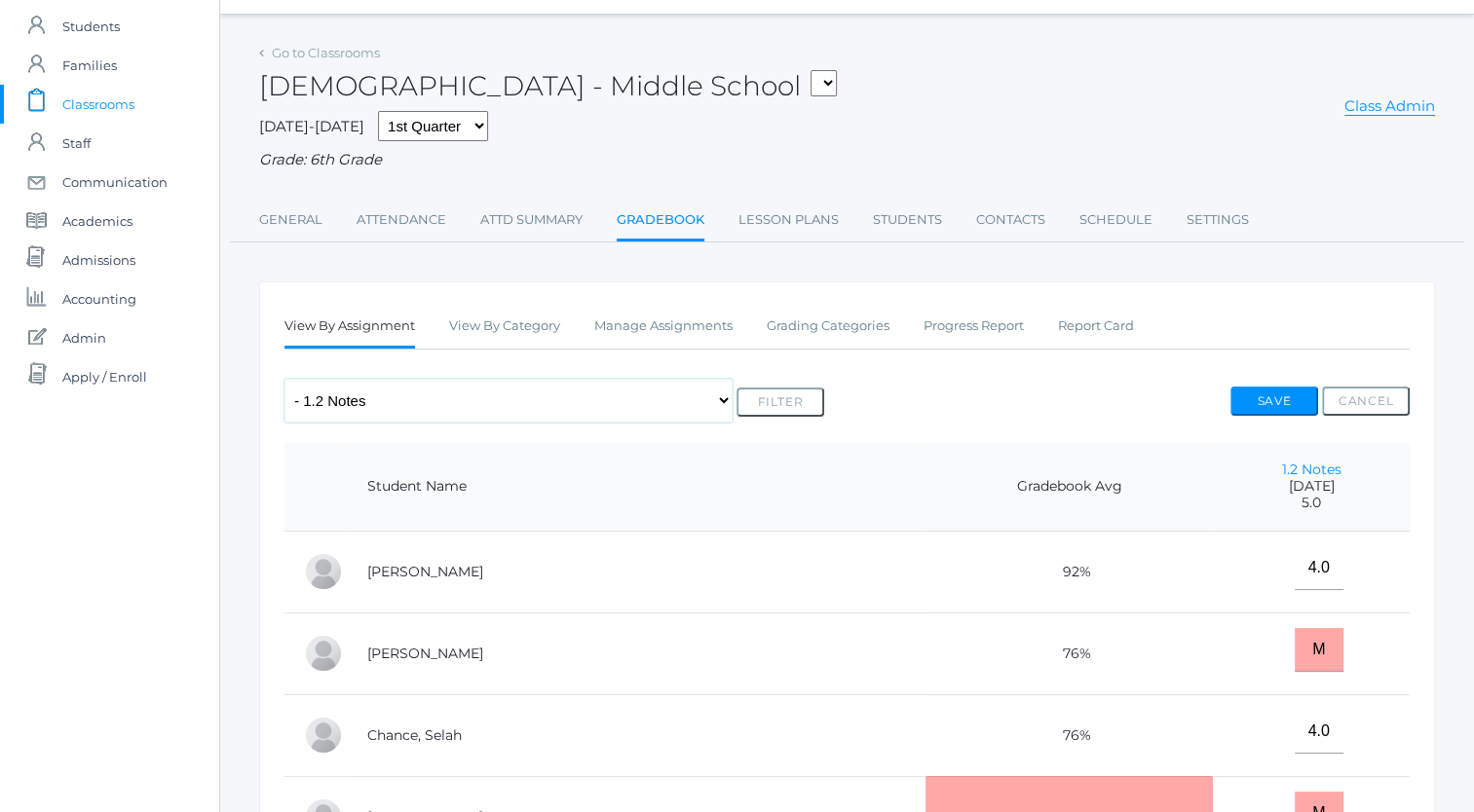
click at [498, 404] on select "Any Assignment Category: Participation - Course Syllabus - 1.2 Notes - OA 9/10 …" at bounding box center [509, 401] width 448 height 44
select select "9788"
click at [285, 379] on select "Any Assignment Category: Participation - Course Syllabus - 1.2 Notes - OA 9/10 …" at bounding box center [509, 401] width 448 height 44
click at [250, 473] on div "Go to Classrooms [DEMOGRAPHIC_DATA] - Middle School ATHCND - Athletic Condition…" at bounding box center [846, 670] width 1254 height 1263
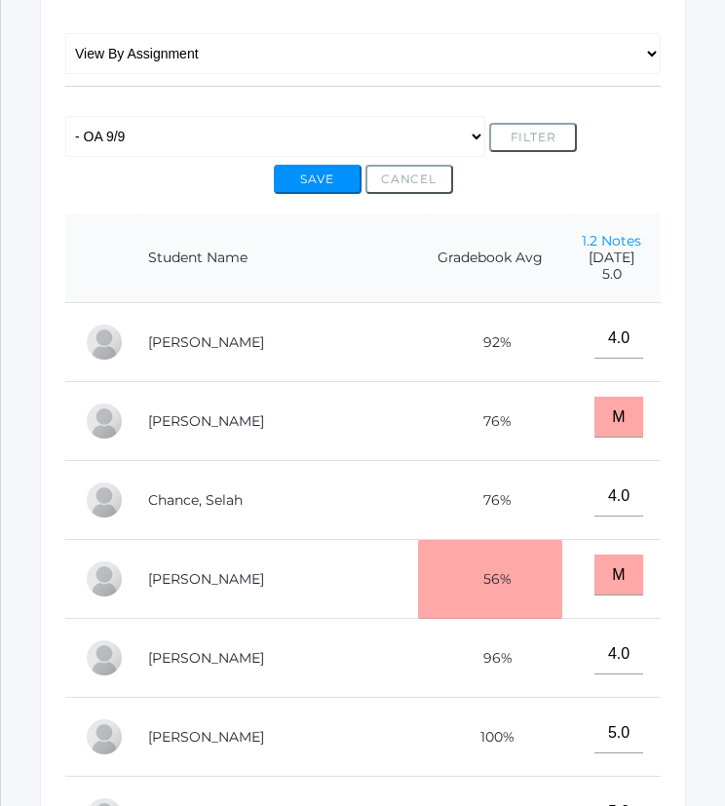
scroll to position [0, 0]
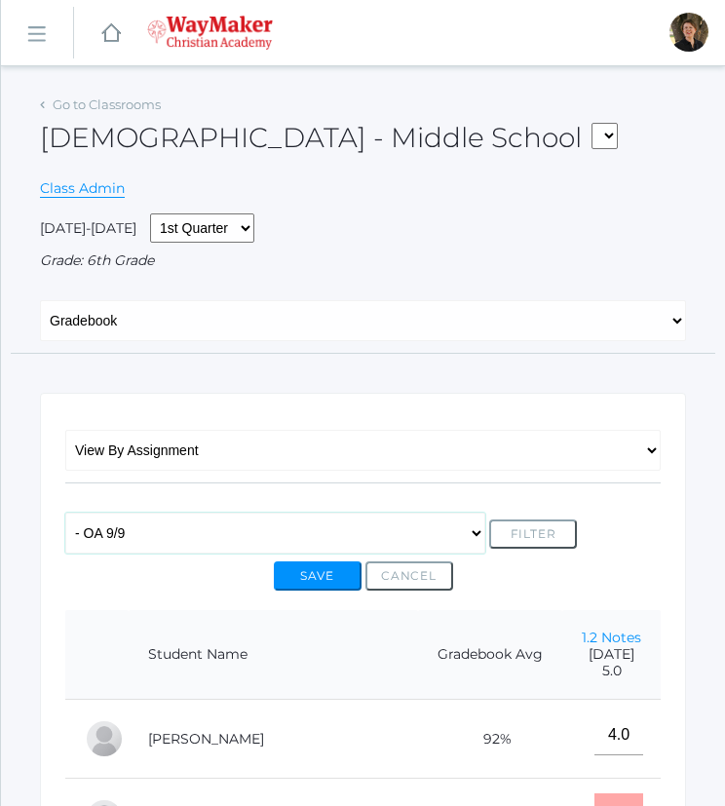
click at [265, 529] on select "Any Assignment Category: Participation - Course Syllabus - 1.2 Notes - OA 9/10 …" at bounding box center [275, 533] width 420 height 41
click at [65, 513] on select "Any Assignment Category: Participation - Course Syllabus - 1.2 Notes - OA 9/10 …" at bounding box center [275, 533] width 420 height 41
click at [311, 571] on button "Save" at bounding box center [318, 576] width 88 height 29
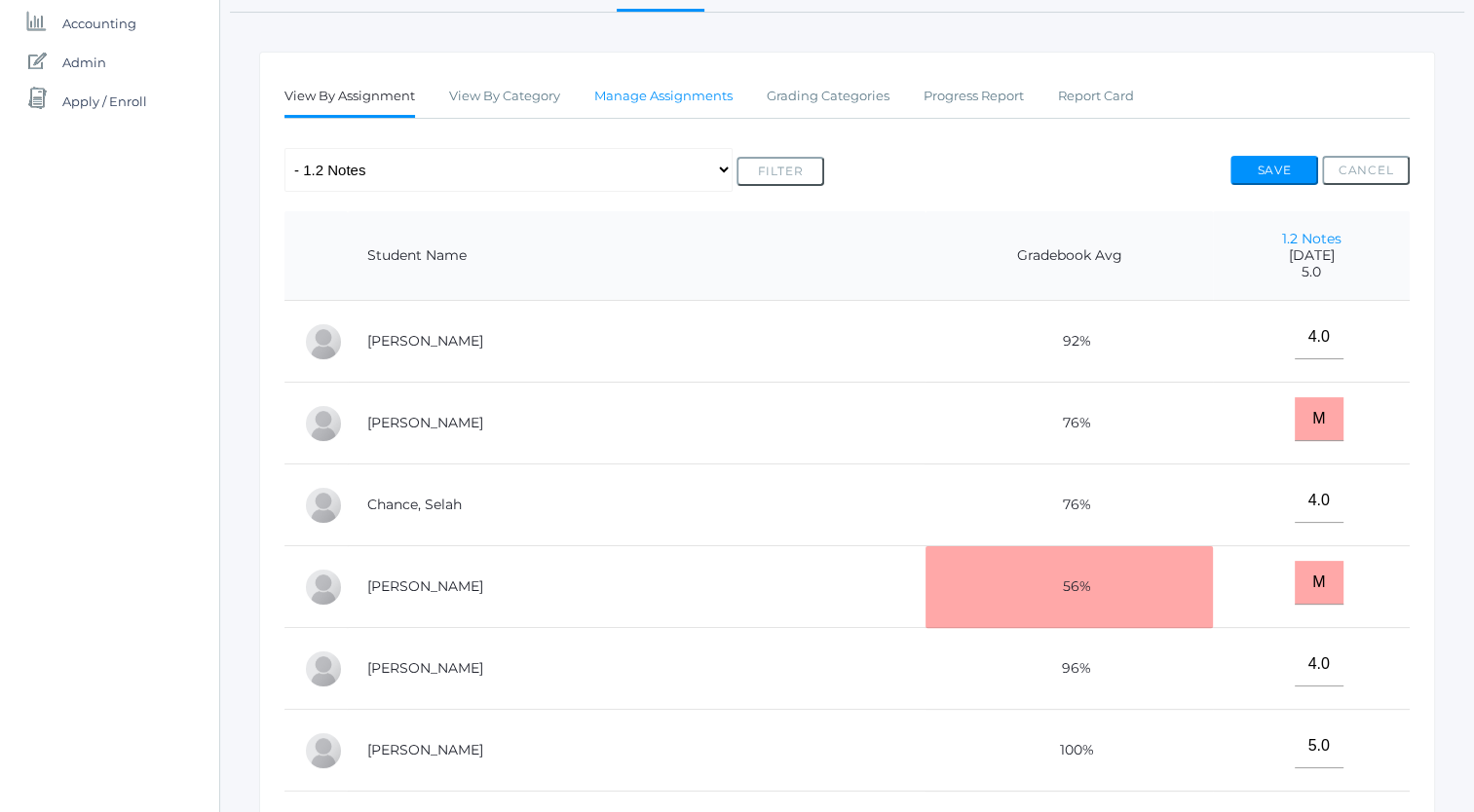
click at [706, 96] on link "Manage Assignments" at bounding box center [664, 96] width 138 height 39
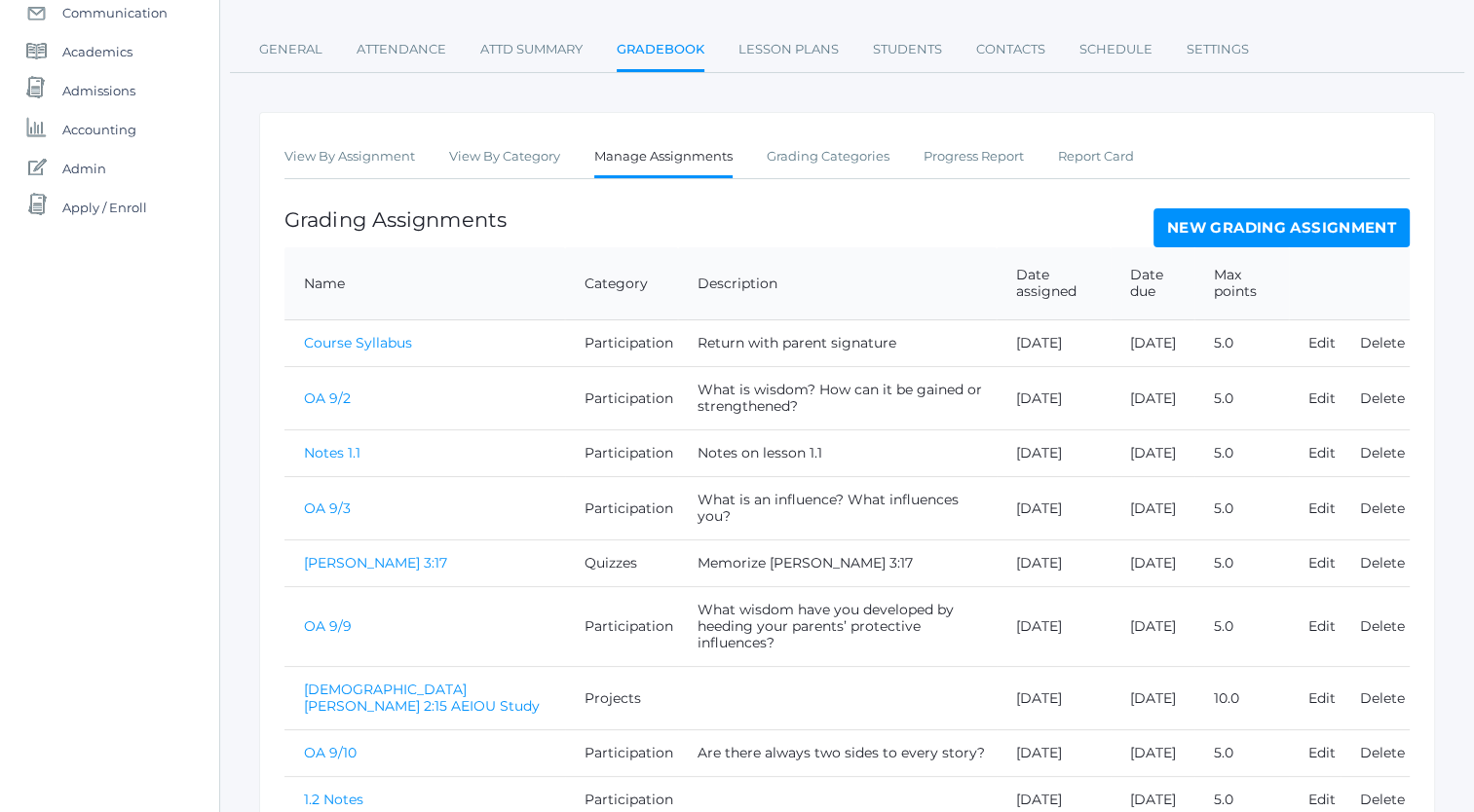
scroll to position [393, 0]
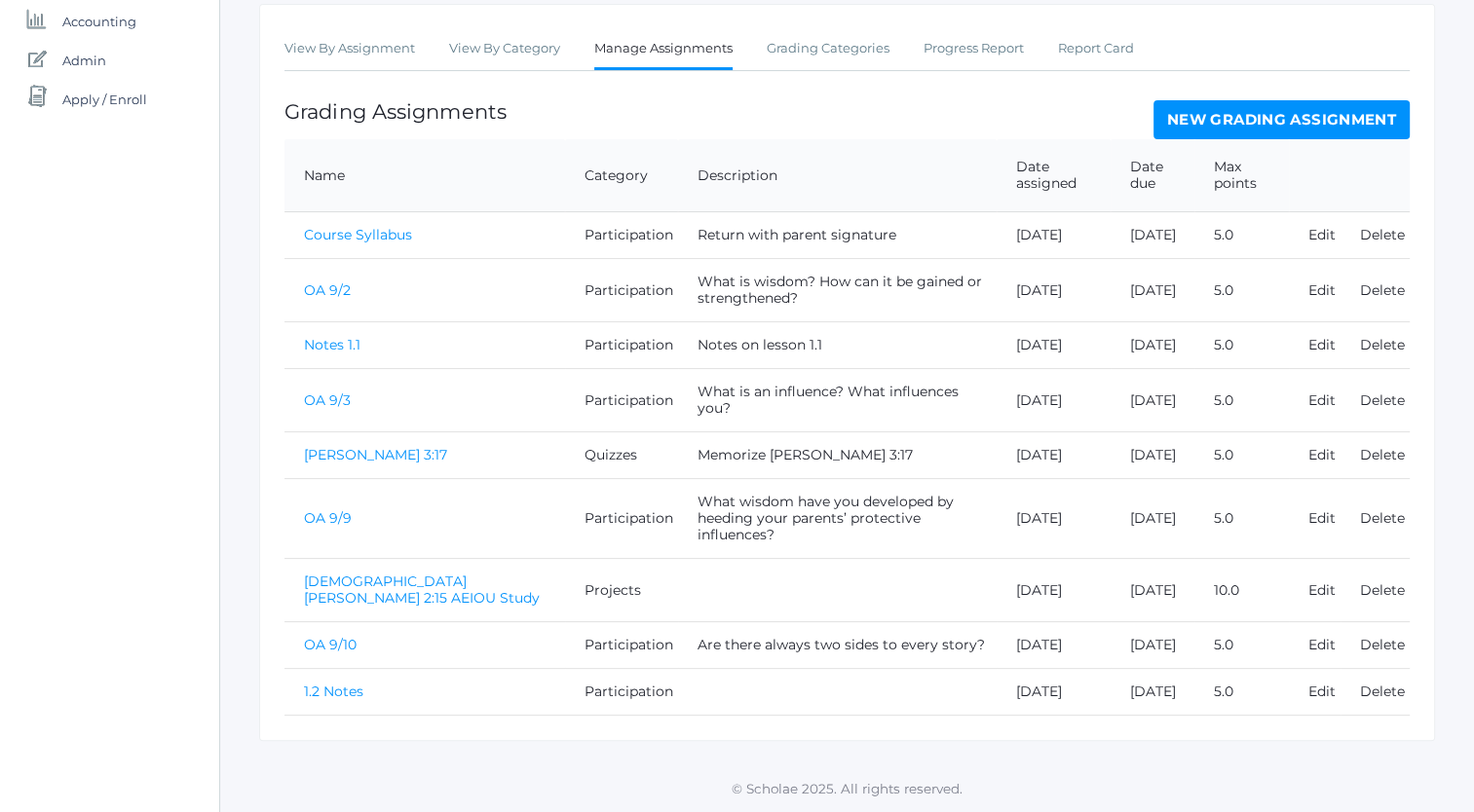
click at [331, 509] on link "OA 9/9" at bounding box center [328, 518] width 48 height 18
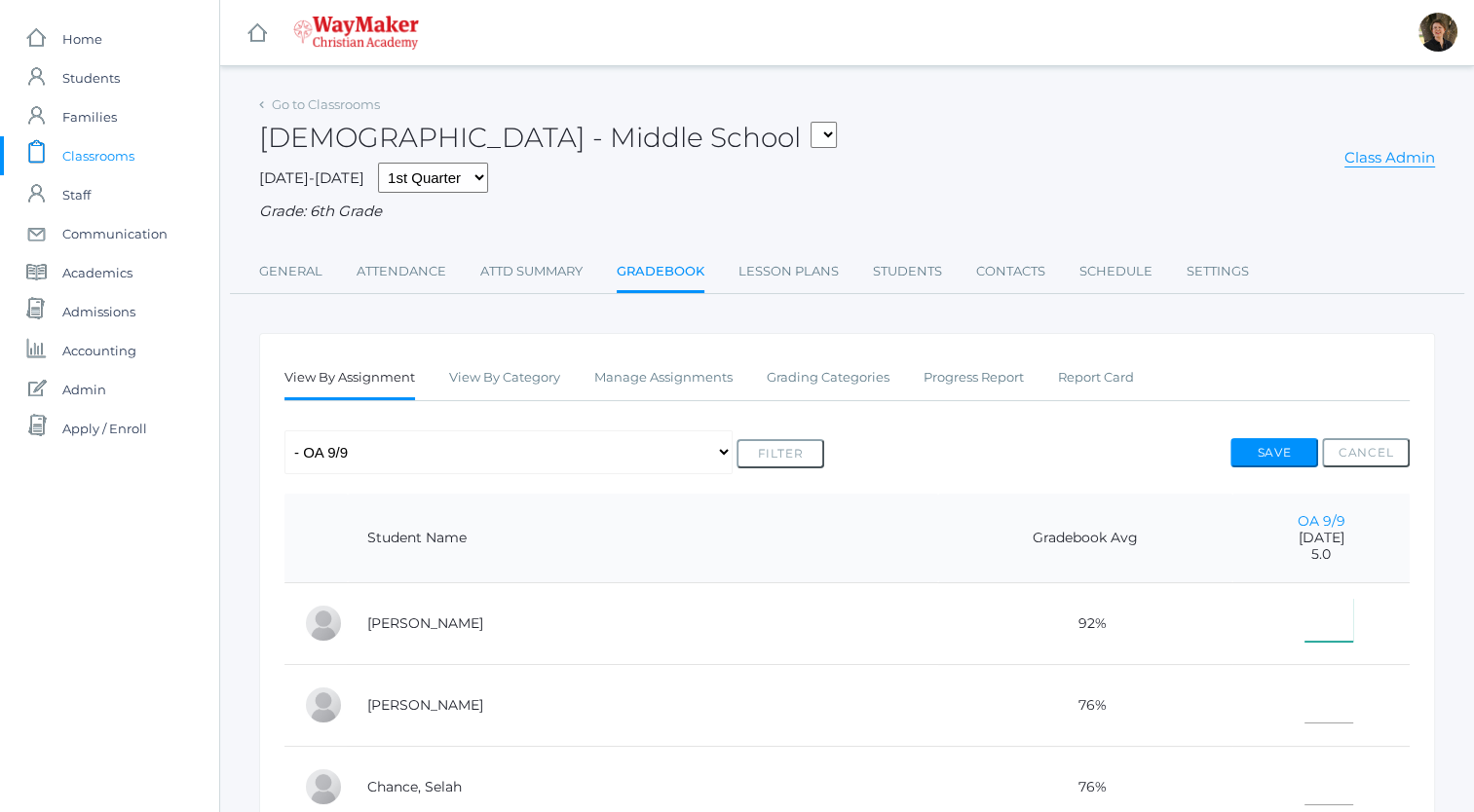
click at [724, 633] on input"] "text" at bounding box center [1328, 620] width 49 height 44
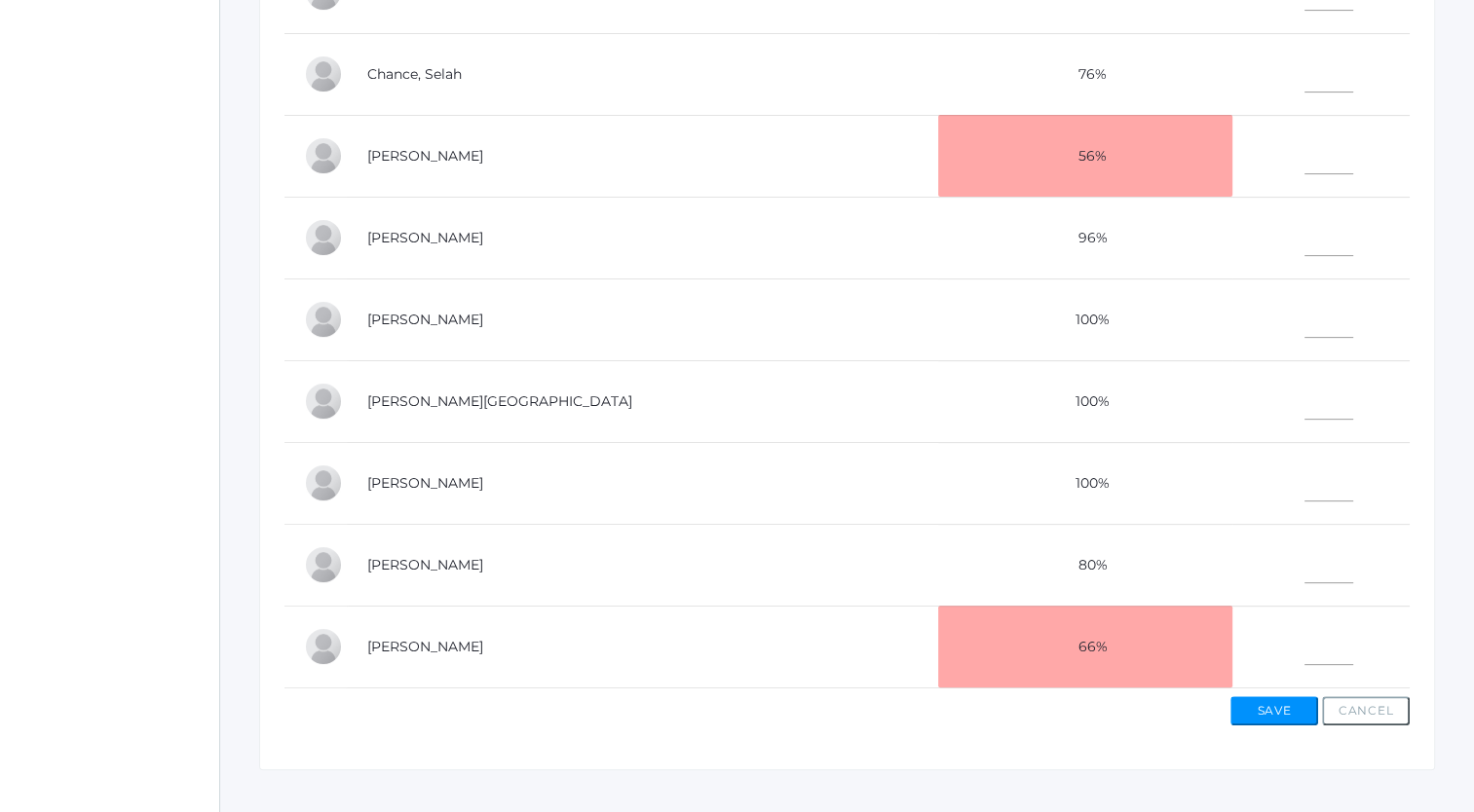
scroll to position [584, 0]
type input"] "3.5"
click at [724, 474] on input"] "text" at bounding box center [1328, 479] width 49 height 44
click at [724, 639] on input"] "text" at bounding box center [1328, 643] width 49 height 44
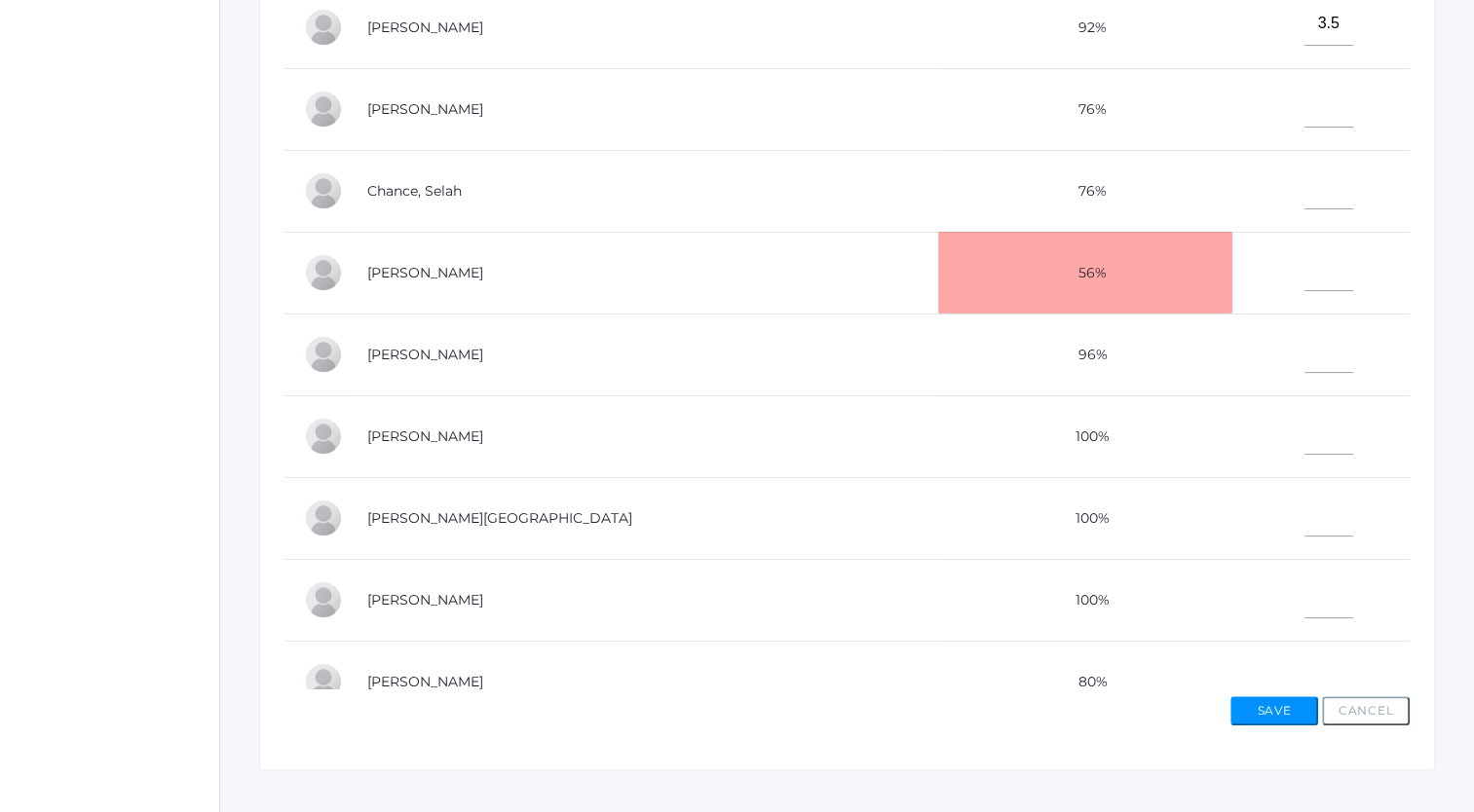
scroll to position [9, 0]
type input"] "3"
click at [724, 118] on input"] "text" at bounding box center [1328, 109] width 49 height 44
type input"] "5"
click at [724, 196] on input"] "text" at bounding box center [1328, 191] width 49 height 44
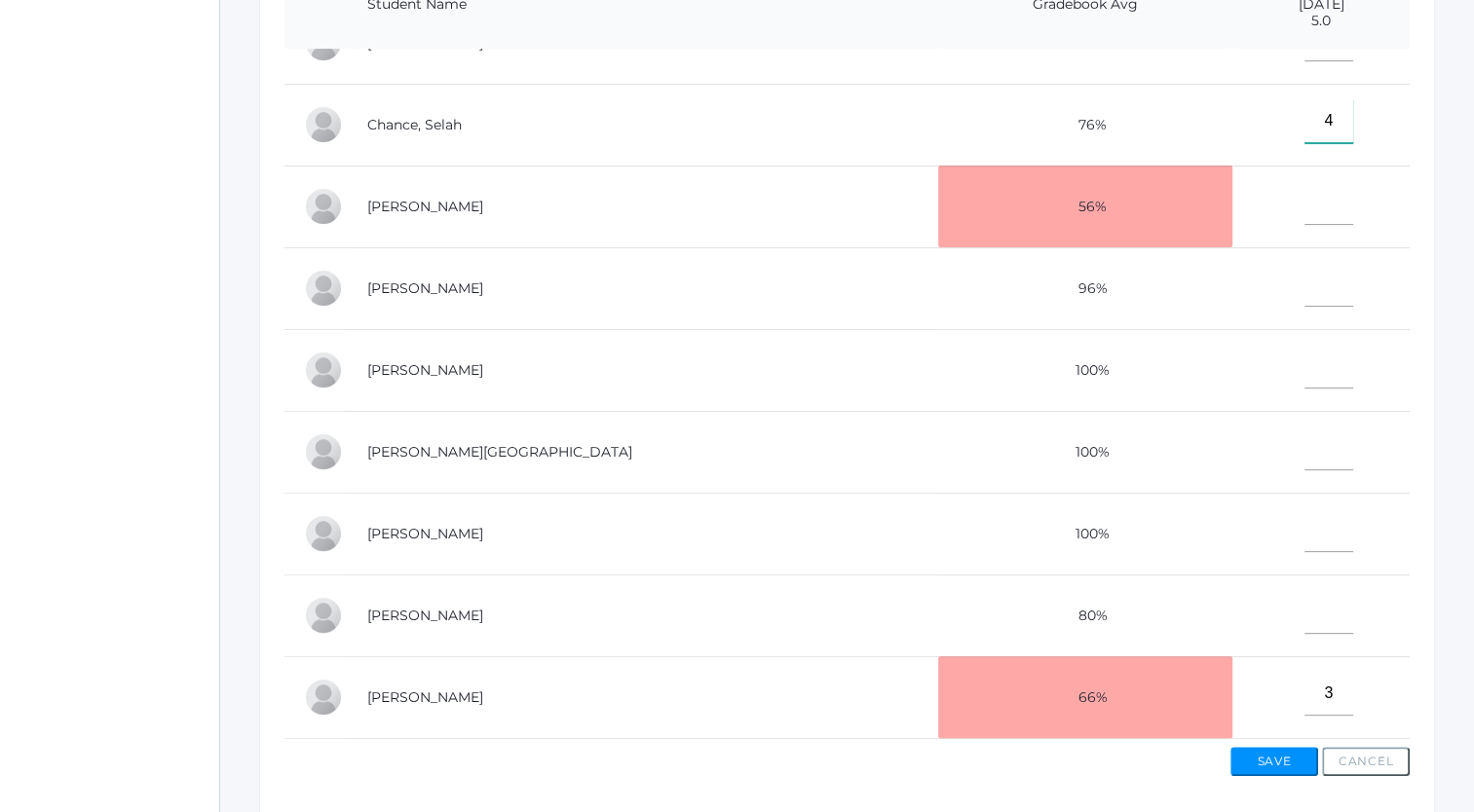
scroll to position [535, 0]
type input"] "4"
click at [724, 606] on input"] "text" at bounding box center [1328, 610] width 49 height 44
type input"] "5"
click at [724, 440] on input"] "text" at bounding box center [1328, 446] width 49 height 44
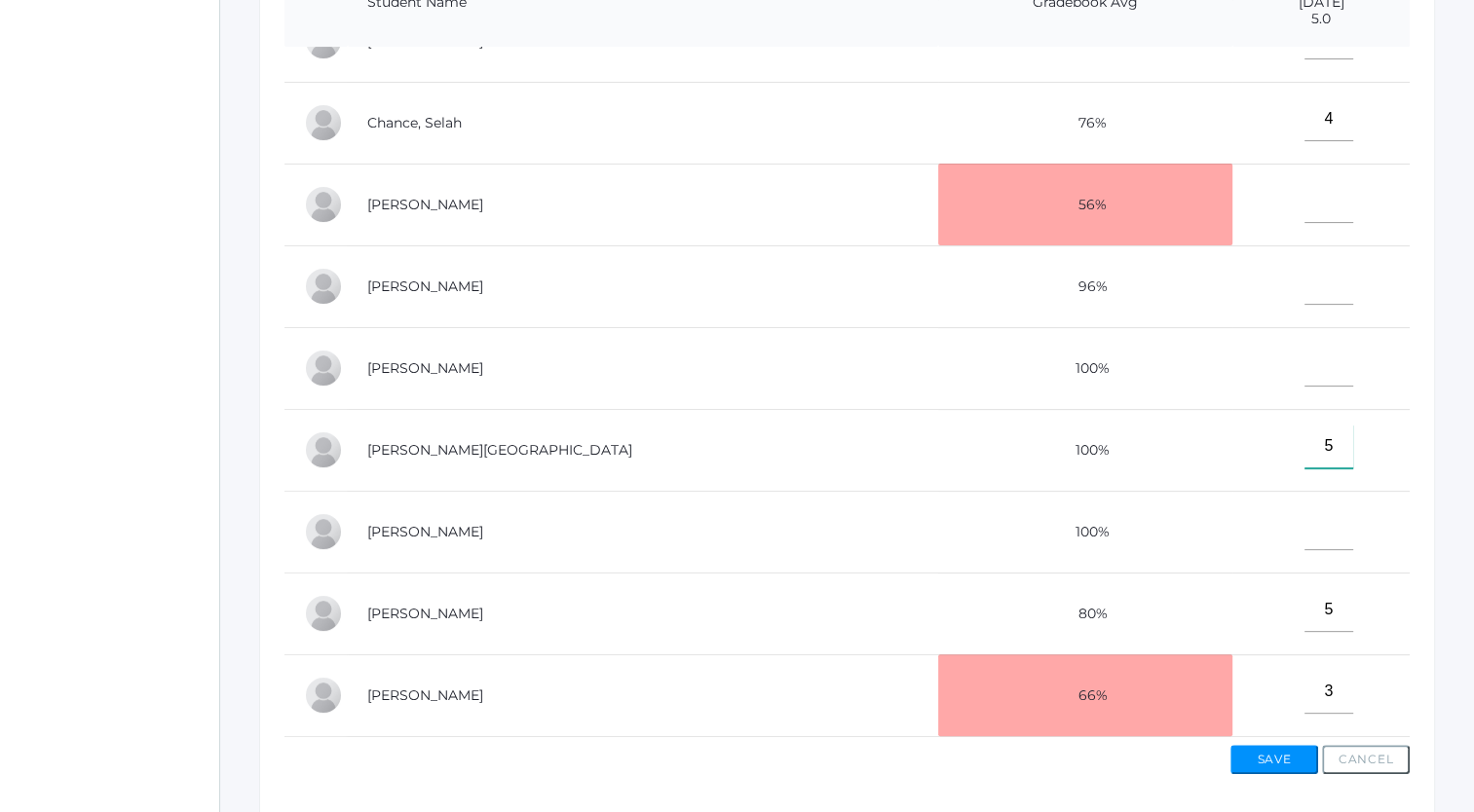
type input"] "5"
click at [724, 524] on input"] "text" at bounding box center [1328, 528] width 49 height 44
type input"] "5"
click at [724, 359] on input"] "text" at bounding box center [1328, 365] width 49 height 44
type input"] "5"
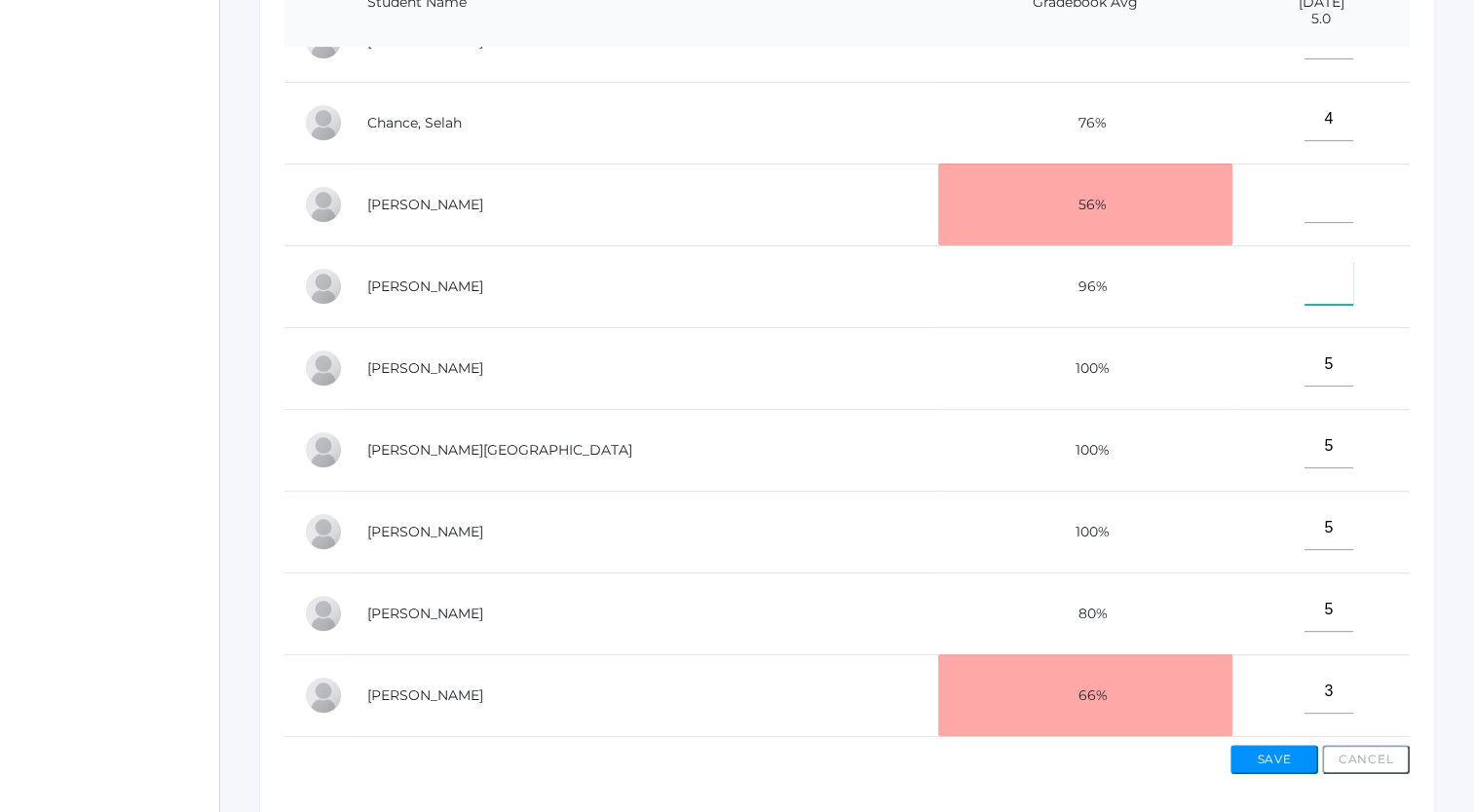
click at [724, 274] on input"] "text" at bounding box center [1328, 283] width 49 height 44
type input"] "M"
click at [724, 205] on input"] "text" at bounding box center [1328, 201] width 49 height 44
type input"] "M"
click at [724, 761] on button "Save" at bounding box center [1274, 759] width 88 height 29
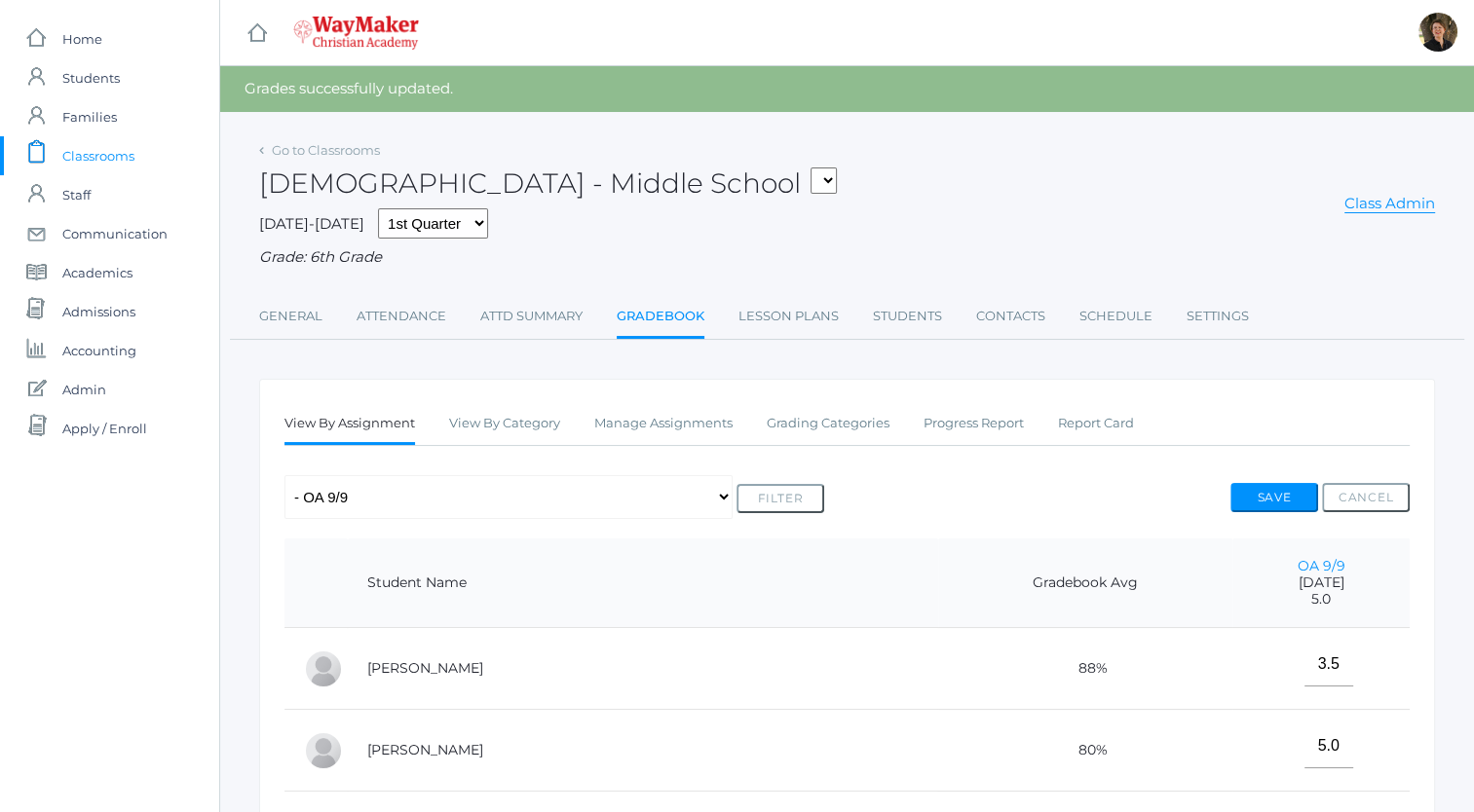
click at [688, 487] on div "Any Assignment Category: Participation - Course Syllabus - 1.2 Notes - OA 9/10 …" at bounding box center [847, 497] width 1125 height 44
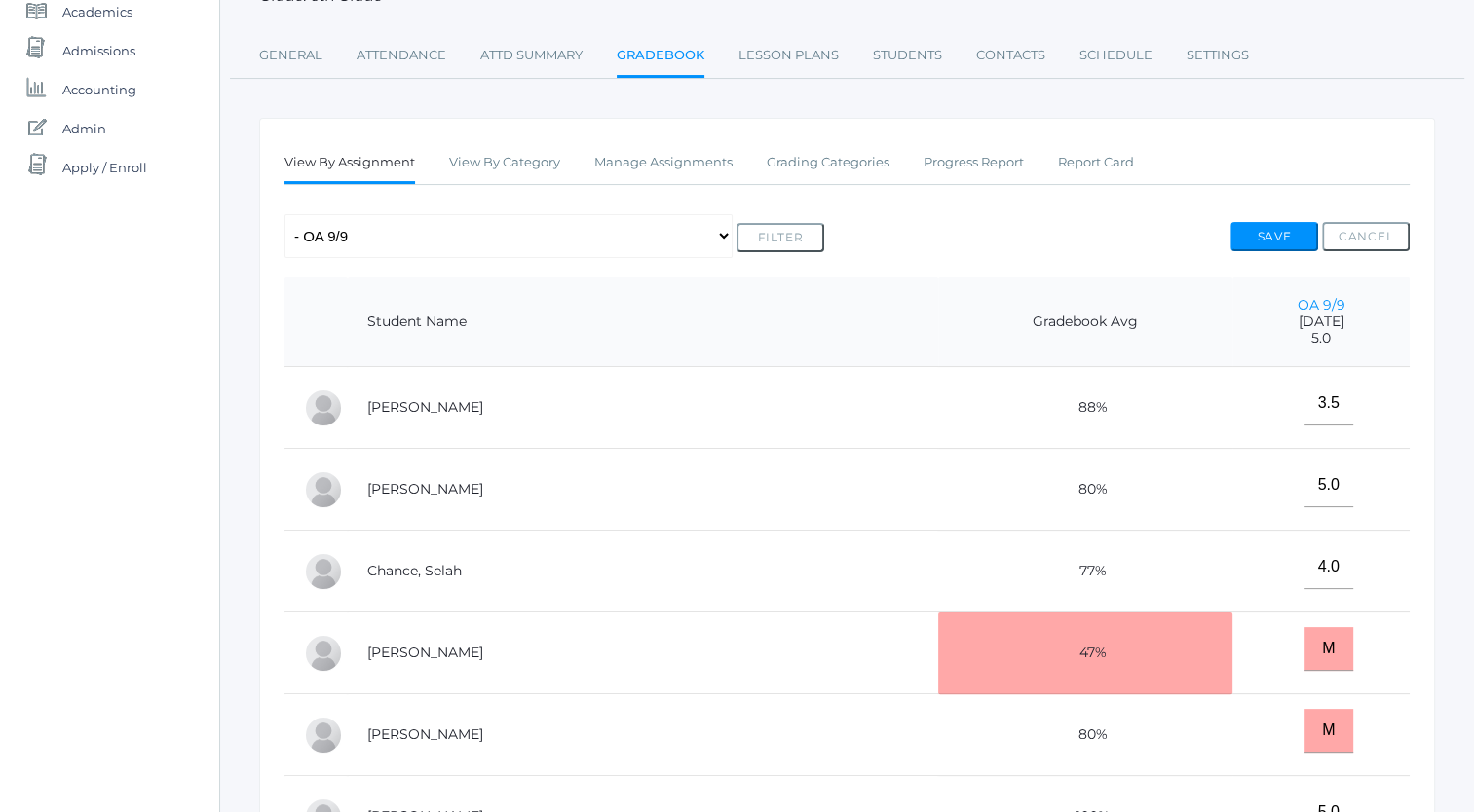
scroll to position [140, 0]
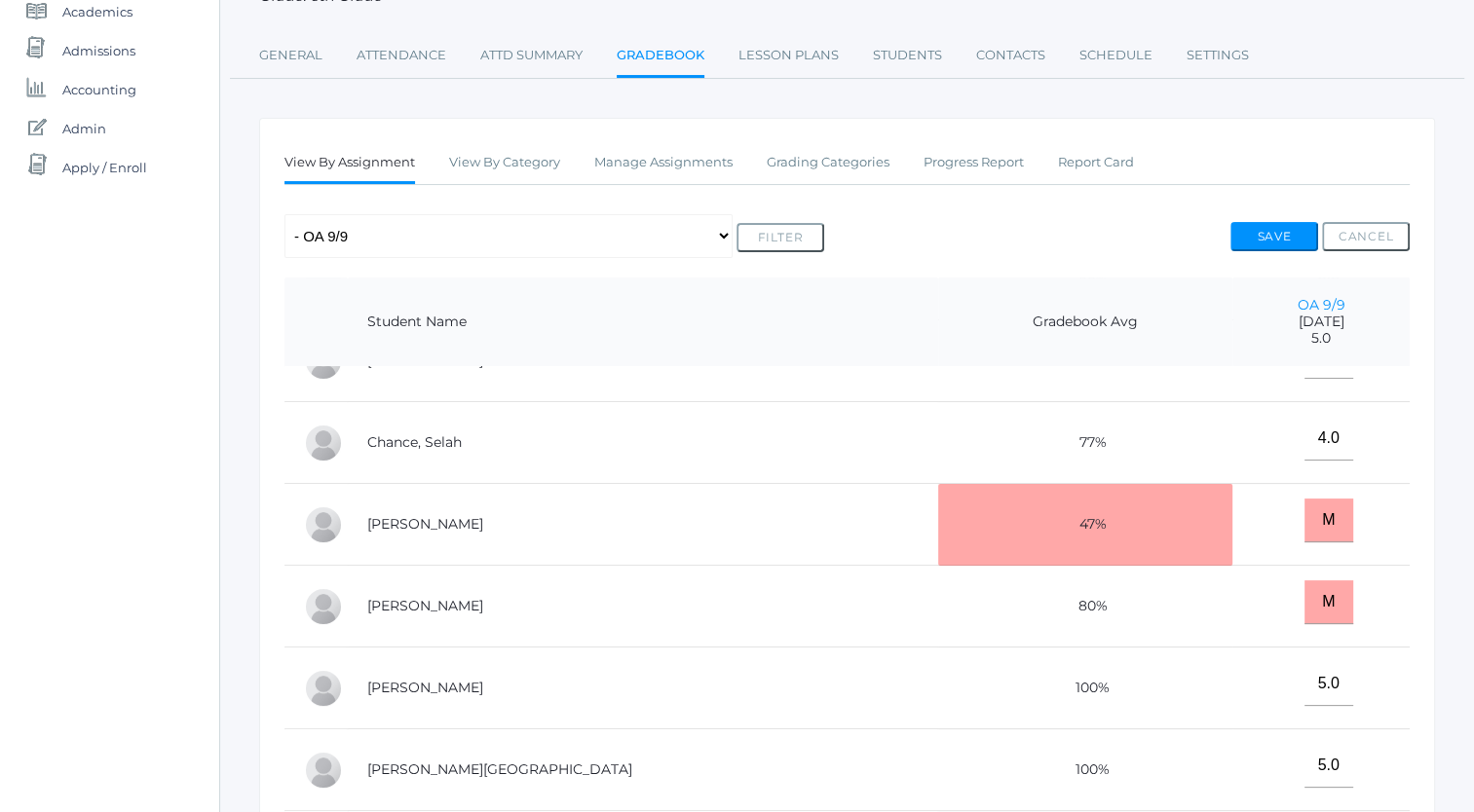
click at [608, 373] on td "[PERSON_NAME]" at bounding box center [643, 362] width 591 height 82
click at [597, 403] on td "Chance, Selah" at bounding box center [643, 443] width 591 height 82
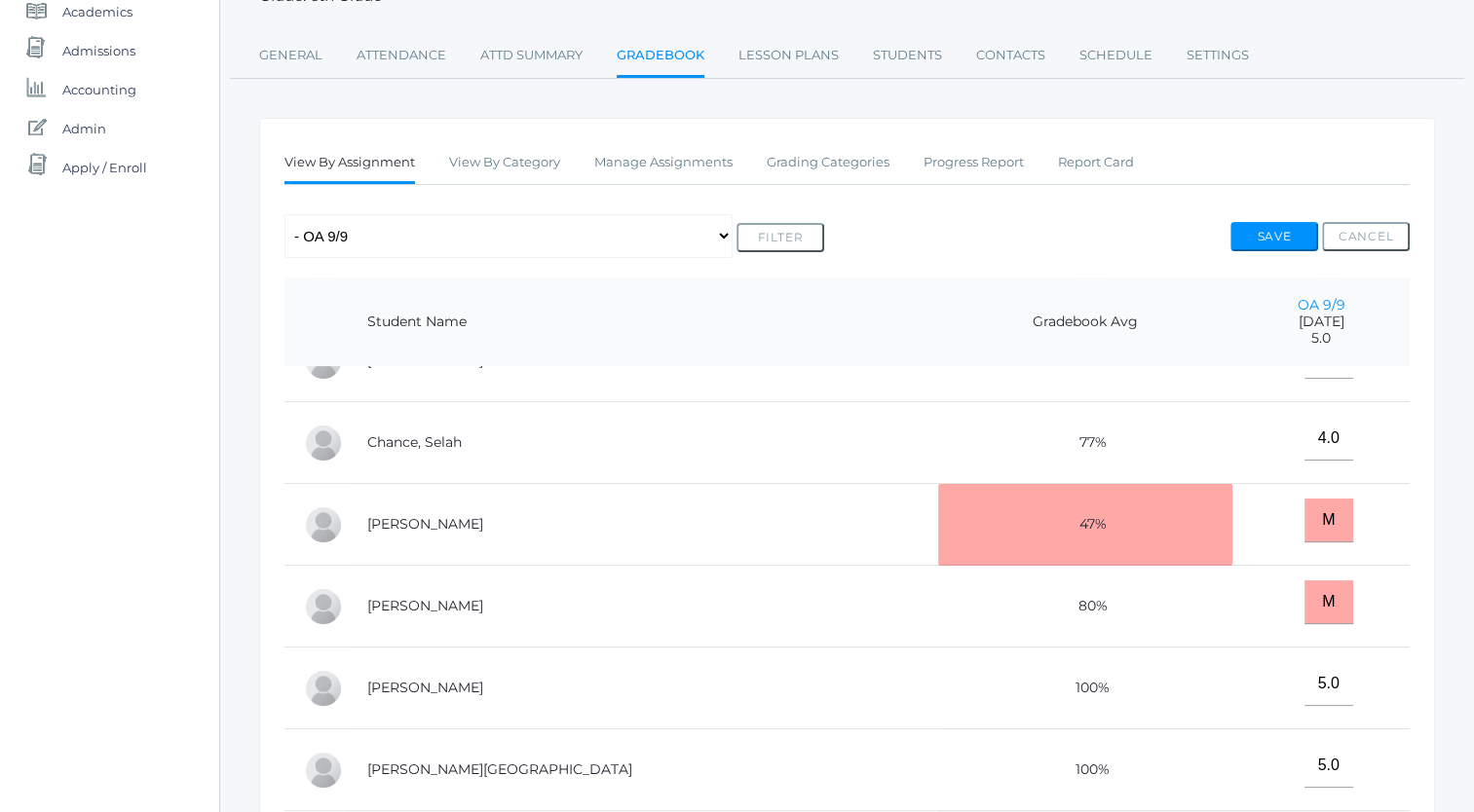
click at [596, 409] on td "Chance, Selah" at bounding box center [643, 443] width 591 height 82
click at [597, 420] on td "Chance, Selah" at bounding box center [643, 443] width 591 height 82
click at [646, 333] on th "Student Name" at bounding box center [643, 323] width 591 height 90
click at [1262, 222] on button "Save" at bounding box center [1274, 236] width 88 height 29
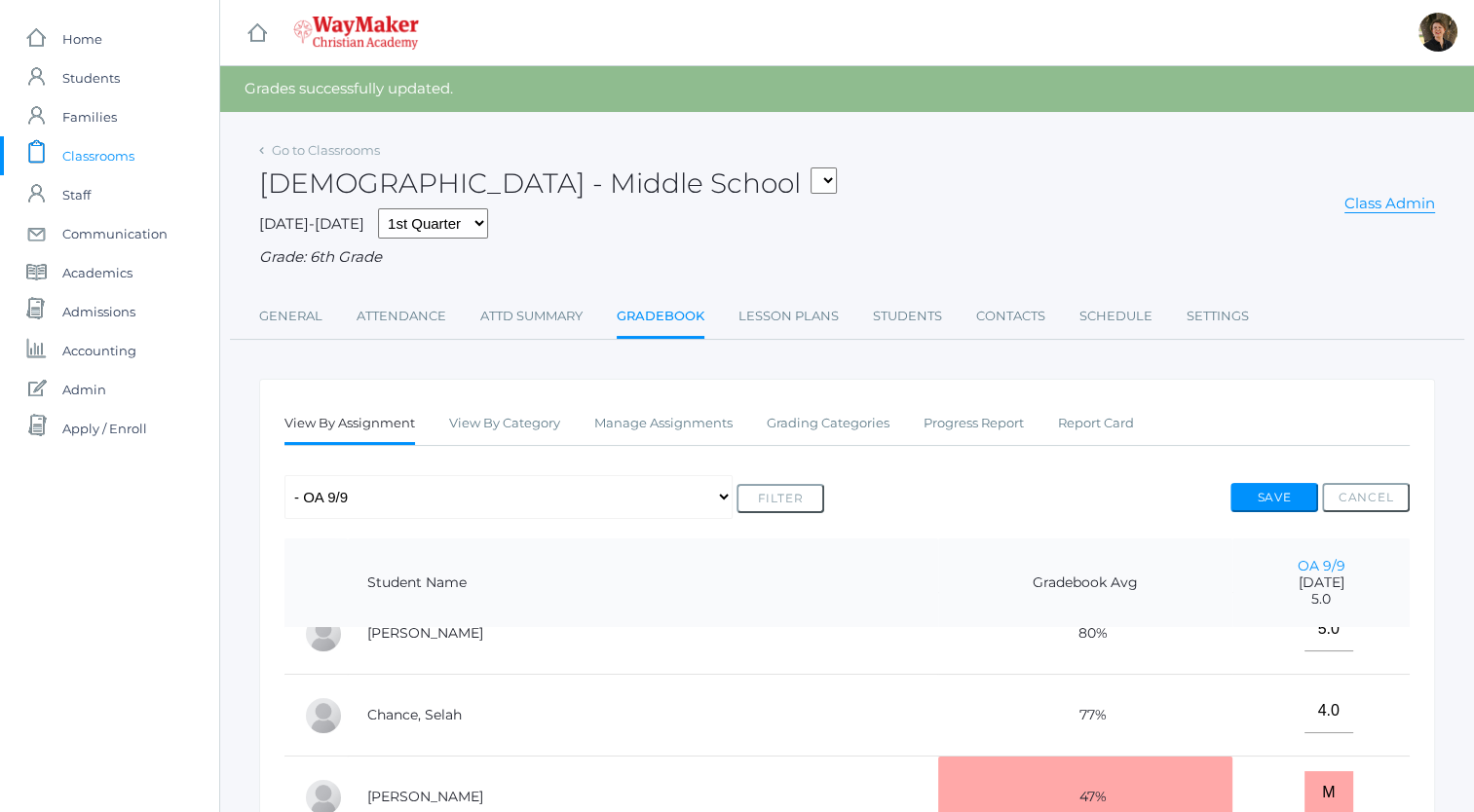
scroll to position [136, 0]
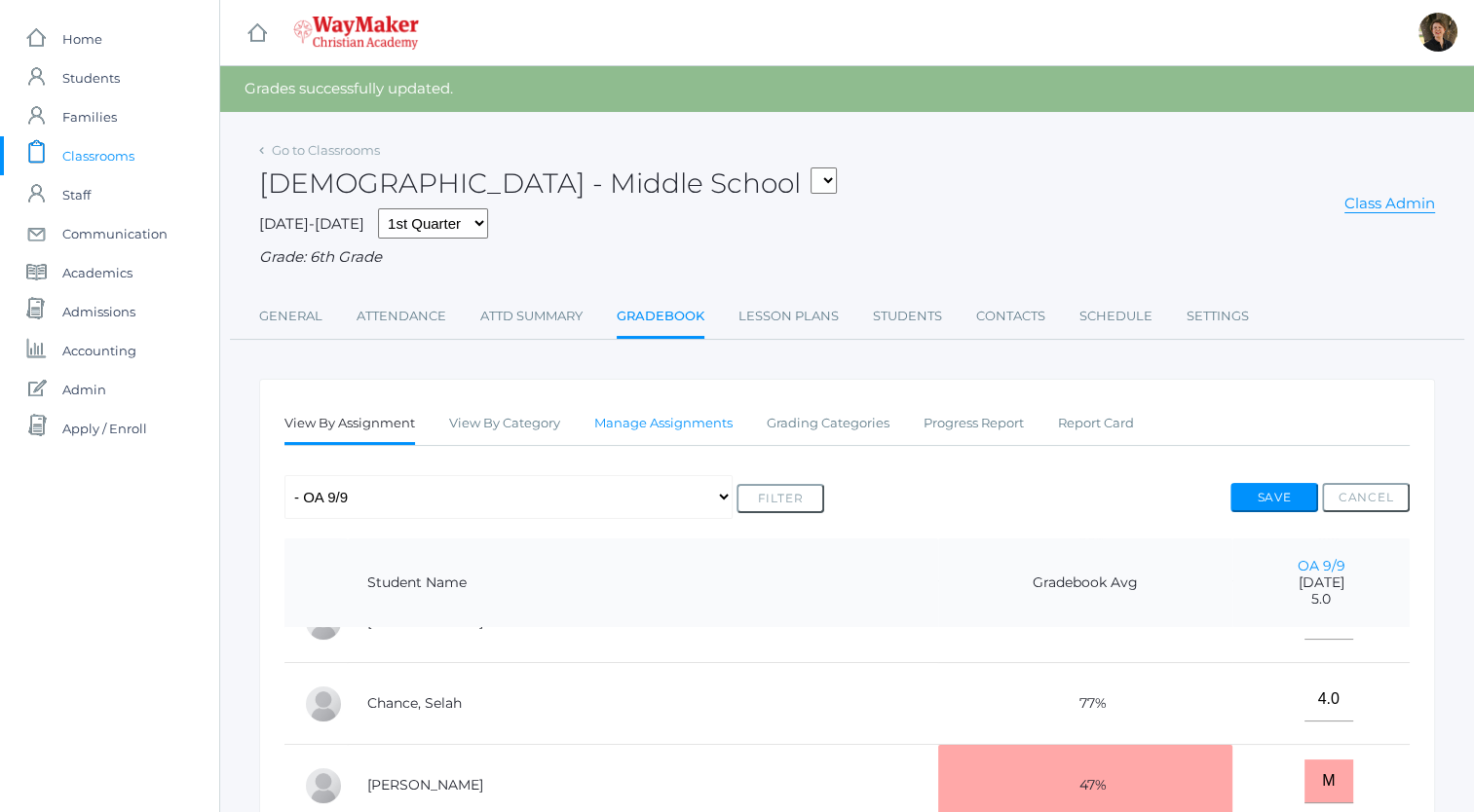
click at [677, 425] on link "Manage Assignments" at bounding box center [664, 423] width 138 height 39
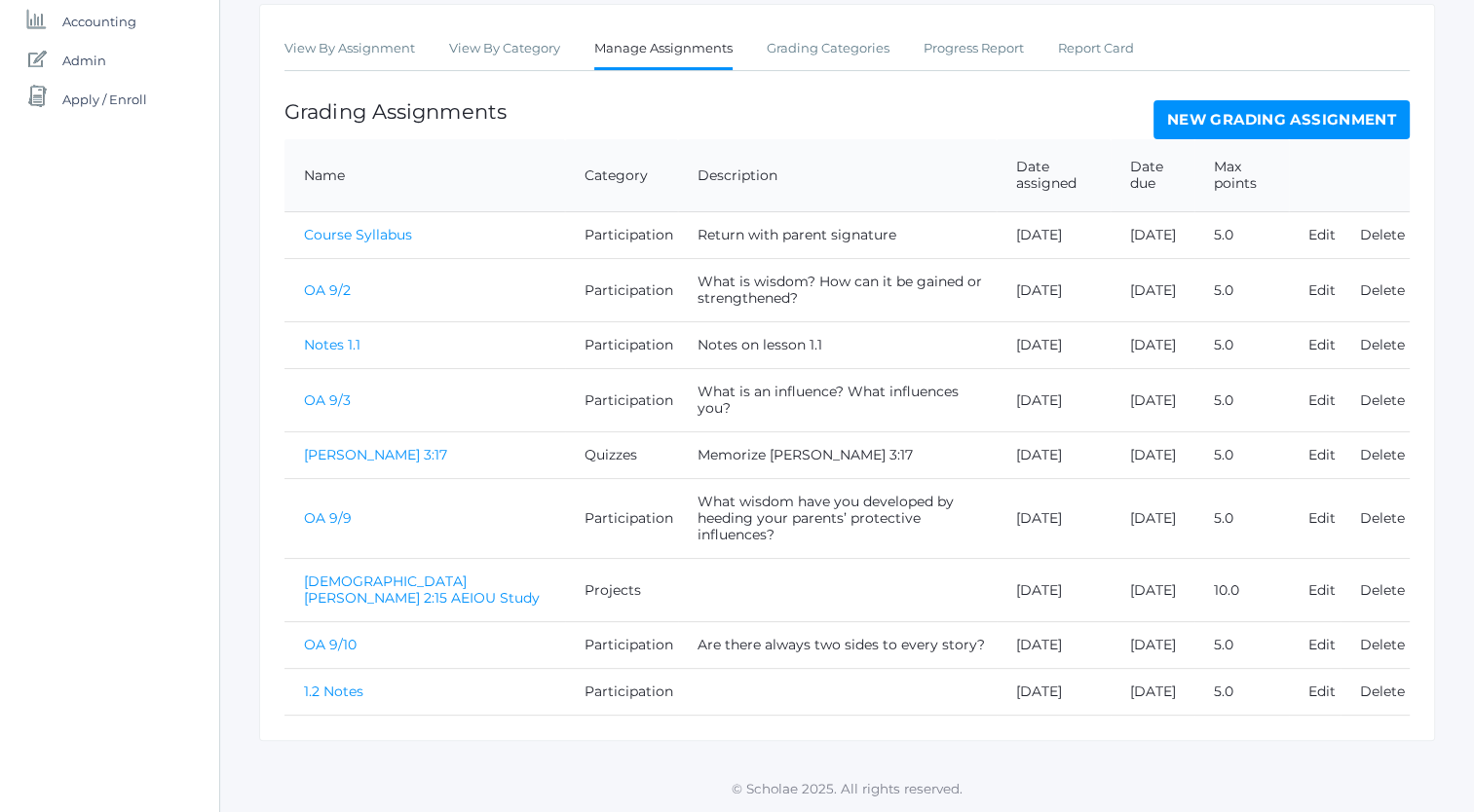
scroll to position [382, 0]
click at [334, 636] on link "OA 9/10" at bounding box center [330, 645] width 53 height 18
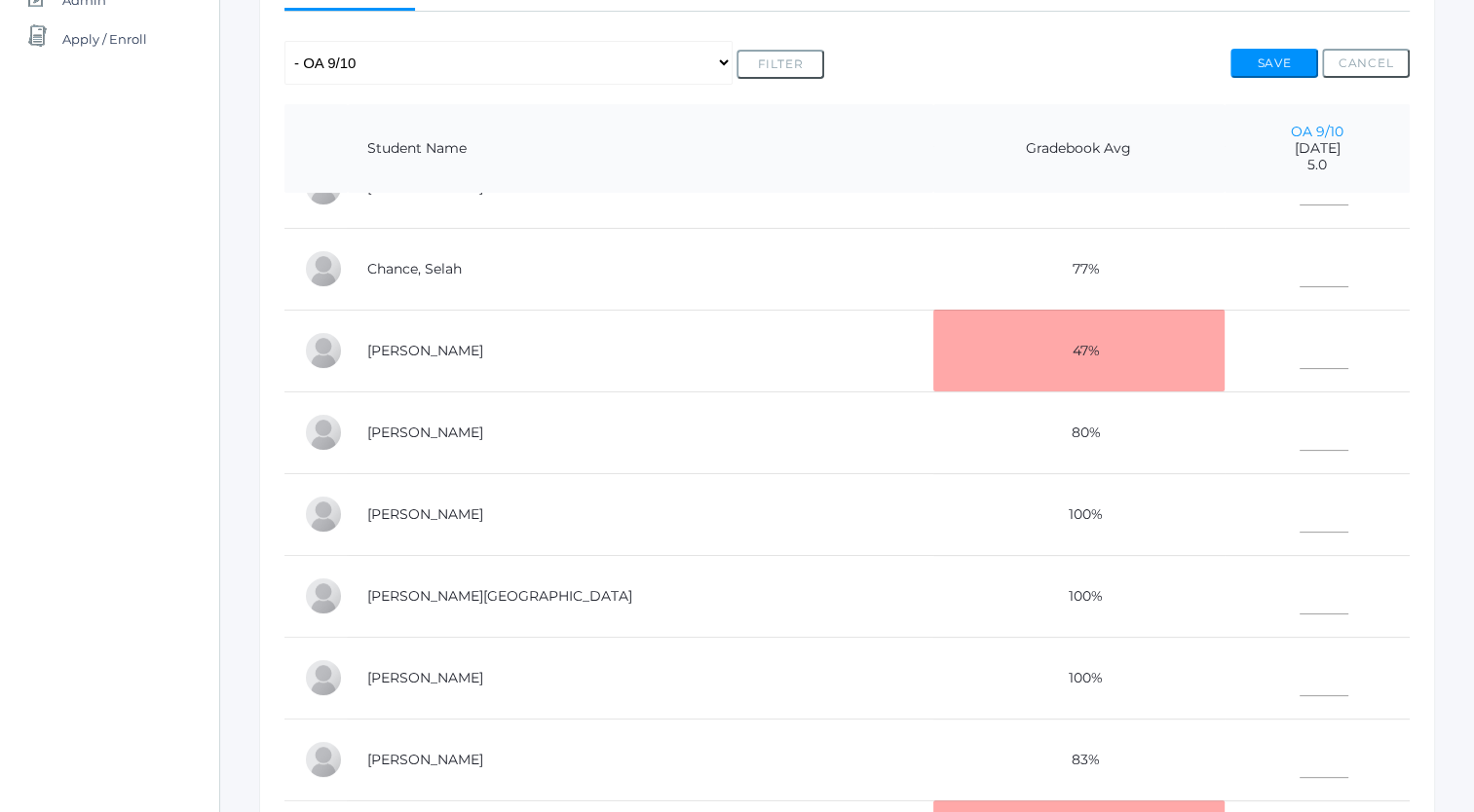
scroll to position [394, 0]
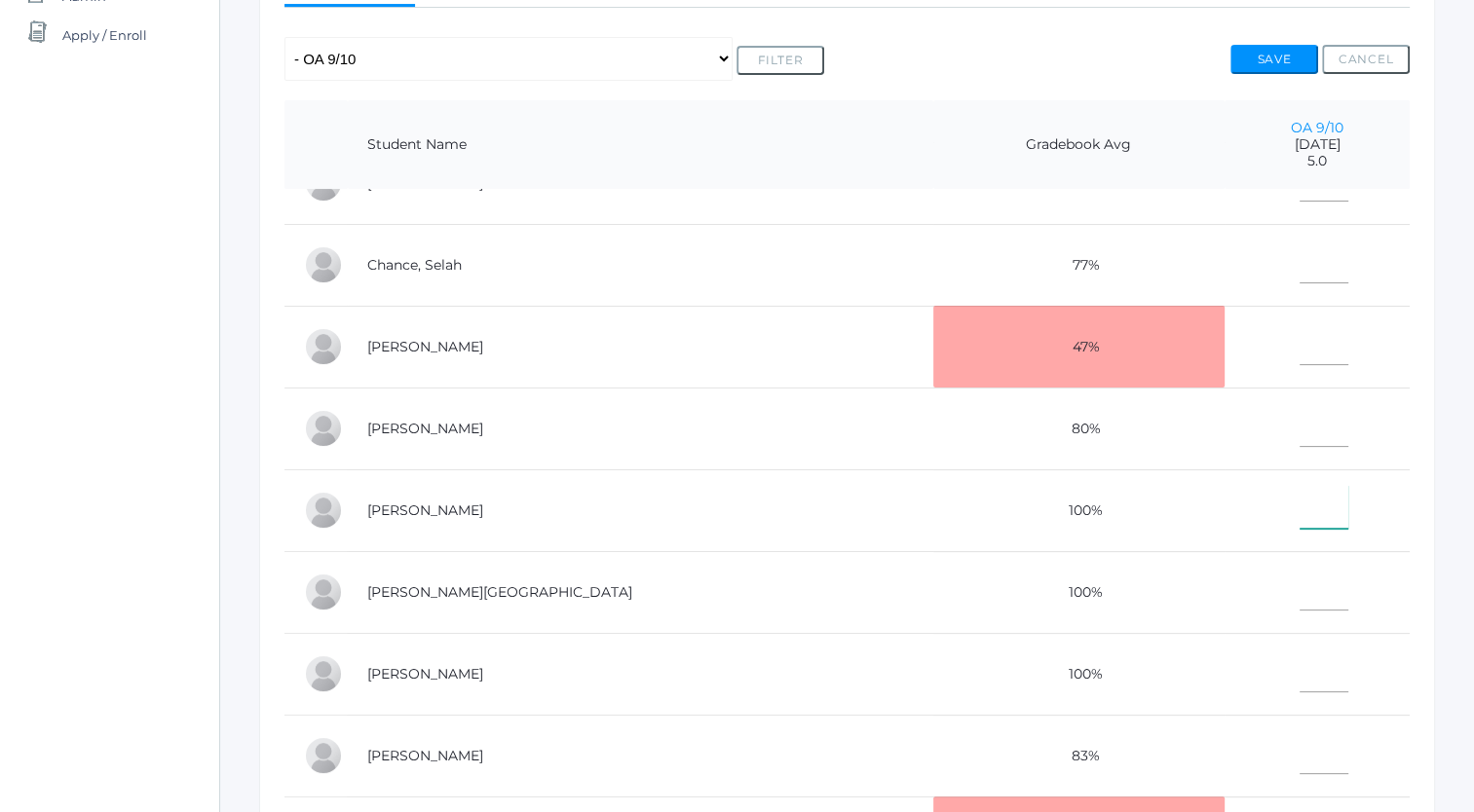
click at [1299, 509] on input"] "text" at bounding box center [1323, 506] width 49 height 44
type input"] "5"
click at [1299, 746] on input"] "text" at bounding box center [1323, 752] width 49 height 44
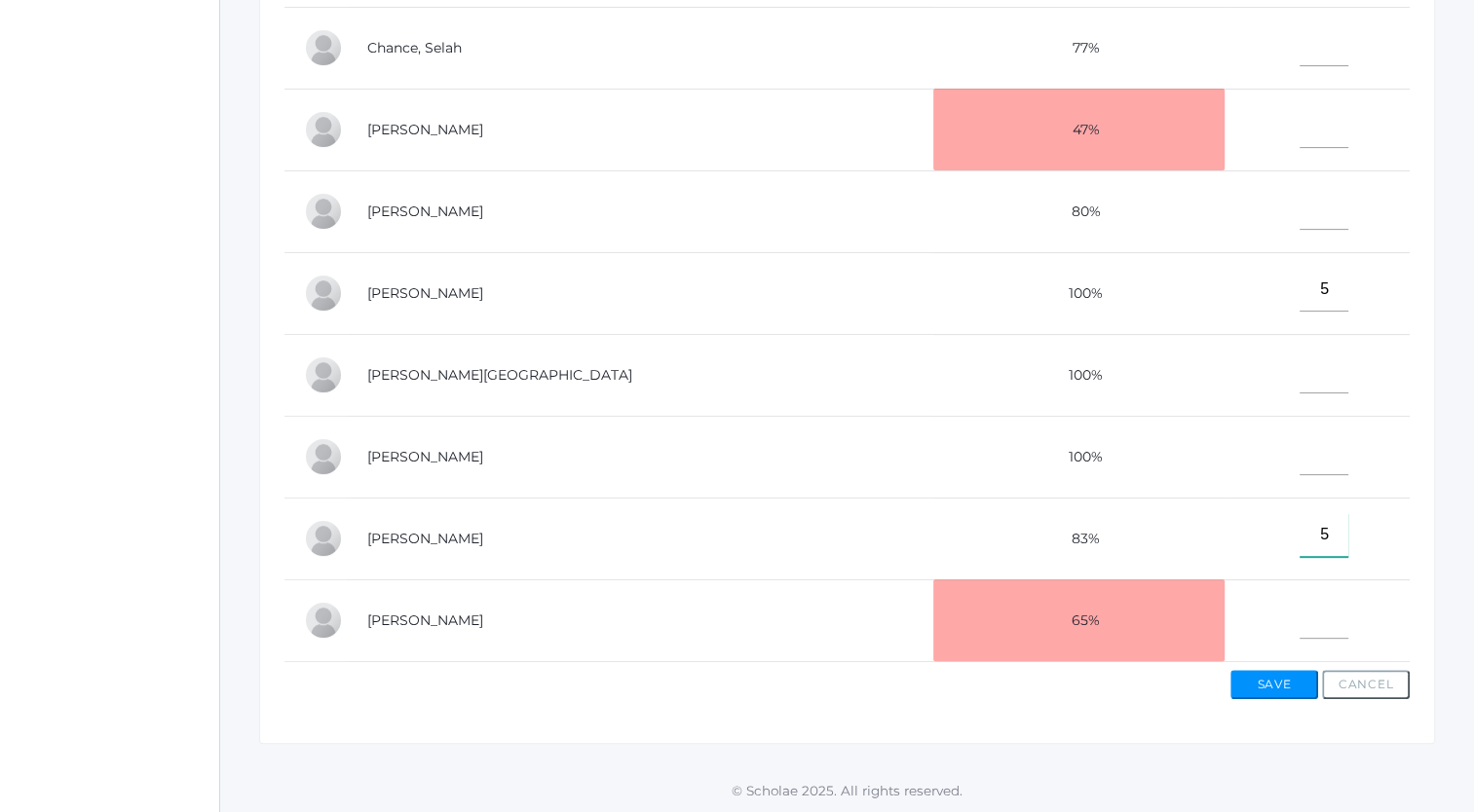
type input"] "5"
click at [1299, 606] on input"] "text" at bounding box center [1323, 617] width 49 height 44
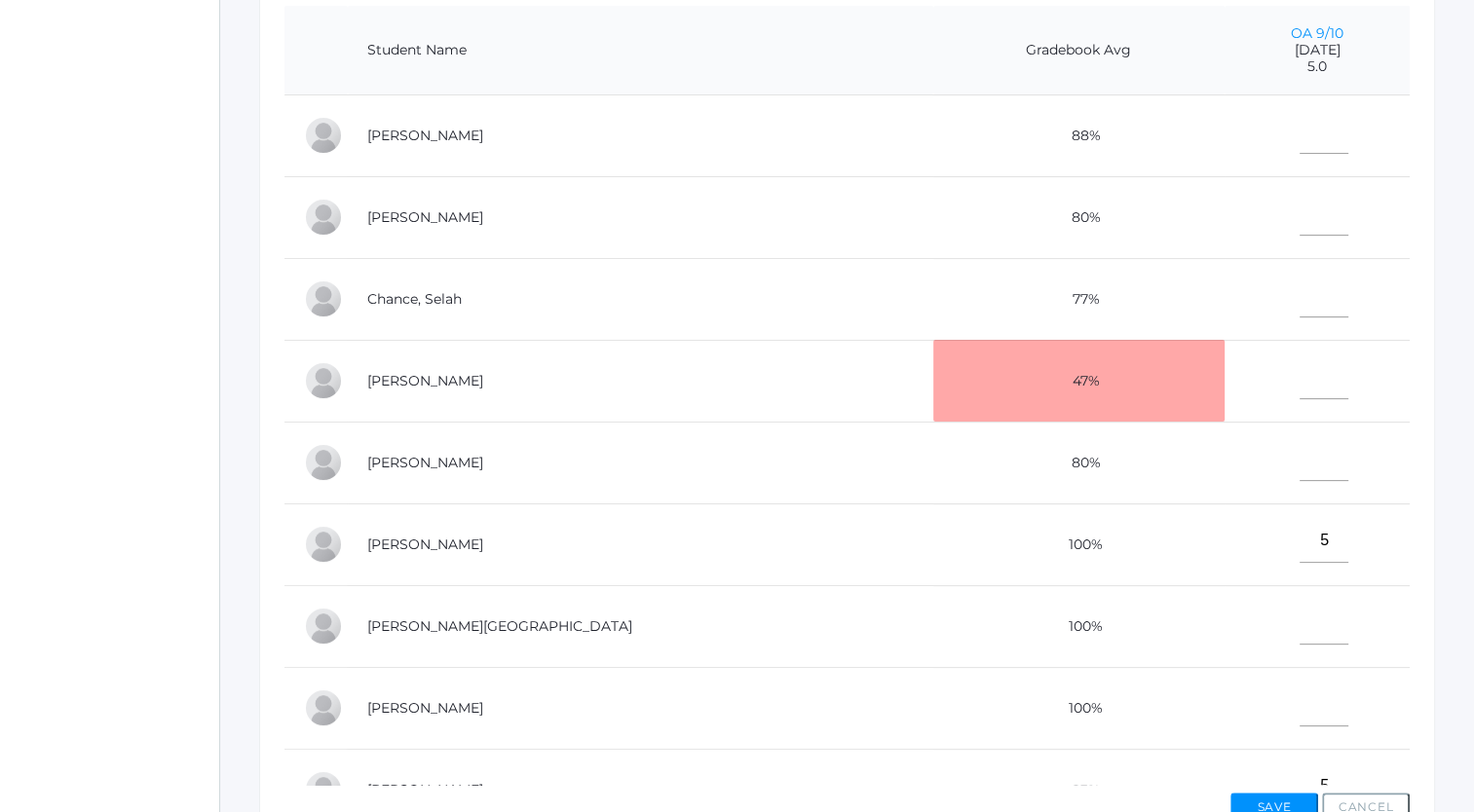
scroll to position [485, 0]
type input"] "3.5"
click at [1299, 146] on input"] "text" at bounding box center [1323, 134] width 49 height 44
type input"] "3.5"
click at [1299, 472] on input"] "text" at bounding box center [1323, 461] width 49 height 44
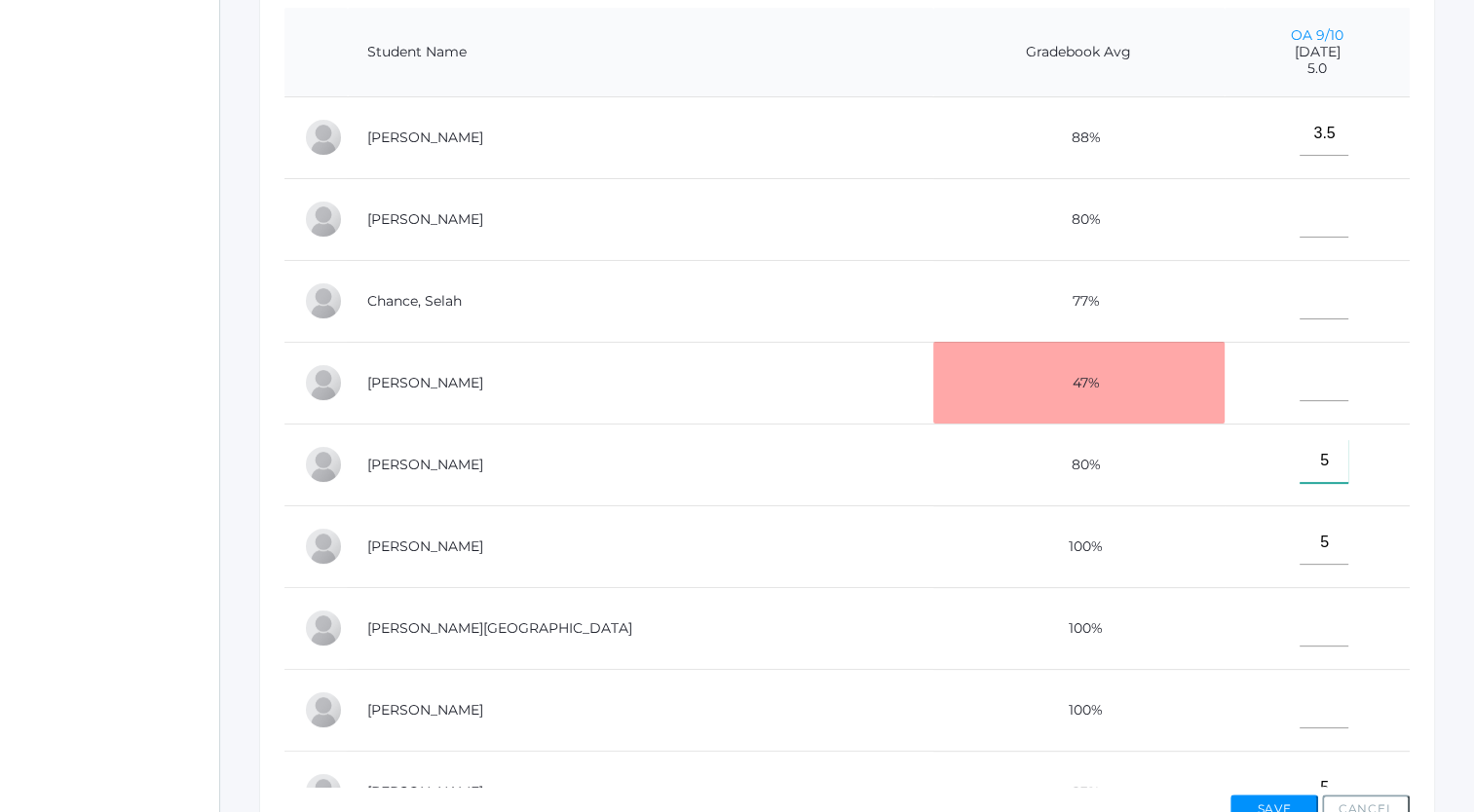
type input"] "5"
click at [1299, 717] on input"] "text" at bounding box center [1323, 706] width 49 height 44
type input"] "5"
click at [1299, 306] on input"] "text" at bounding box center [1323, 298] width 49 height 44
type input"] "3.5"
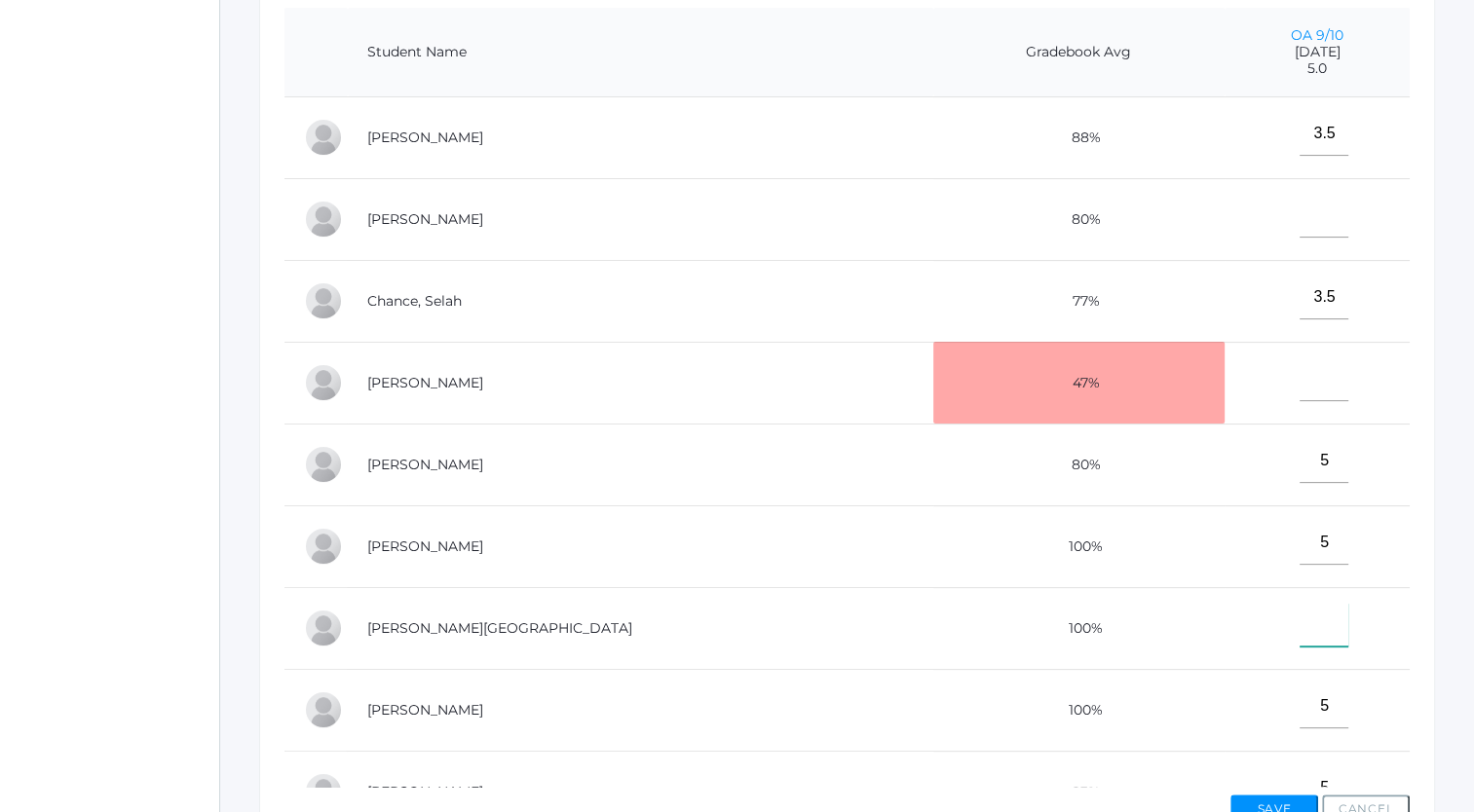
click at [1299, 632] on input"] "text" at bounding box center [1323, 624] width 49 height 44
type input"] "4"
click at [1299, 225] on input"] "text" at bounding box center [1323, 216] width 49 height 44
type input"] "4"
click at [1299, 395] on input"] "text" at bounding box center [1323, 380] width 49 height 44
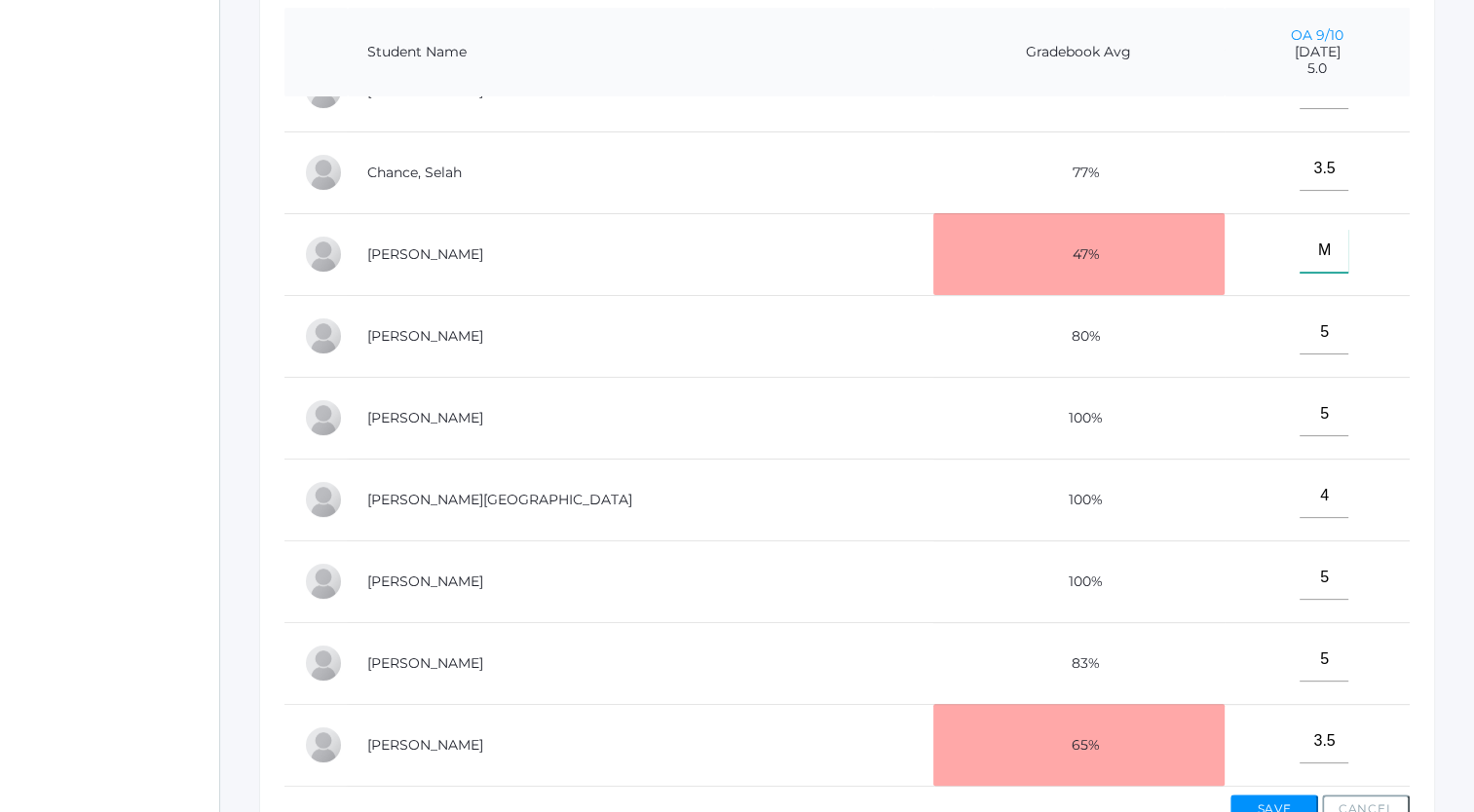
scroll to position [610, 0]
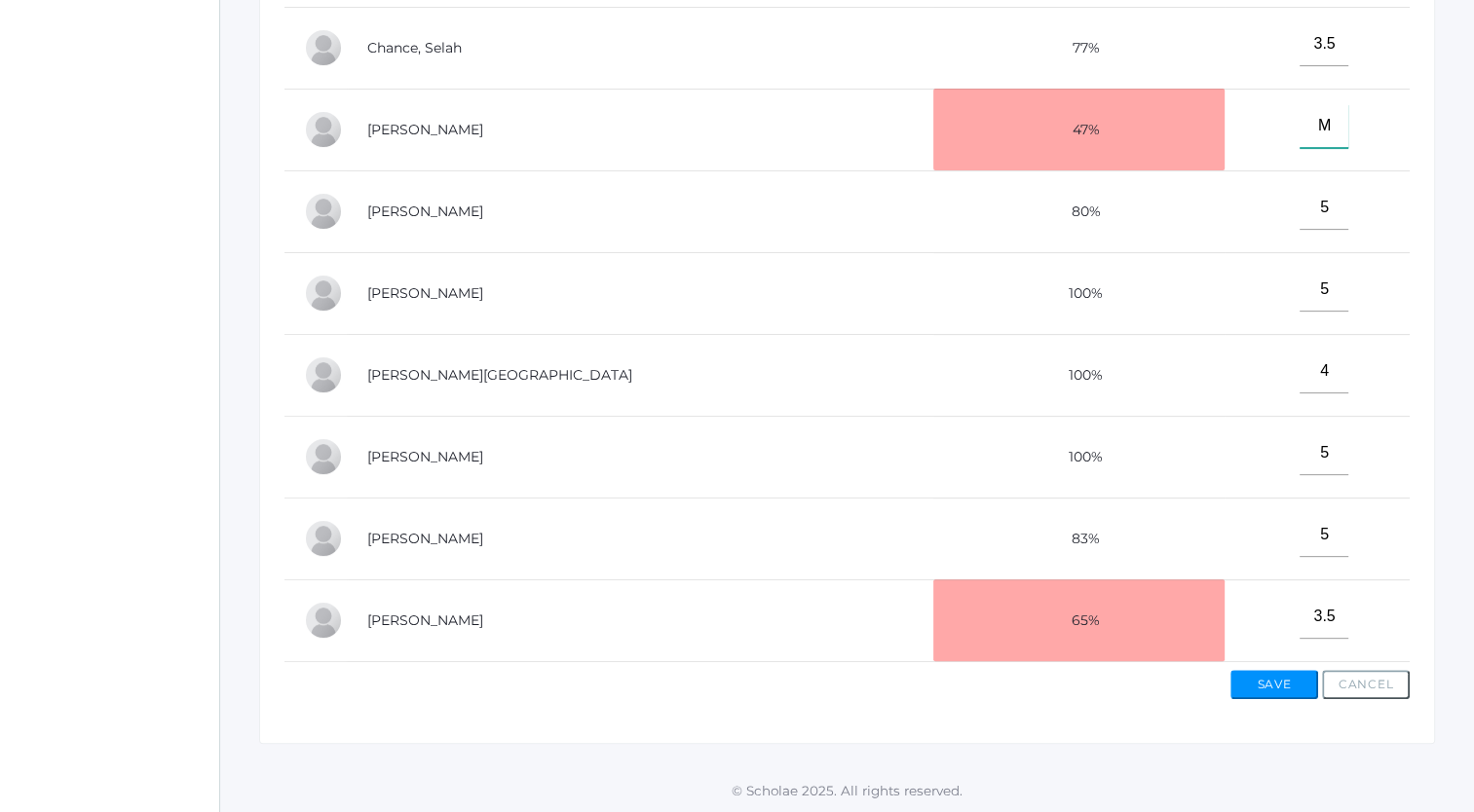
type input"] "M"
click at [1278, 682] on button "Save" at bounding box center [1274, 684] width 88 height 29
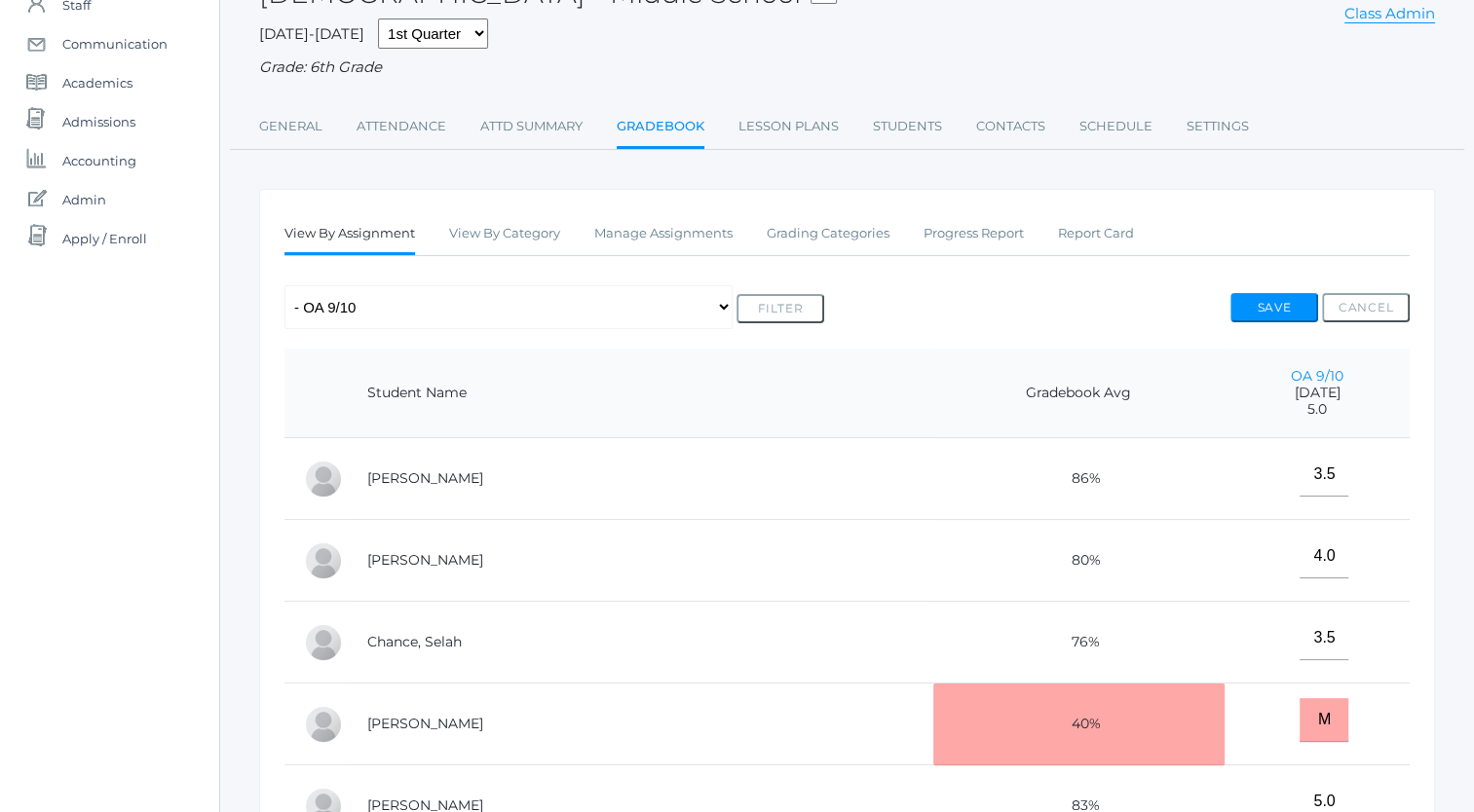
scroll to position [211, 0]
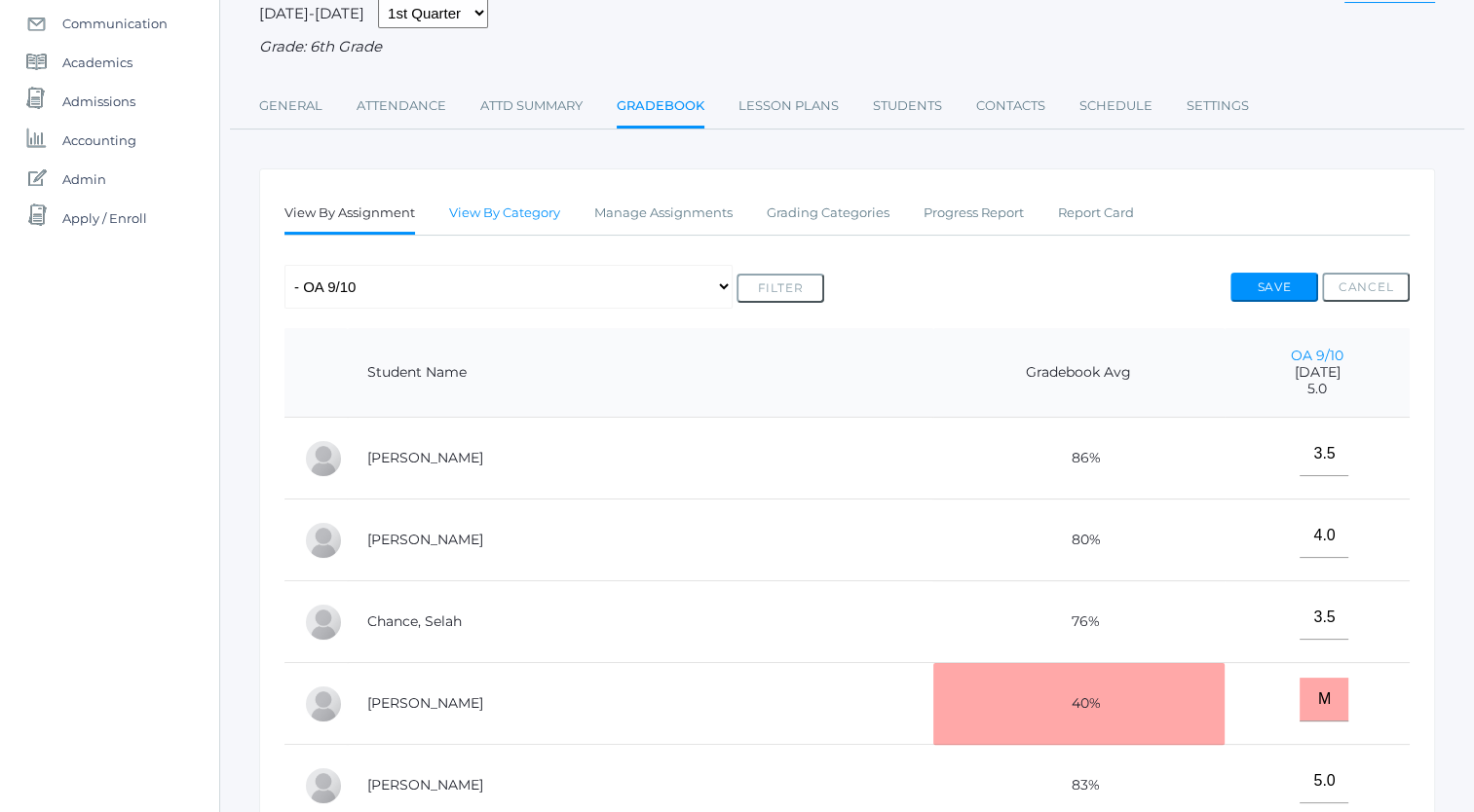
click at [506, 214] on link "View By Category" at bounding box center [504, 213] width 111 height 39
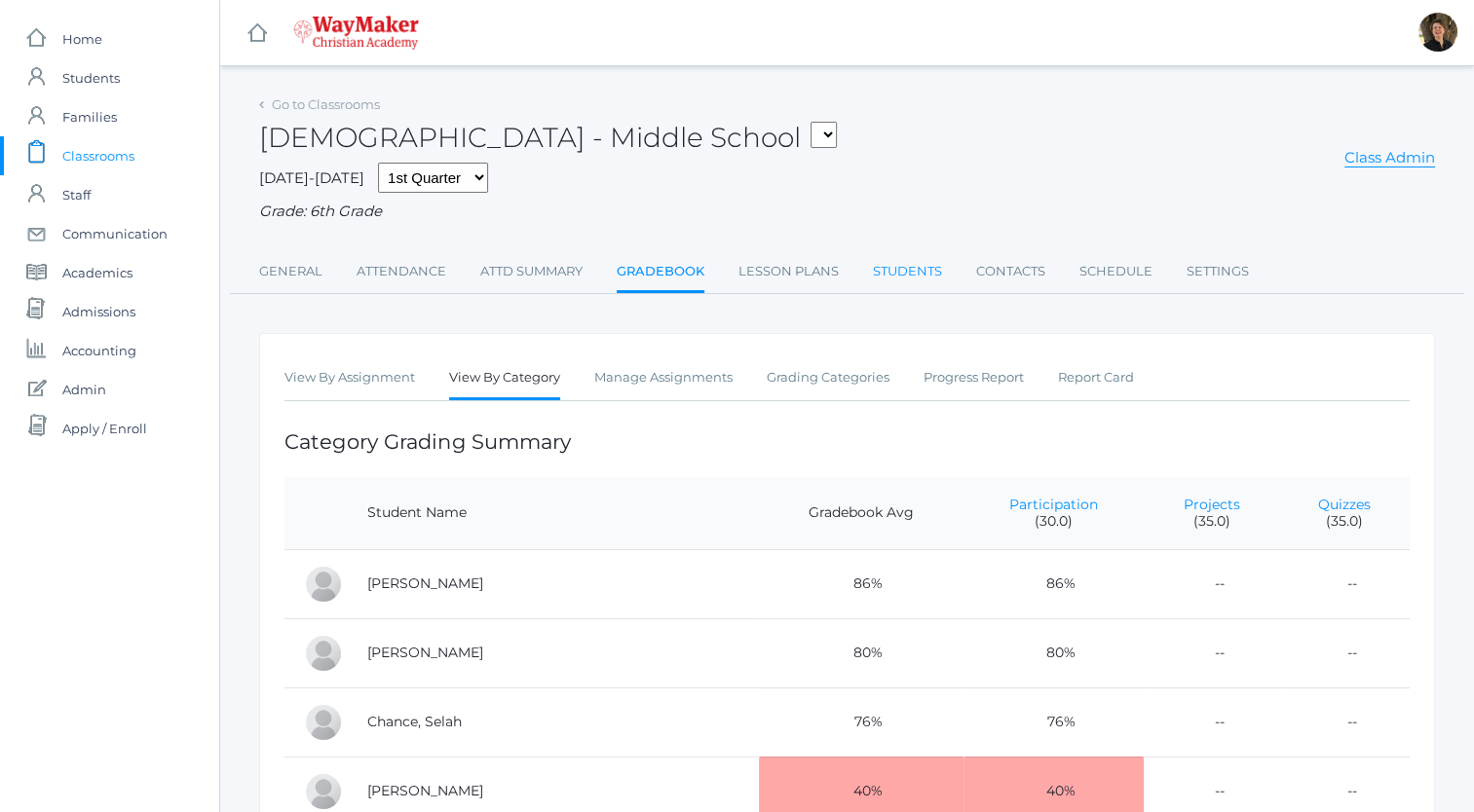
click at [896, 271] on link "Students" at bounding box center [906, 271] width 69 height 39
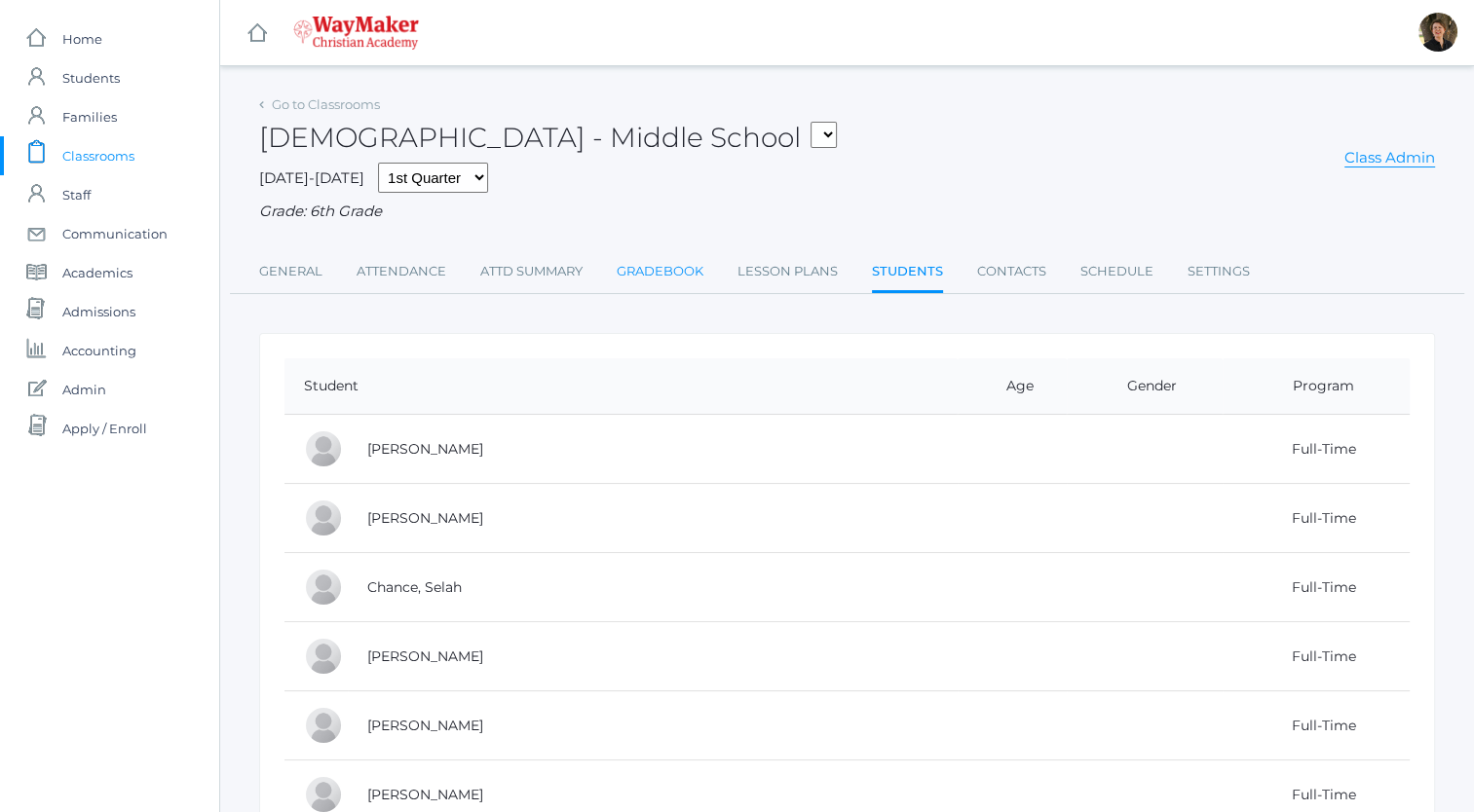
click at [636, 270] on link "Gradebook" at bounding box center [660, 271] width 87 height 39
